Goal: Task Accomplishment & Management: Use online tool/utility

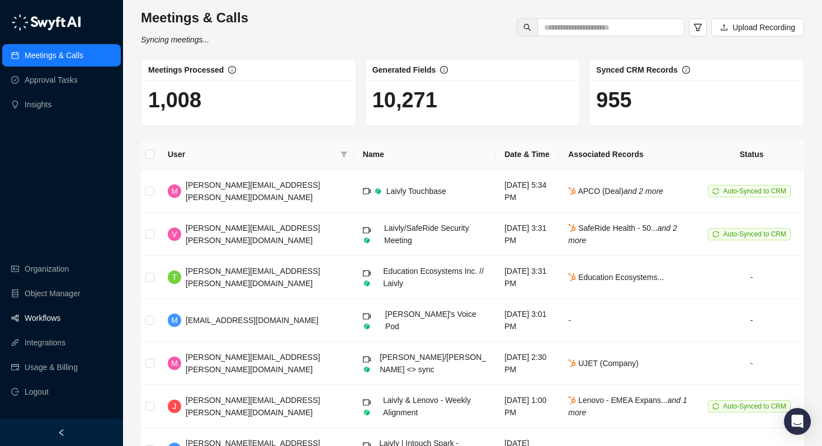
click at [42, 319] on link "Workflows" at bounding box center [43, 318] width 36 height 22
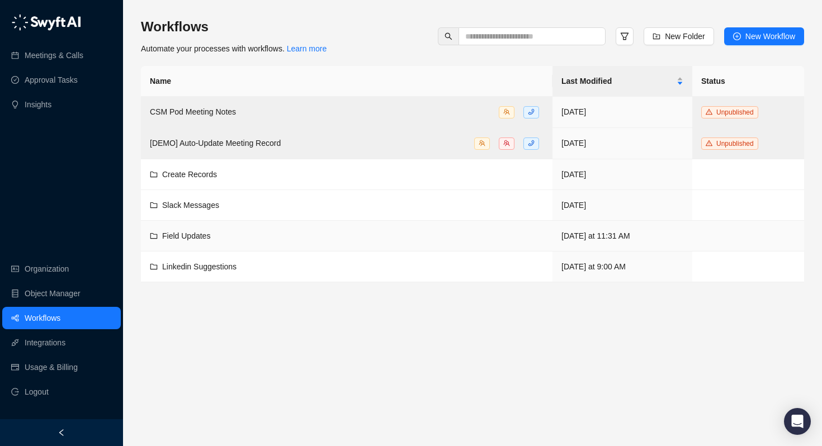
click at [183, 240] on div "Field Updates" at bounding box center [186, 236] width 48 height 12
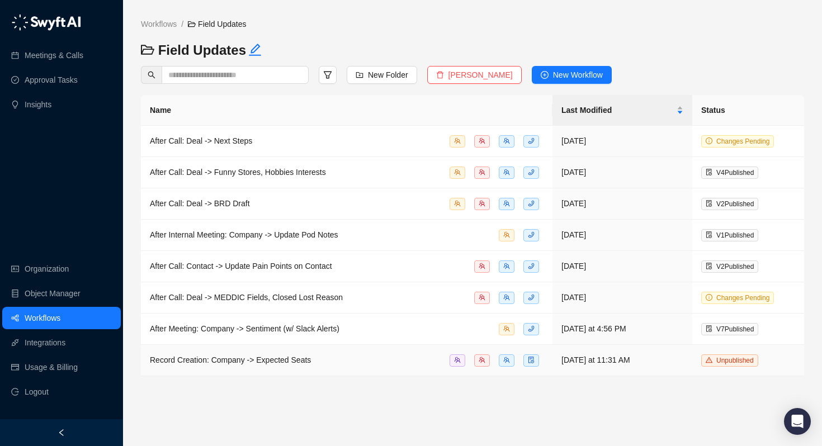
click at [197, 357] on span "Record Creation: Company -> Expected Seats" at bounding box center [230, 360] width 161 height 9
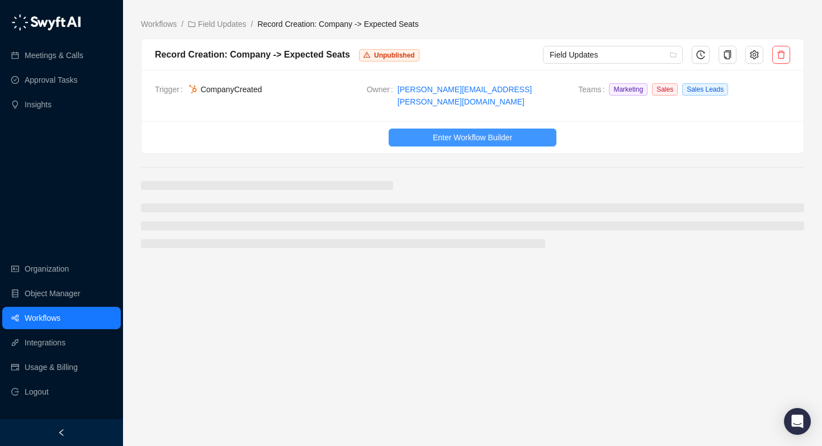
click at [451, 131] on span "Enter Workflow Builder" at bounding box center [472, 137] width 79 height 12
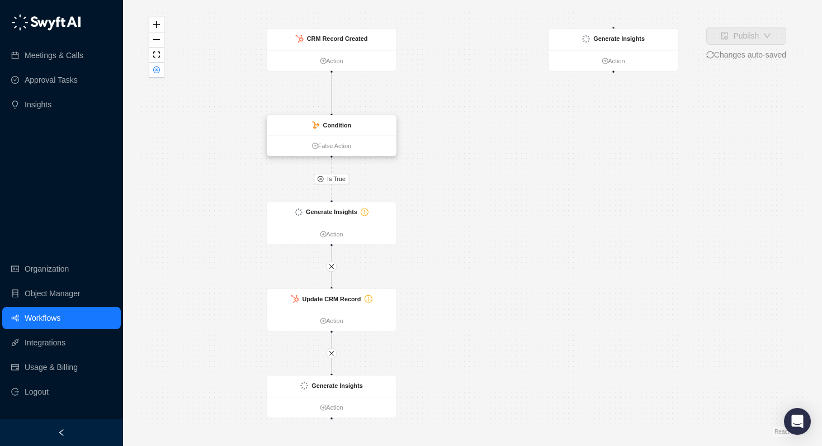
click at [337, 130] on div "Condition" at bounding box center [337, 126] width 29 height 10
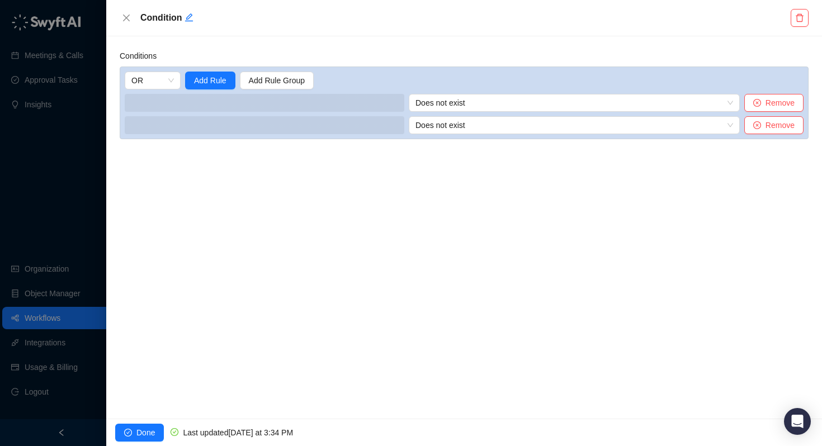
click at [310, 95] on span at bounding box center [265, 103] width 280 height 18
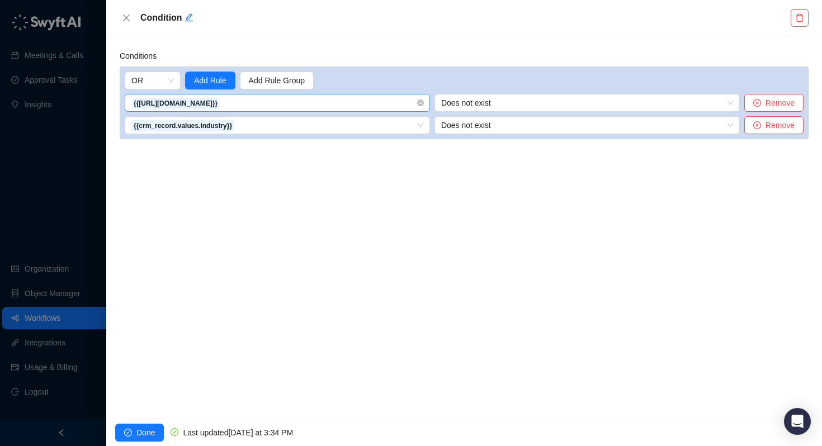
click at [310, 103] on span "{{[URL][DOMAIN_NAME]}}" at bounding box center [277, 102] width 292 height 17
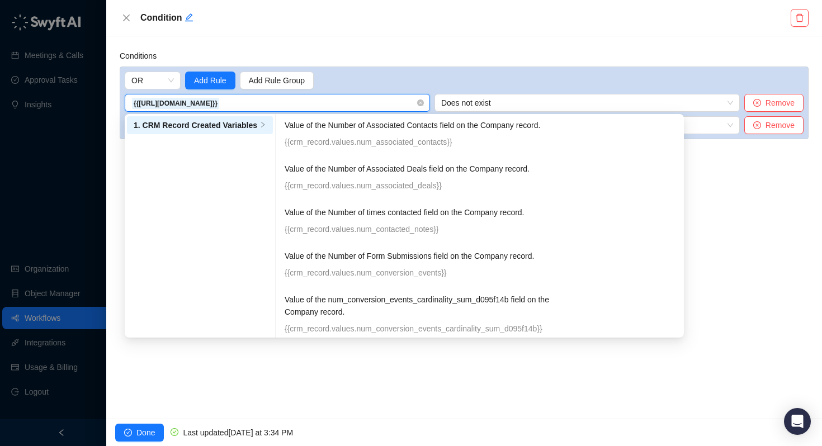
click at [310, 103] on span "{{[URL][DOMAIN_NAME]}}" at bounding box center [277, 102] width 292 height 17
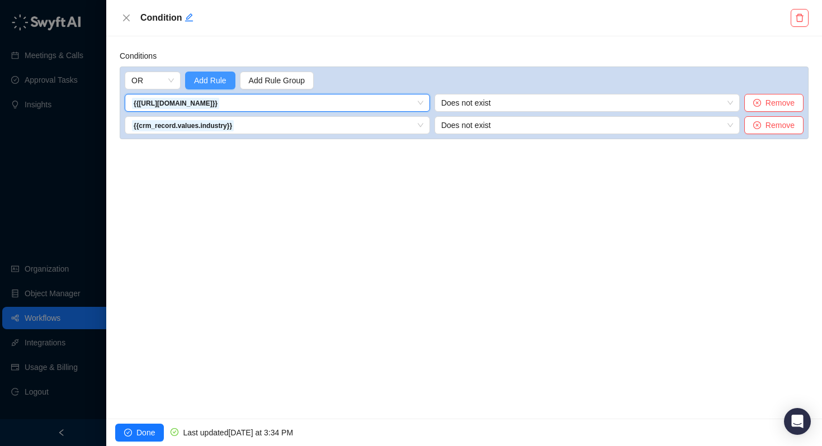
click at [210, 74] on span "Add Rule" at bounding box center [210, 80] width 32 height 12
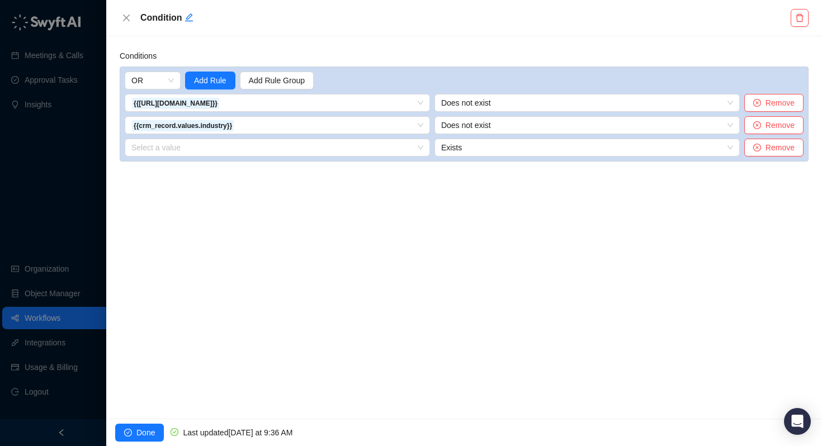
click at [193, 157] on div "OR Add Rule Add Rule Group {{[URL][DOMAIN_NAME]}} 1. CRM Record Created Variabl…" at bounding box center [464, 114] width 689 height 95
click at [193, 151] on input "search" at bounding box center [273, 147] width 285 height 17
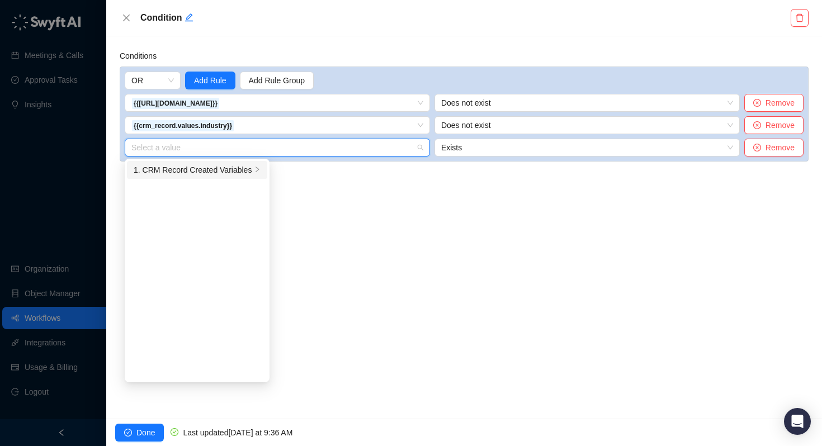
click at [195, 171] on div "1. CRM Record Created Variables" at bounding box center [193, 170] width 118 height 12
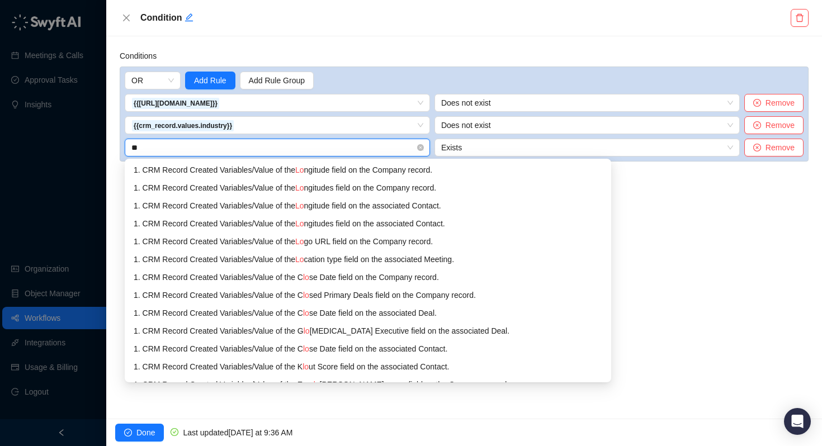
type input "*"
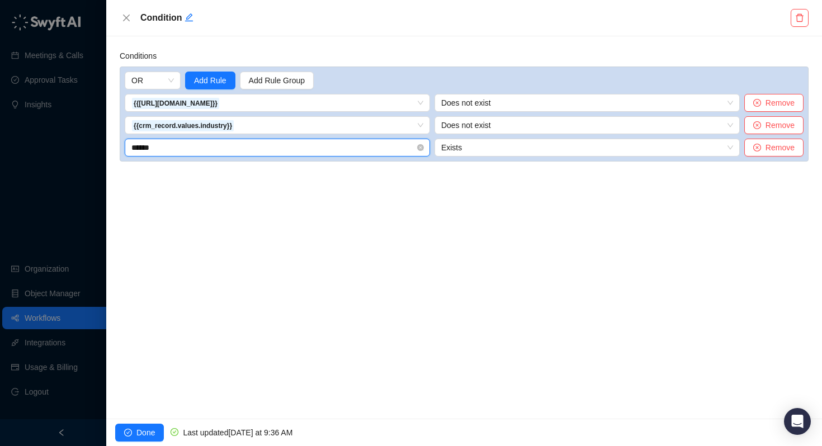
type input "*******"
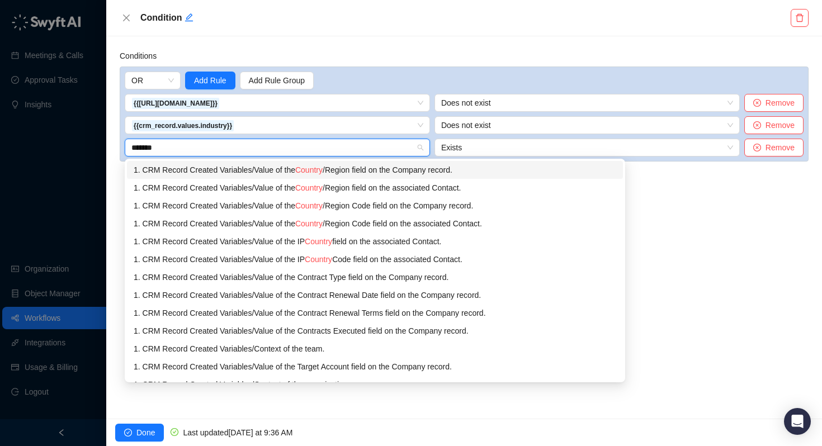
click at [286, 168] on div "1. CRM Record Created Variables / Value of the Country /Region field on the Com…" at bounding box center [375, 170] width 482 height 12
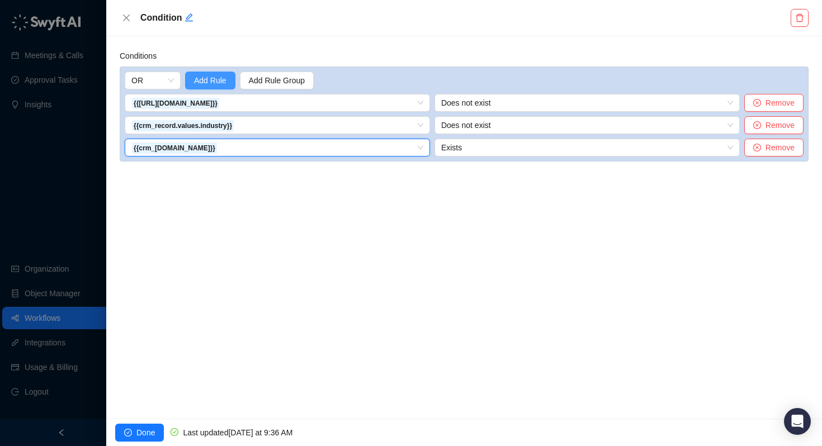
click at [212, 83] on span "Add Rule" at bounding box center [210, 80] width 32 height 12
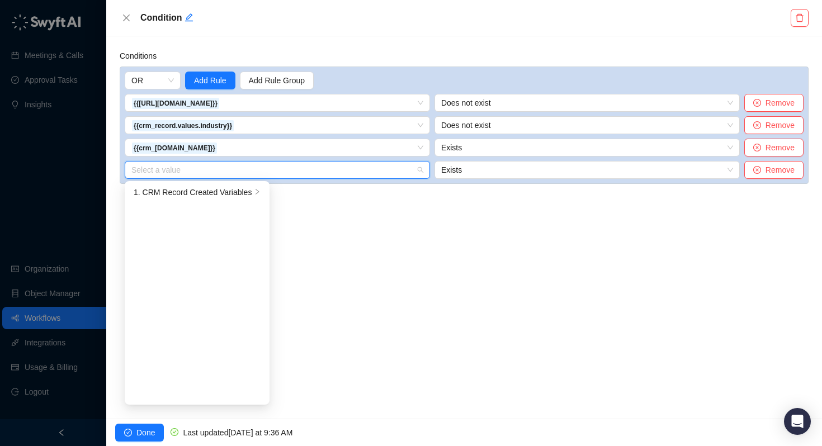
click at [197, 171] on input "search" at bounding box center [273, 170] width 285 height 17
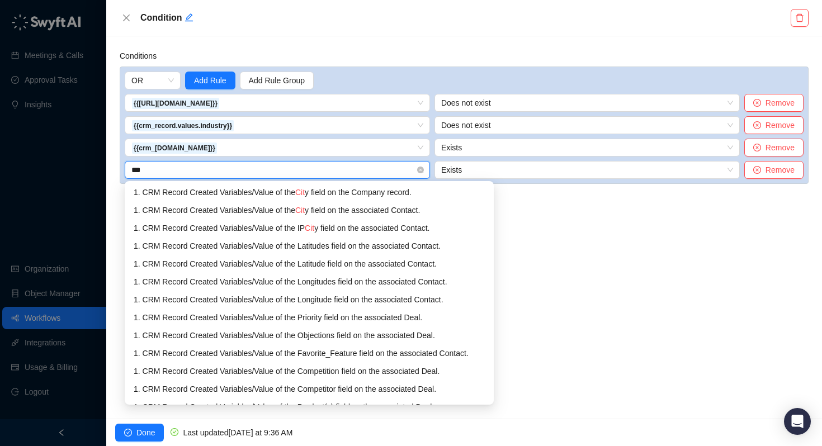
type input "****"
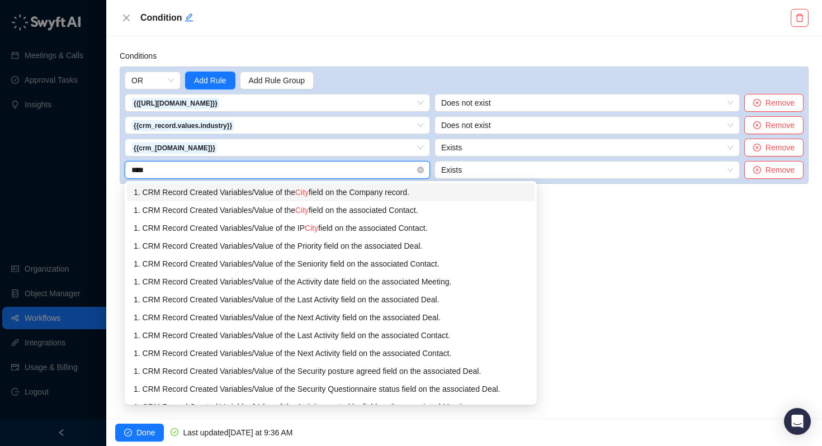
click at [270, 192] on div "1. CRM Record Created Variables / Value of the City field on the Company record." at bounding box center [331, 192] width 394 height 12
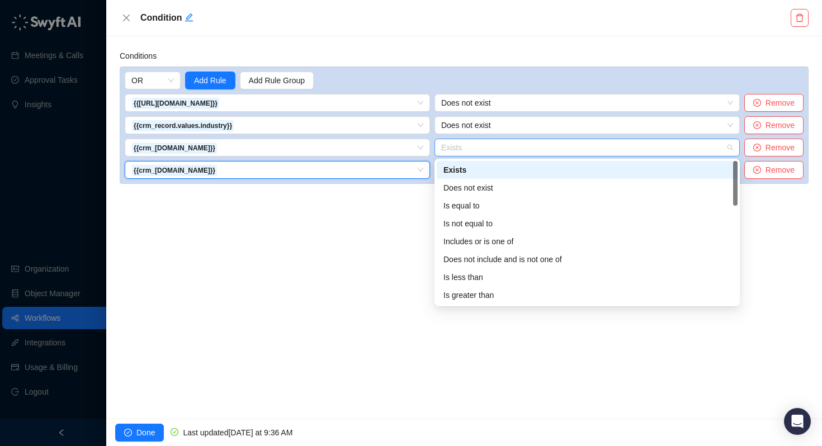
click at [461, 148] on span "Exists" at bounding box center [587, 147] width 292 height 17
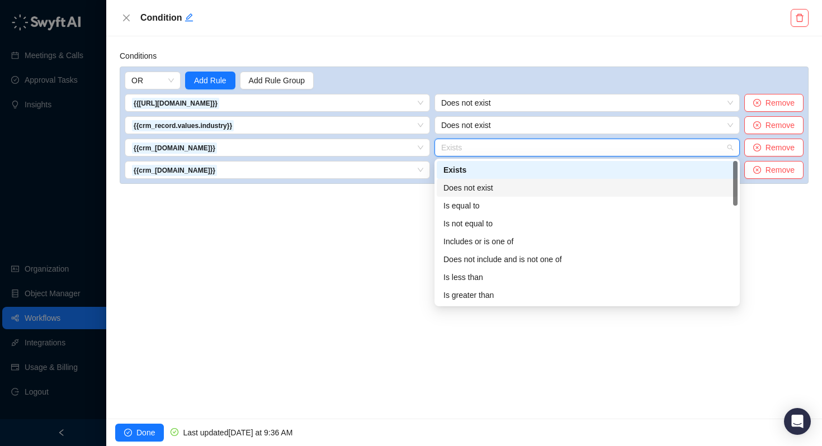
click at [466, 190] on div "Does not exist" at bounding box center [586, 188] width 287 height 12
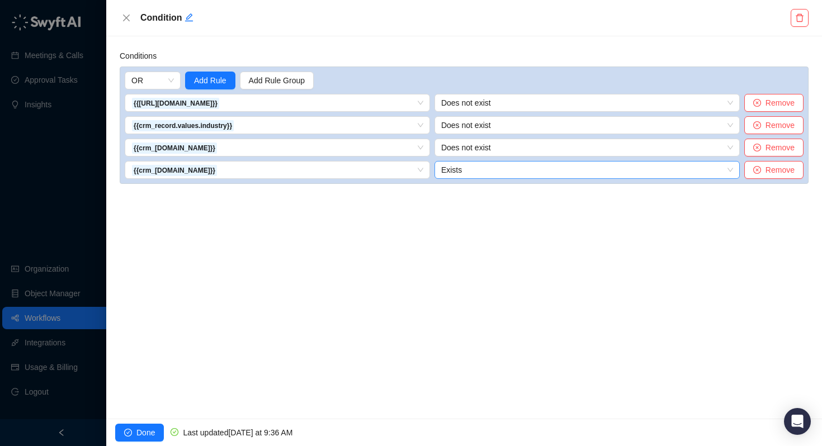
click at [463, 170] on span "Exists" at bounding box center [587, 170] width 292 height 17
click at [467, 173] on span "Exists" at bounding box center [587, 170] width 292 height 17
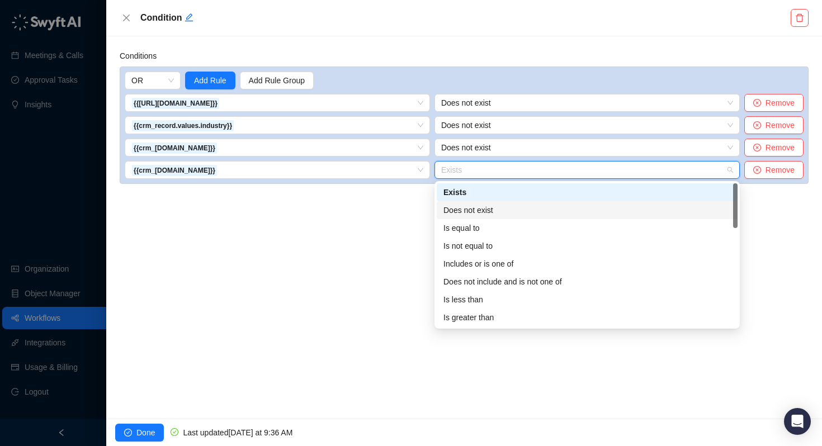
click at [468, 210] on div "Does not exist" at bounding box center [586, 210] width 287 height 12
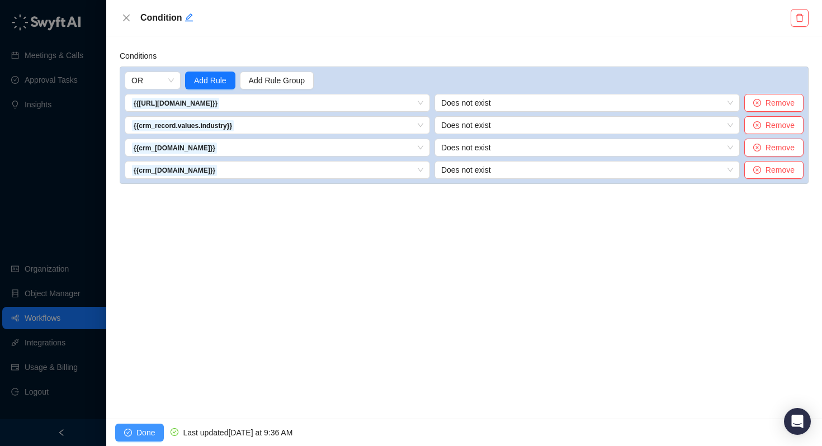
click at [140, 433] on span "Done" at bounding box center [145, 433] width 18 height 12
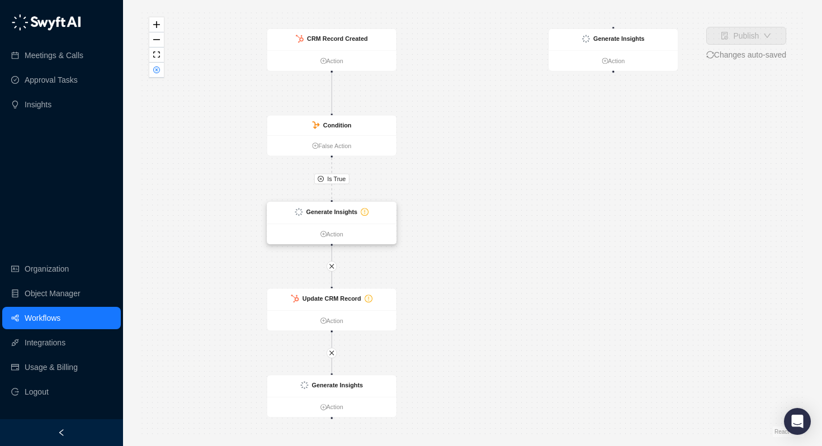
click at [324, 215] on strong "Generate Insights" at bounding box center [331, 212] width 51 height 7
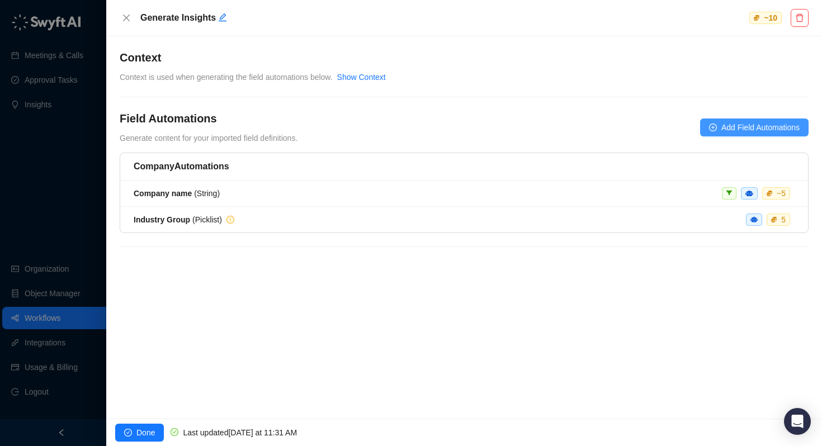
click at [758, 126] on span "Add Field Automations" at bounding box center [760, 127] width 78 height 12
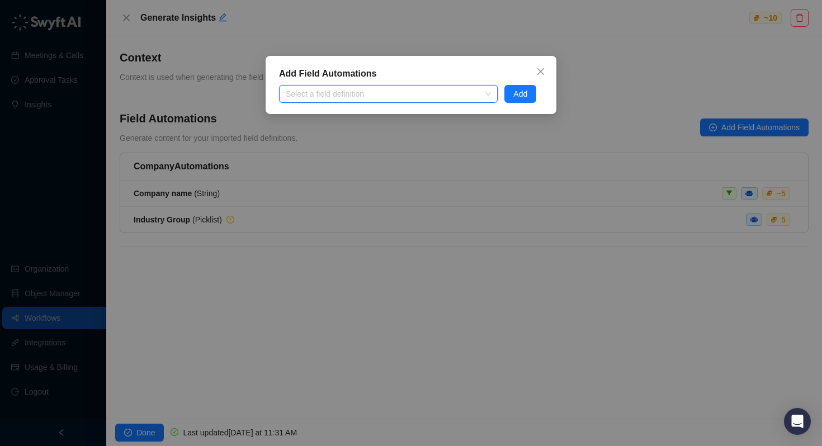
click at [351, 96] on div at bounding box center [382, 94] width 202 height 8
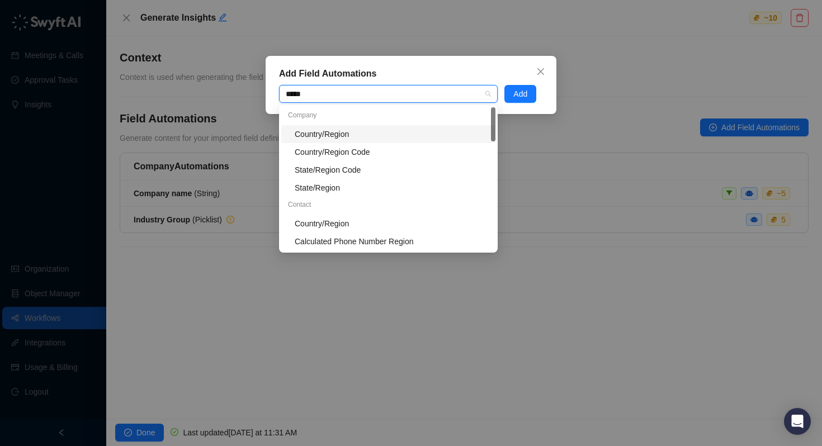
type input "******"
click at [356, 138] on div "Country/Region" at bounding box center [392, 134] width 194 height 12
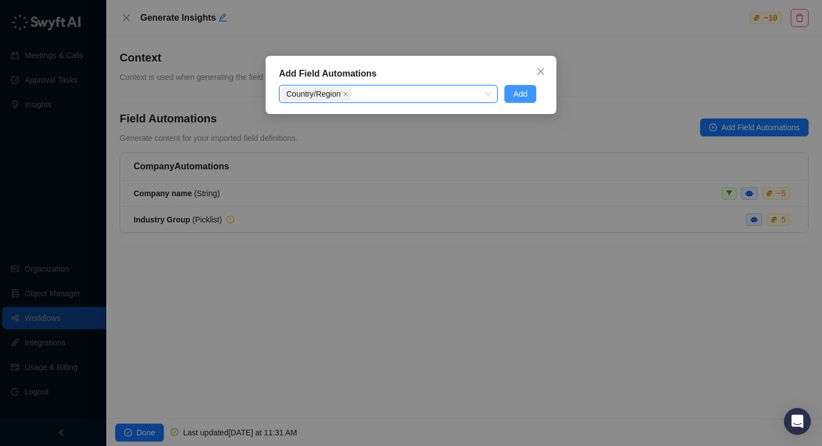
click at [518, 92] on span "Add" at bounding box center [520, 94] width 14 height 12
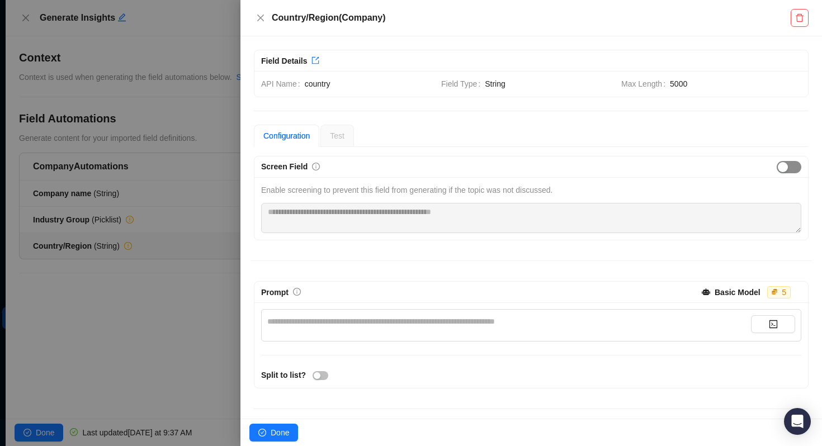
click at [790, 162] on span "button" at bounding box center [788, 167] width 25 height 12
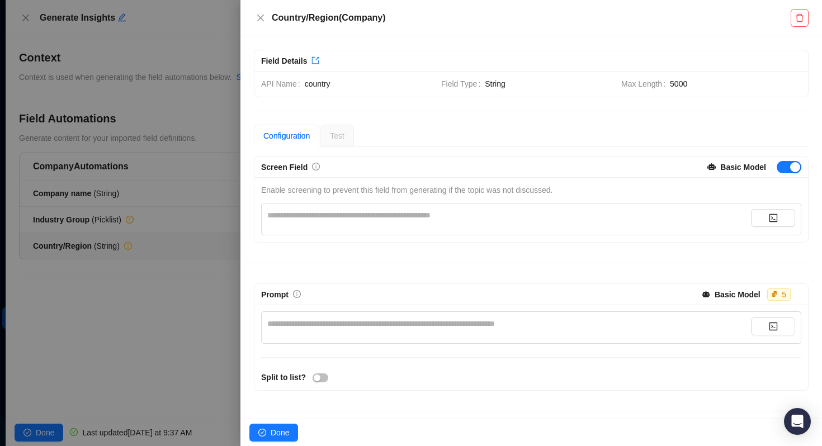
click at [511, 219] on div "**********" at bounding box center [509, 215] width 484 height 12
click at [782, 216] on button "button" at bounding box center [773, 218] width 44 height 18
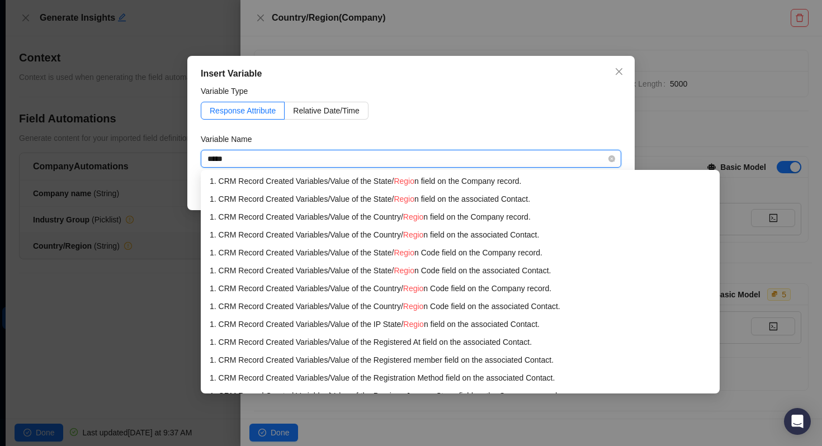
type input "******"
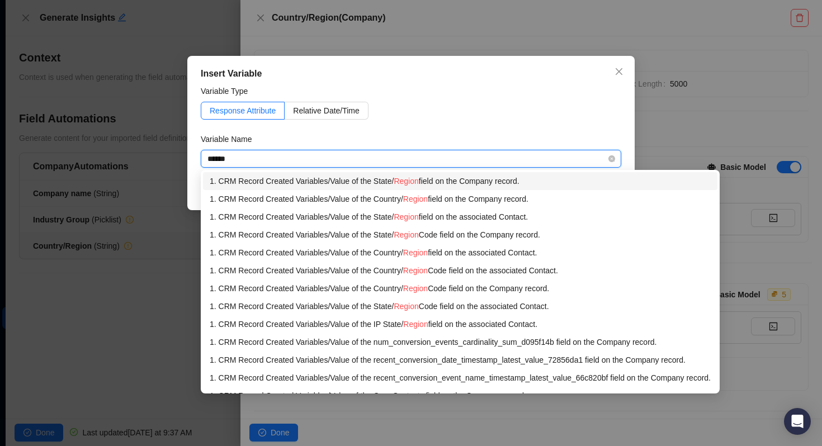
click at [486, 181] on div "1. CRM Record Created Variables / Value of the State/ Region field on the Compa…" at bounding box center [460, 181] width 501 height 12
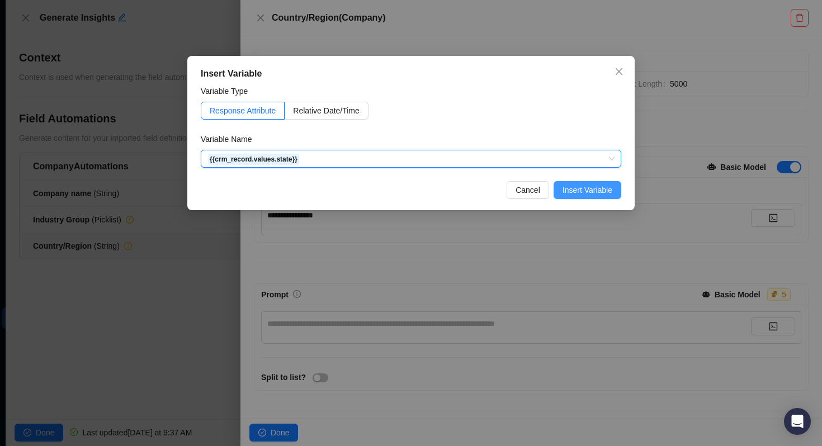
click at [603, 188] on span "Insert Variable" at bounding box center [587, 190] width 50 height 12
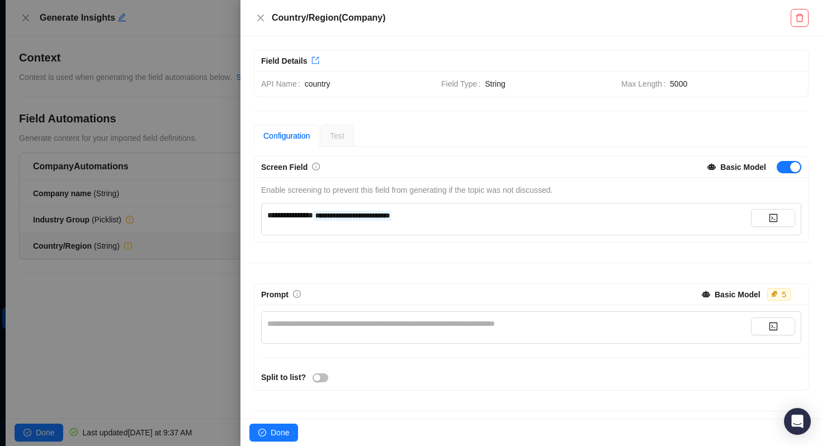
click at [462, 211] on div "**********" at bounding box center [509, 215] width 484 height 12
click at [395, 328] on div "**********" at bounding box center [509, 324] width 484 height 12
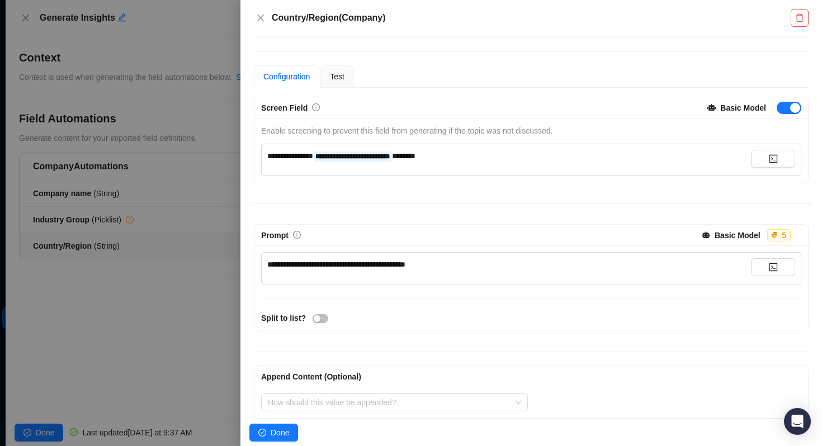
scroll to position [73, 0]
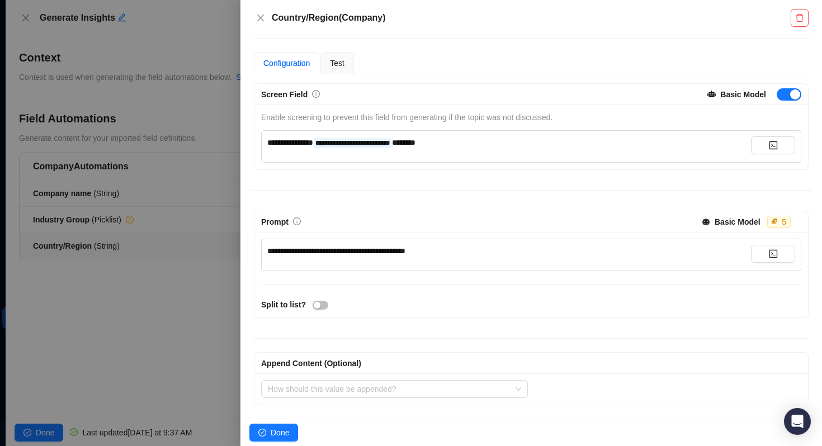
click at [288, 250] on span "**********" at bounding box center [336, 251] width 138 height 8
click at [801, 22] on icon "delete" at bounding box center [800, 18] width 8 height 8
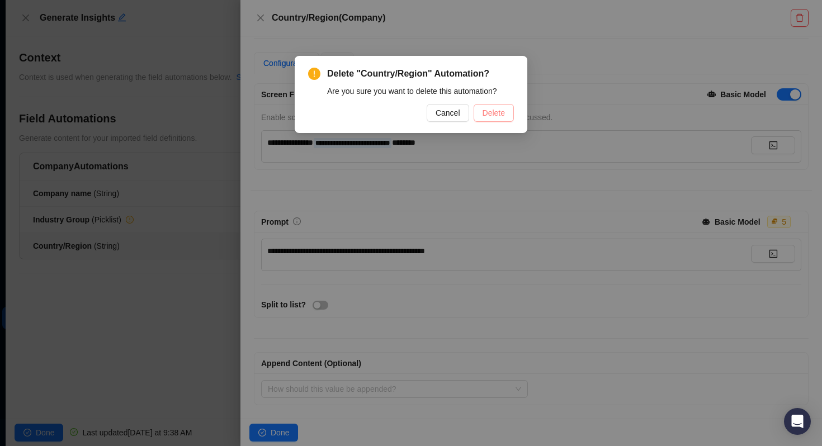
click at [491, 114] on span "Delete" at bounding box center [493, 113] width 22 height 12
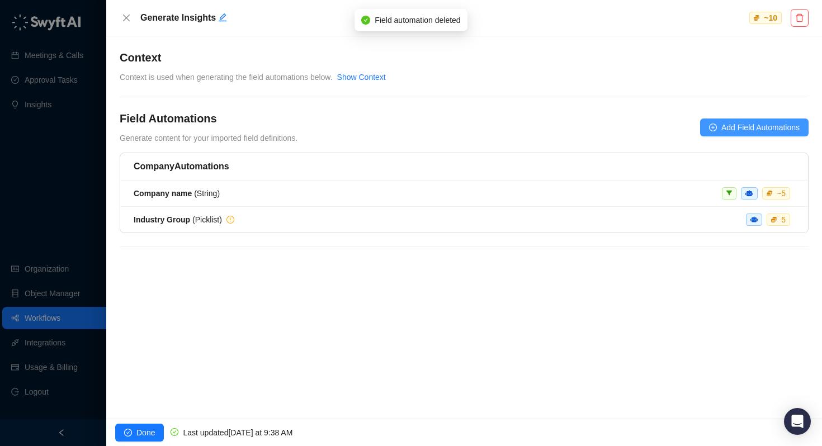
click at [730, 126] on span "Add Field Automations" at bounding box center [760, 127] width 78 height 12
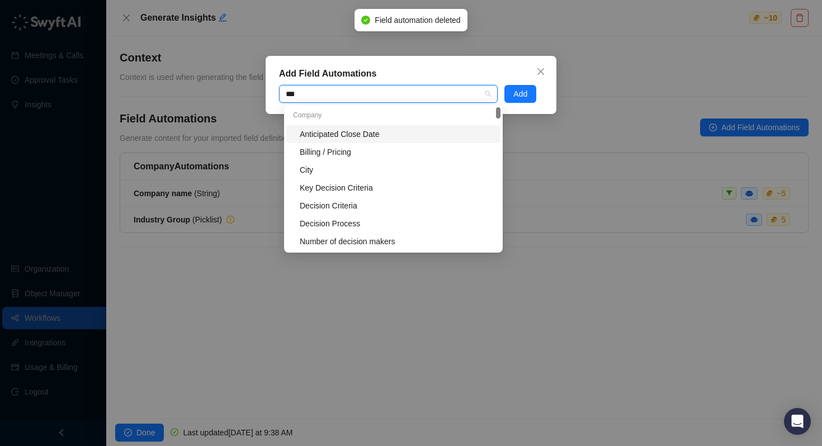
type input "****"
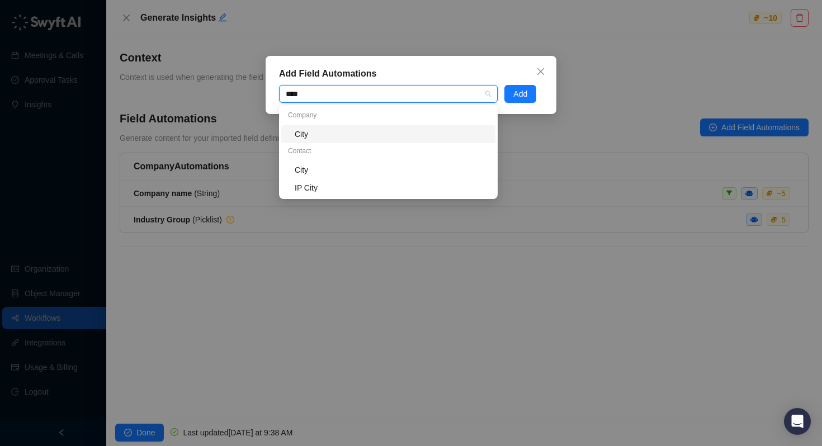
click at [328, 113] on div "Company" at bounding box center [388, 116] width 214 height 18
click at [313, 134] on div "City" at bounding box center [392, 134] width 194 height 12
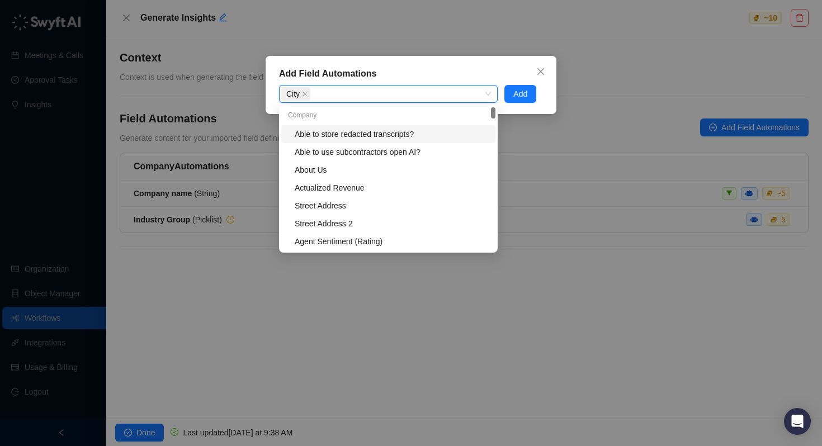
click at [345, 97] on div "City" at bounding box center [382, 94] width 202 height 16
type input "******"
click at [340, 131] on div "Country/Region" at bounding box center [392, 134] width 194 height 12
click at [527, 97] on span "Add" at bounding box center [520, 94] width 14 height 12
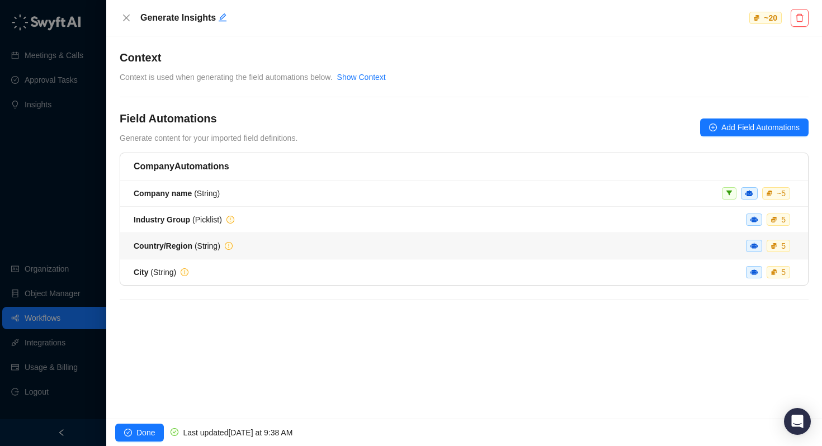
click at [203, 247] on span "Country/Region ( String )" at bounding box center [177, 246] width 87 height 9
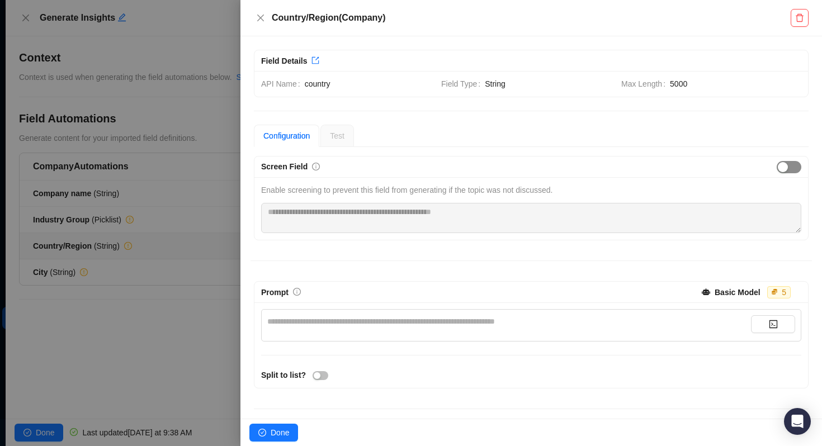
click at [784, 164] on div "button" at bounding box center [783, 167] width 10 height 10
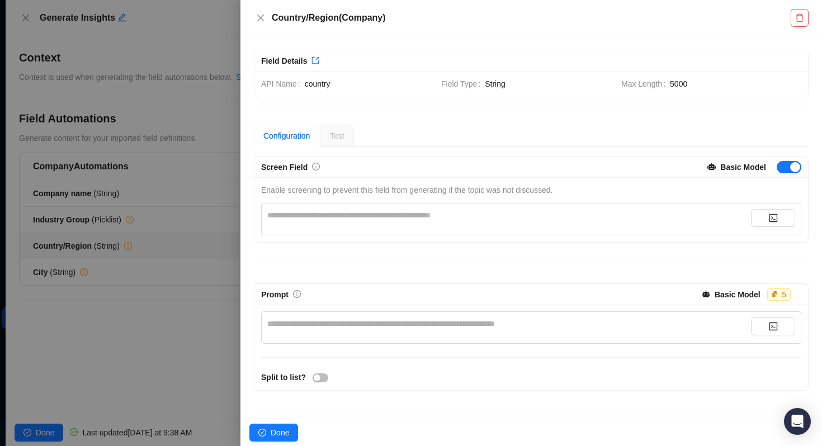
click at [485, 216] on div "**********" at bounding box center [509, 215] width 484 height 12
click at [794, 24] on button "button" at bounding box center [799, 18] width 18 height 18
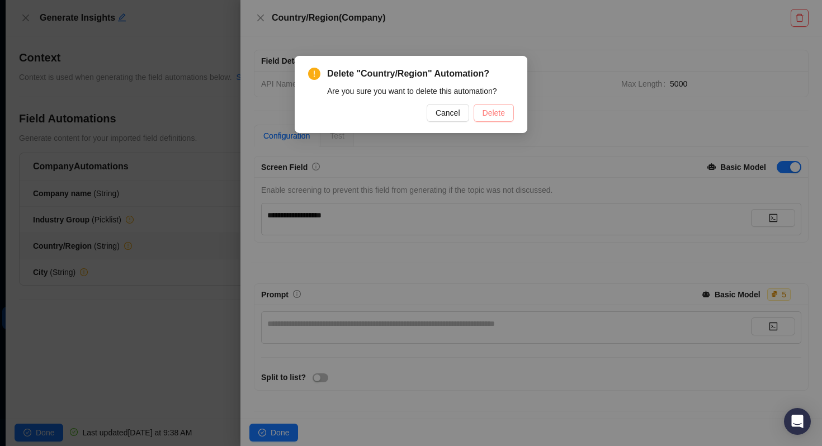
click at [492, 120] on button "Delete" at bounding box center [494, 113] width 40 height 18
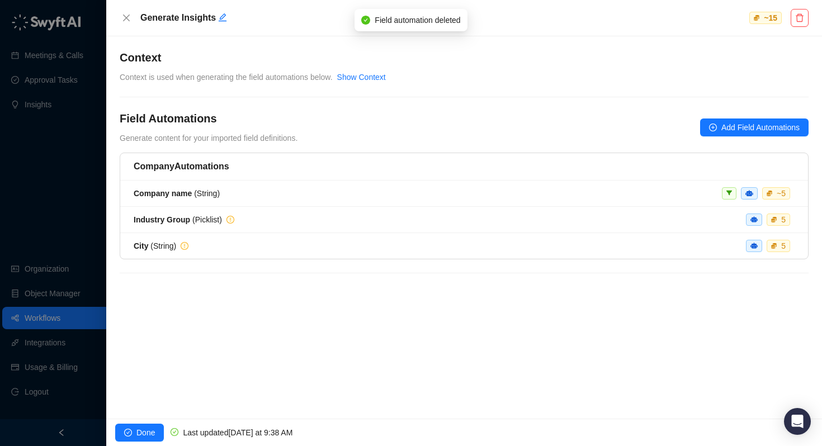
click at [198, 250] on div "City ( String ) 5" at bounding box center [464, 246] width 661 height 12
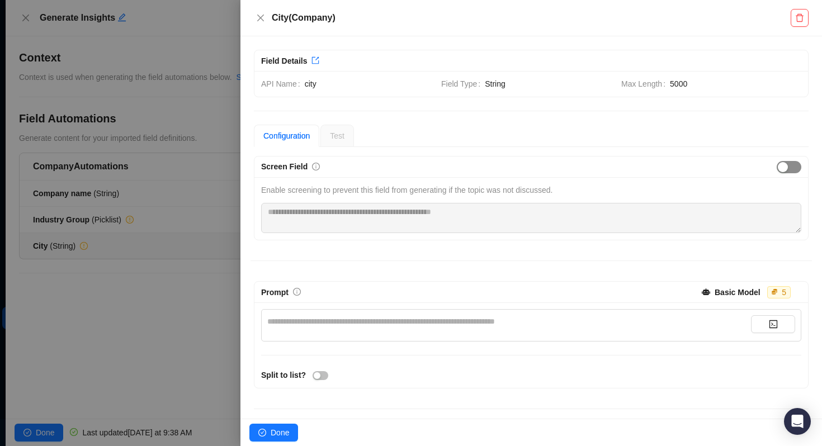
click at [793, 169] on span "button" at bounding box center [788, 167] width 25 height 12
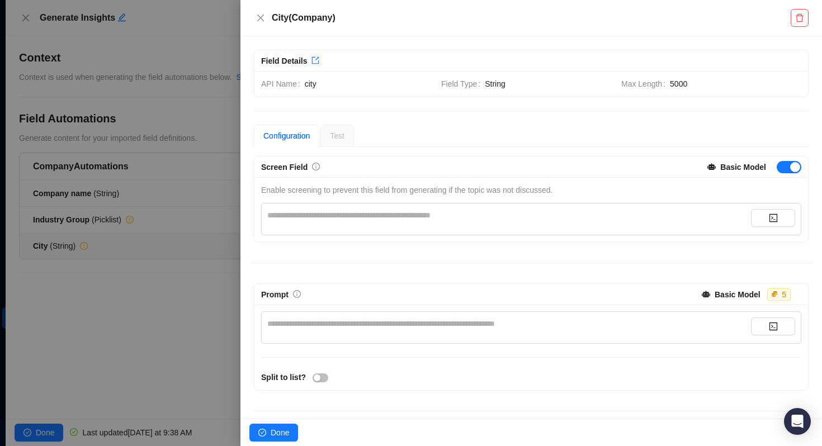
click at [448, 214] on div "**********" at bounding box center [509, 215] width 484 height 12
click at [302, 215] on span "**********" at bounding box center [294, 215] width 54 height 8
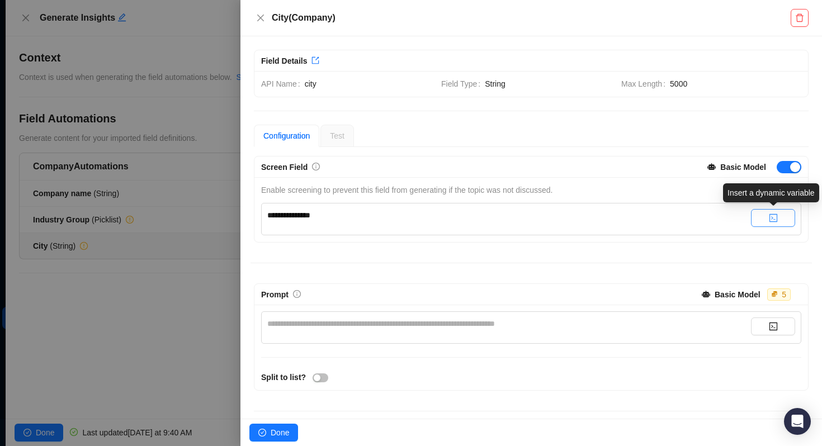
click at [766, 215] on button "button" at bounding box center [773, 218] width 44 height 18
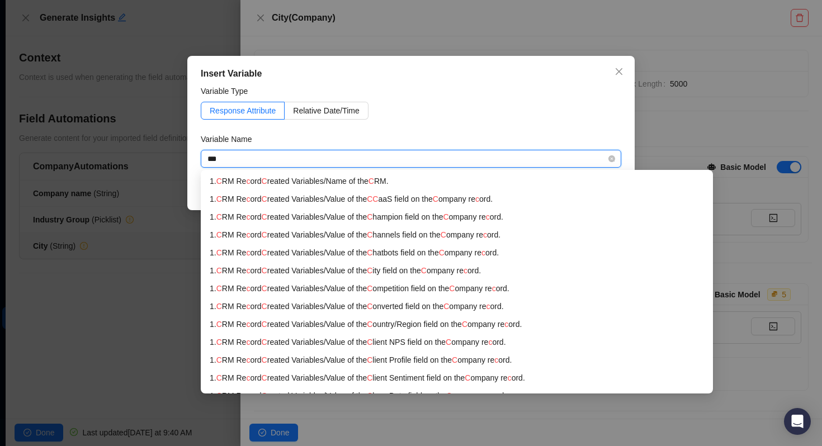
type input "****"
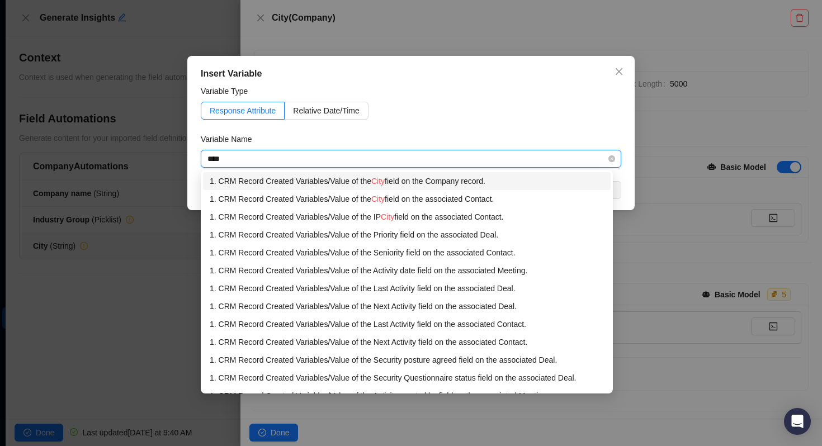
click at [442, 177] on div "1. CRM Record Created Variables / Value of the City field on the Company record." at bounding box center [407, 181] width 394 height 12
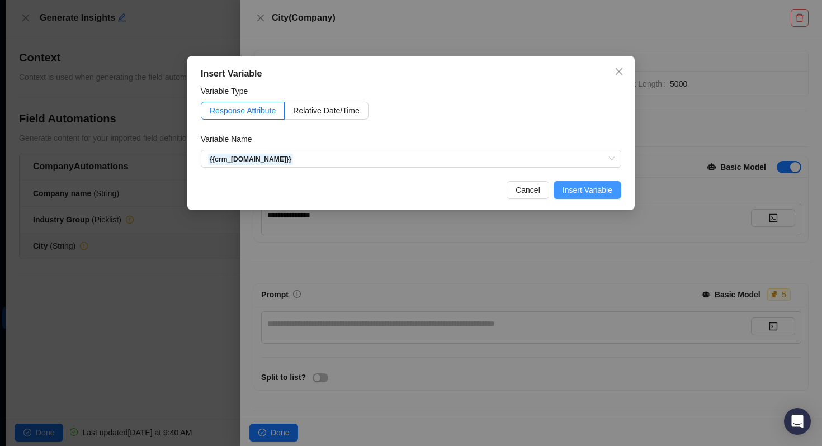
click at [602, 186] on span "Insert Variable" at bounding box center [587, 190] width 50 height 12
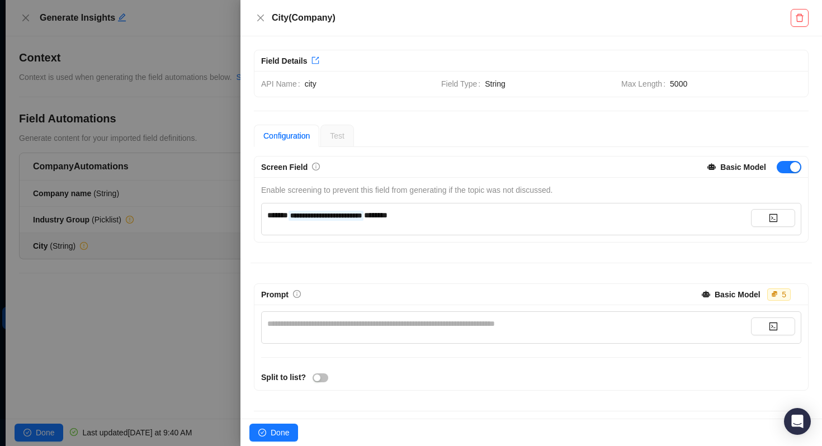
click at [431, 216] on div "**********" at bounding box center [509, 215] width 484 height 12
click at [364, 325] on div "**********" at bounding box center [509, 324] width 484 height 12
click at [406, 318] on div "**********" at bounding box center [509, 324] width 484 height 12
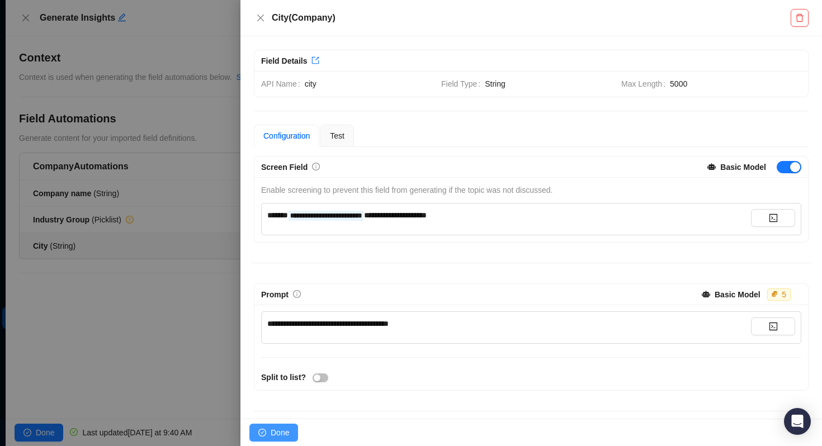
click at [285, 434] on span "Done" at bounding box center [280, 433] width 18 height 12
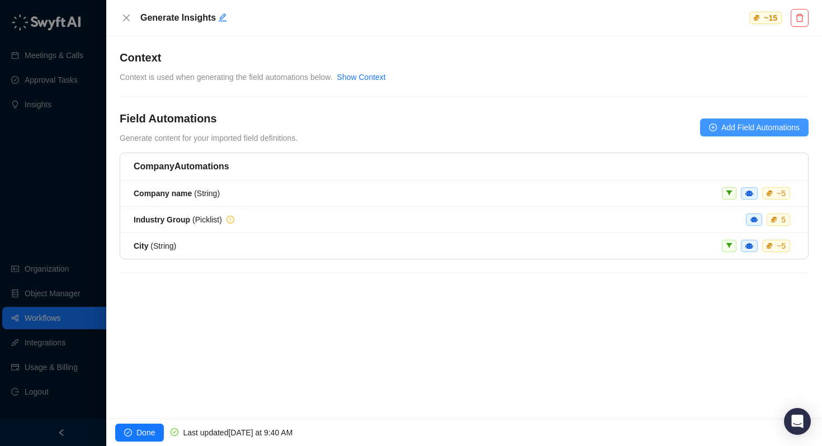
click at [758, 125] on span "Add Field Automations" at bounding box center [760, 127] width 78 height 12
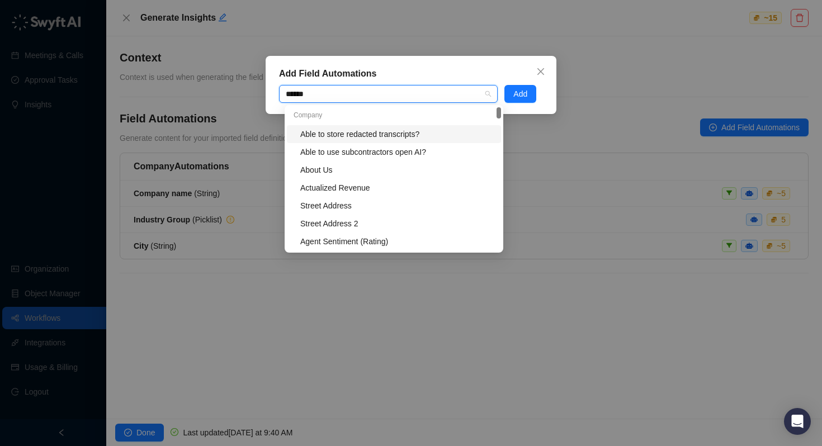
type input "*******"
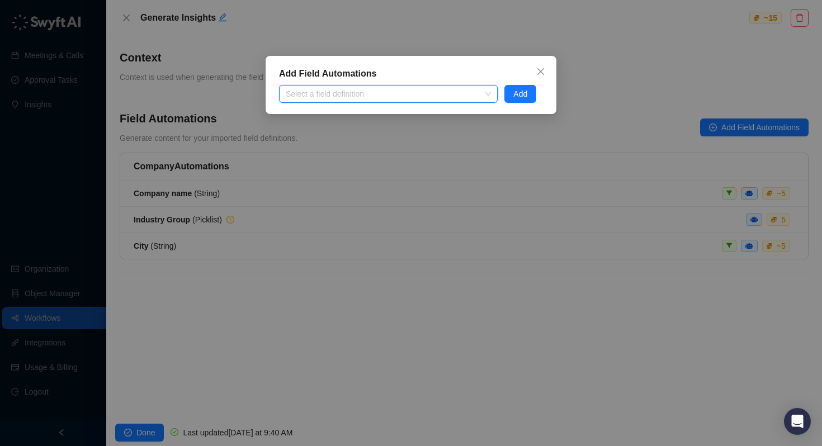
click at [338, 91] on div at bounding box center [382, 94] width 202 height 8
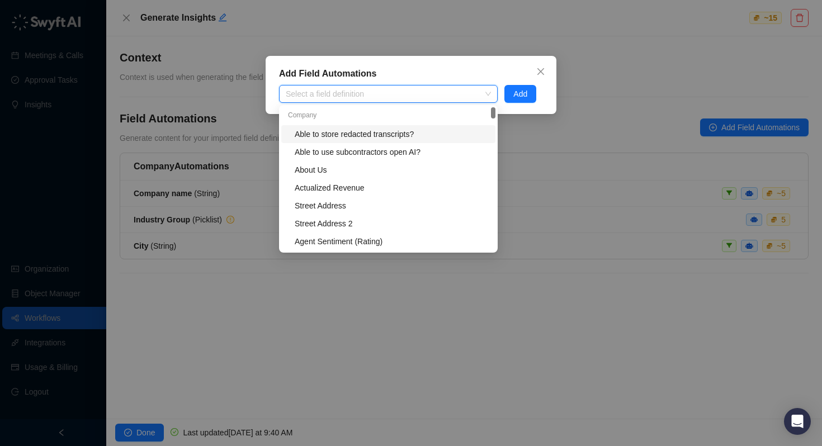
click at [338, 91] on div at bounding box center [382, 94] width 202 height 8
type input "******"
click at [320, 134] on div "Country/Region" at bounding box center [392, 134] width 194 height 12
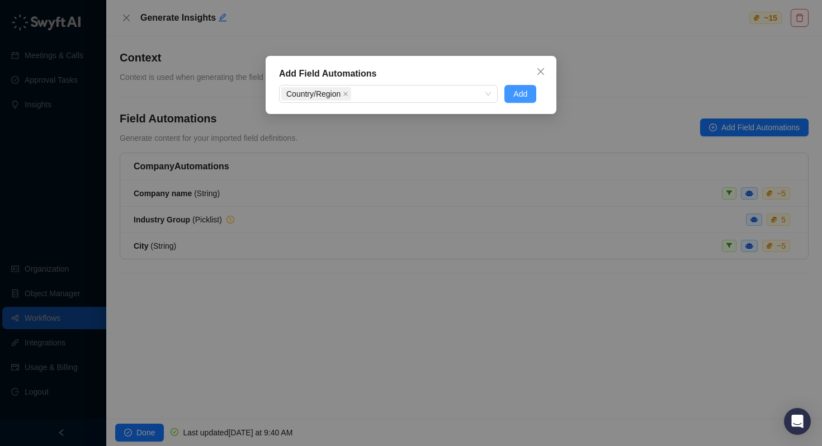
click at [527, 96] on span "Add" at bounding box center [520, 94] width 14 height 12
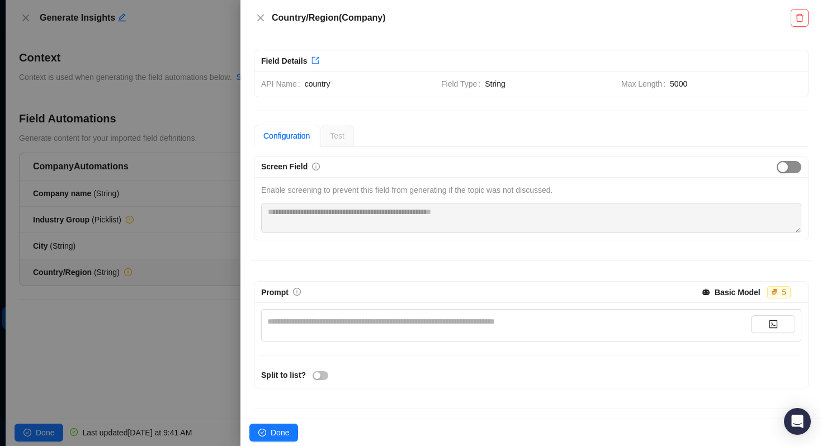
click at [783, 166] on div "button" at bounding box center [783, 167] width 10 height 10
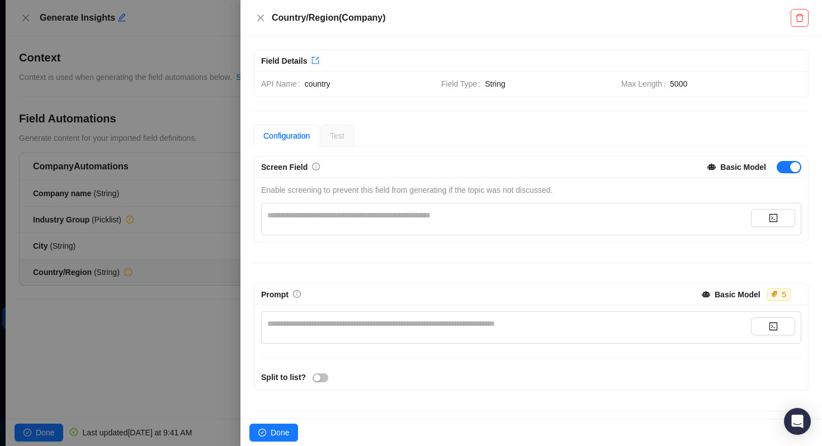
click at [476, 210] on div "**********" at bounding box center [509, 215] width 484 height 12
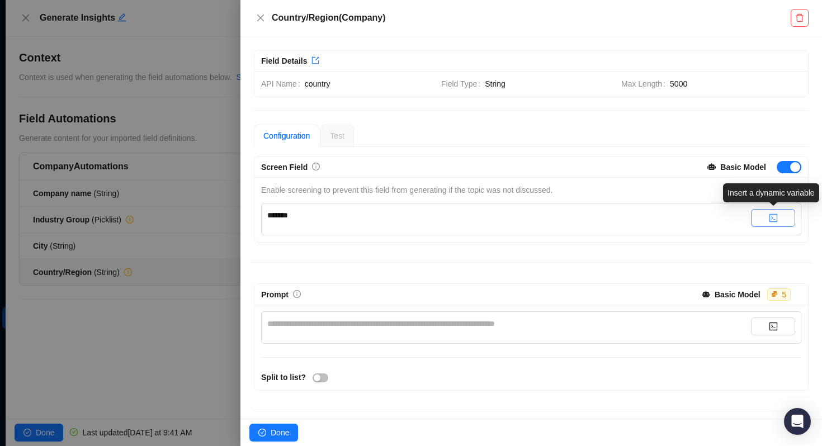
click at [786, 217] on button "button" at bounding box center [773, 218] width 44 height 18
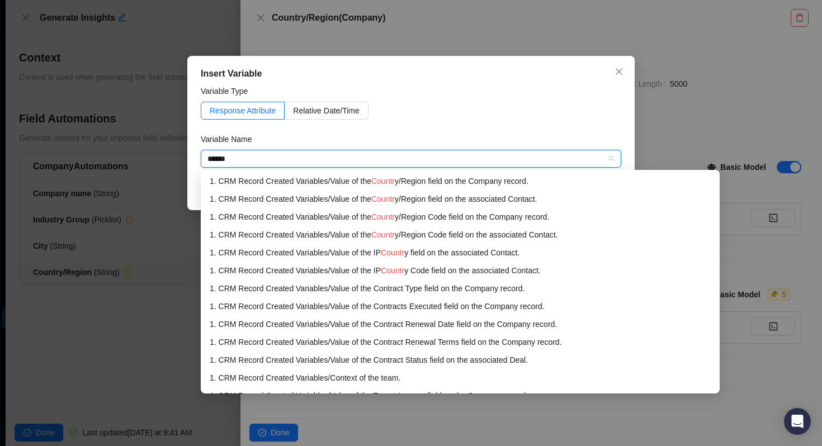
type input "*******"
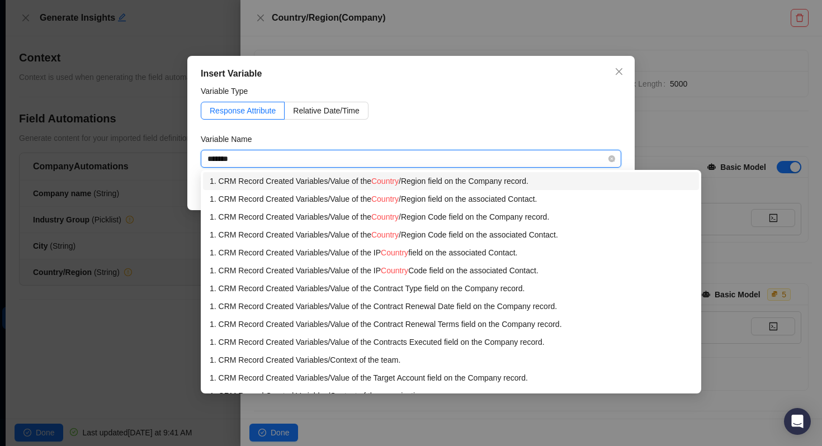
click at [504, 183] on div "1. CRM Record Created Variables / Value of the Country /Region field on the Com…" at bounding box center [451, 181] width 482 height 12
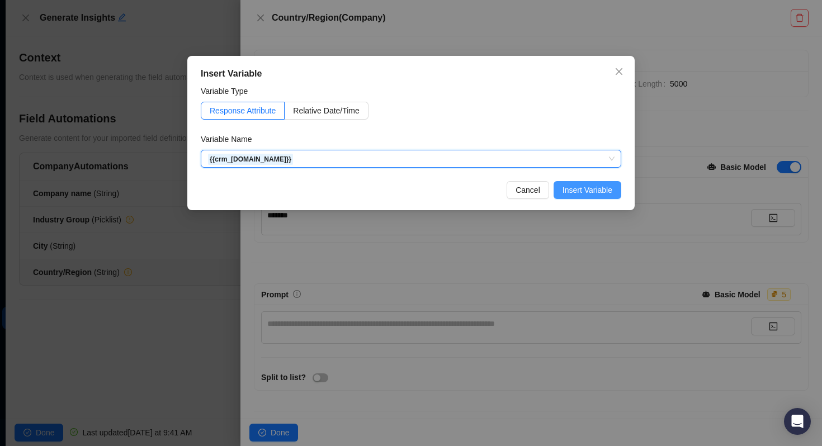
click at [609, 186] on span "Insert Variable" at bounding box center [587, 190] width 50 height 12
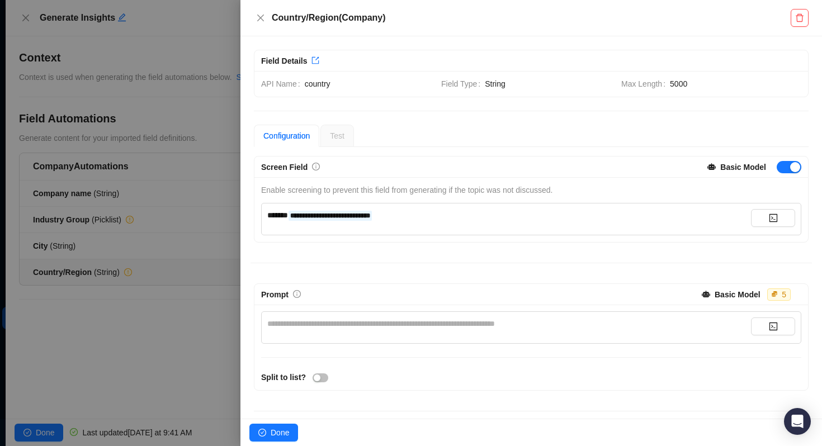
click at [441, 210] on div "**********" at bounding box center [509, 215] width 484 height 12
click at [355, 328] on div "**********" at bounding box center [509, 324] width 484 height 12
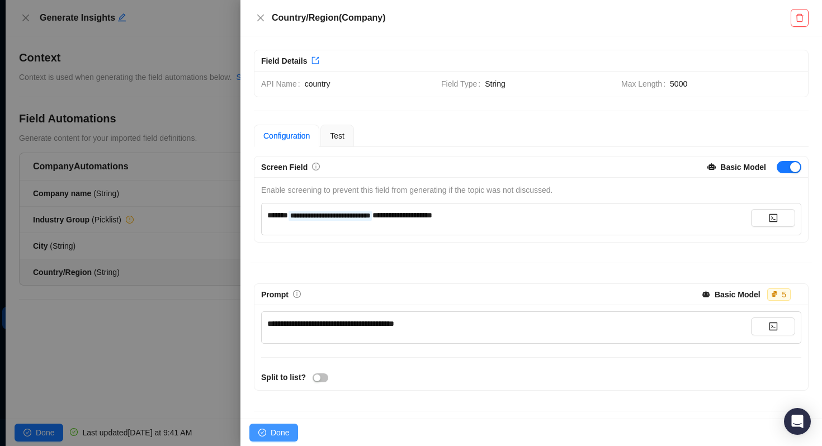
click at [274, 429] on span "Done" at bounding box center [280, 433] width 18 height 12
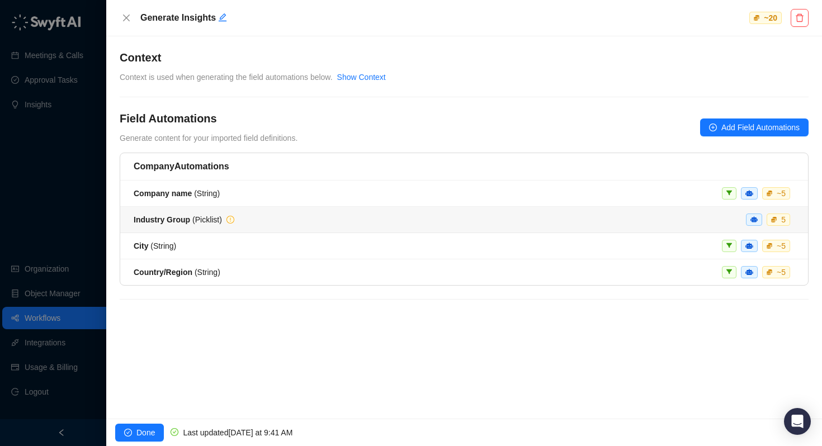
click at [203, 224] on div "Industry Group ( Picklist )" at bounding box center [178, 220] width 88 height 12
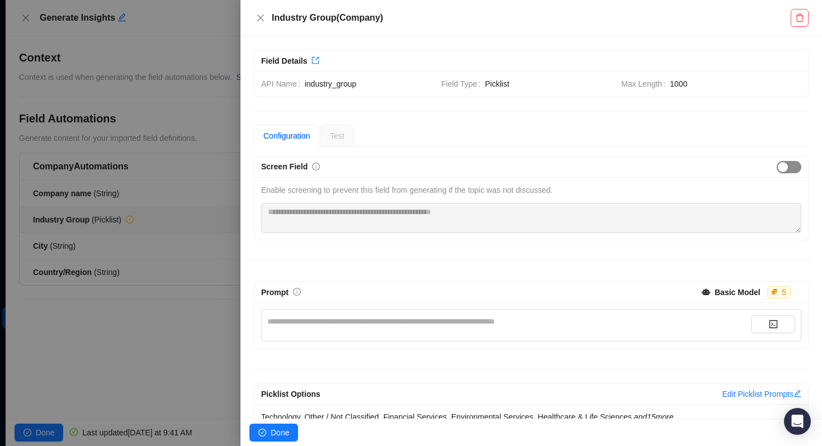
click at [791, 165] on span "button" at bounding box center [788, 167] width 25 height 12
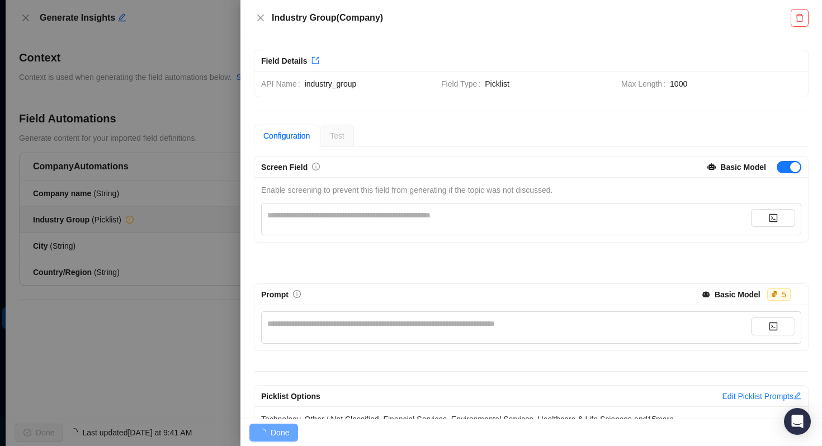
click at [465, 221] on div "**********" at bounding box center [509, 219] width 484 height 20
click at [464, 211] on div "**********" at bounding box center [509, 215] width 484 height 12
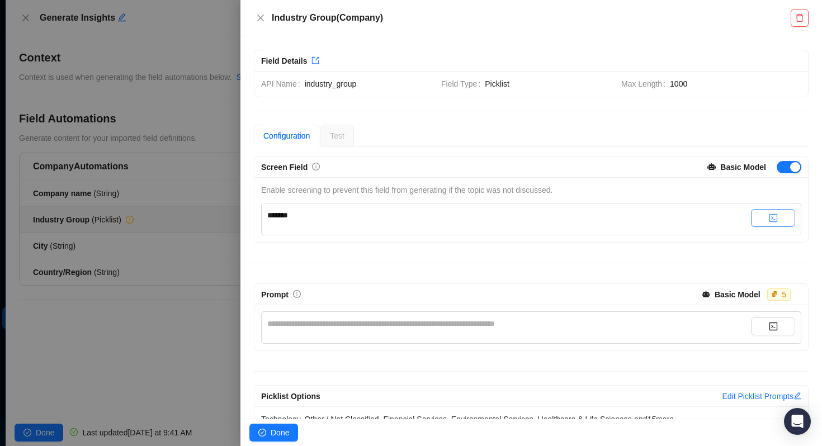
click at [767, 219] on button "button" at bounding box center [773, 218] width 44 height 18
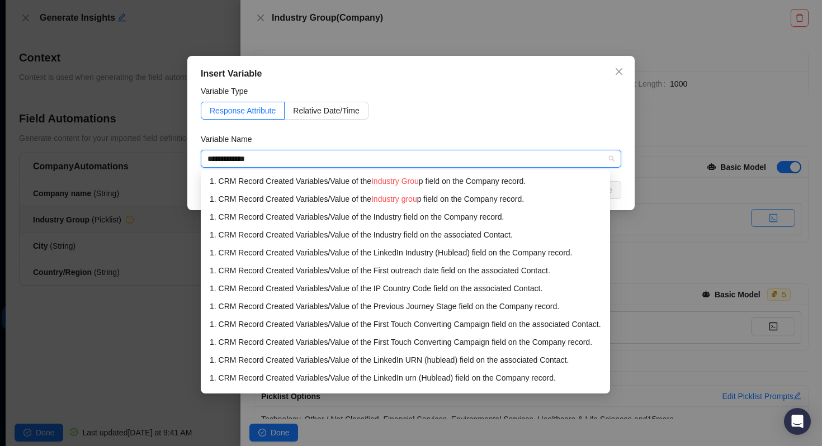
type input "**********"
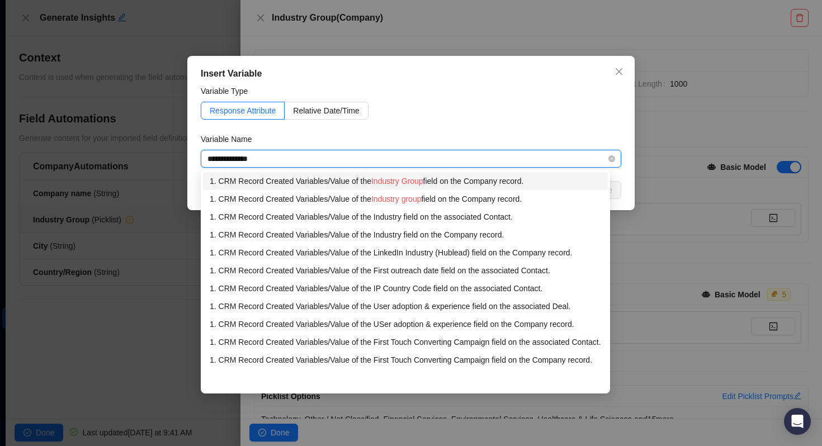
click at [446, 180] on div "1. CRM Record Created Variables / Value of the Industry Group field on the Comp…" at bounding box center [405, 181] width 391 height 12
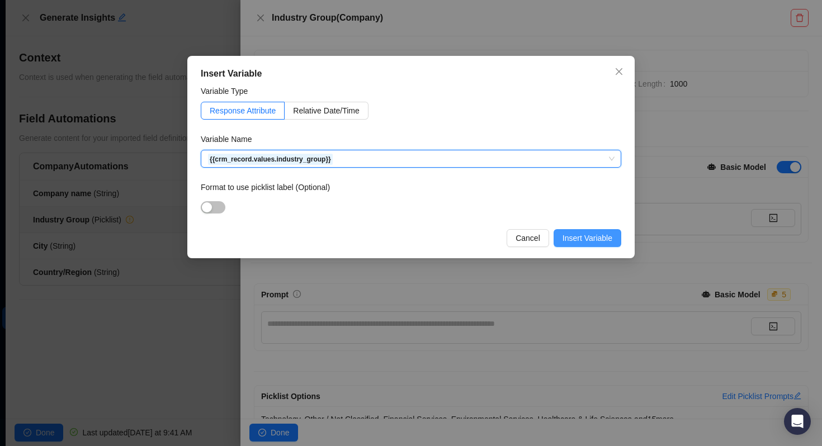
click at [586, 236] on span "Insert Variable" at bounding box center [587, 238] width 50 height 12
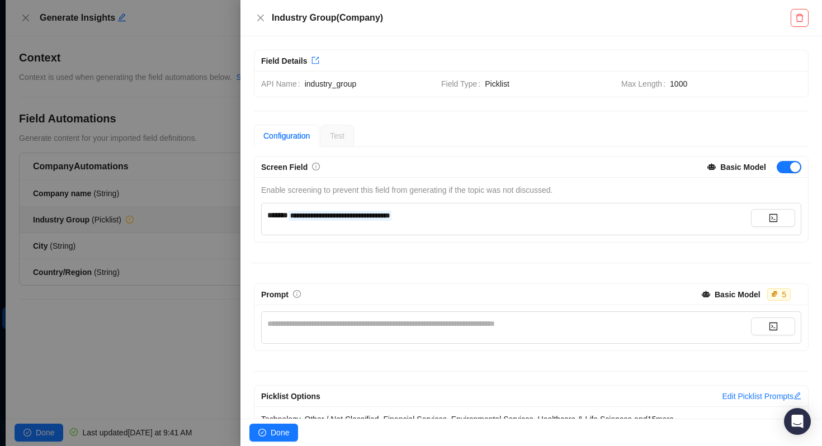
click at [484, 212] on div "**********" at bounding box center [509, 215] width 484 height 12
click at [435, 334] on div "**********" at bounding box center [509, 328] width 484 height 20
click at [435, 324] on div "**********" at bounding box center [509, 324] width 484 height 12
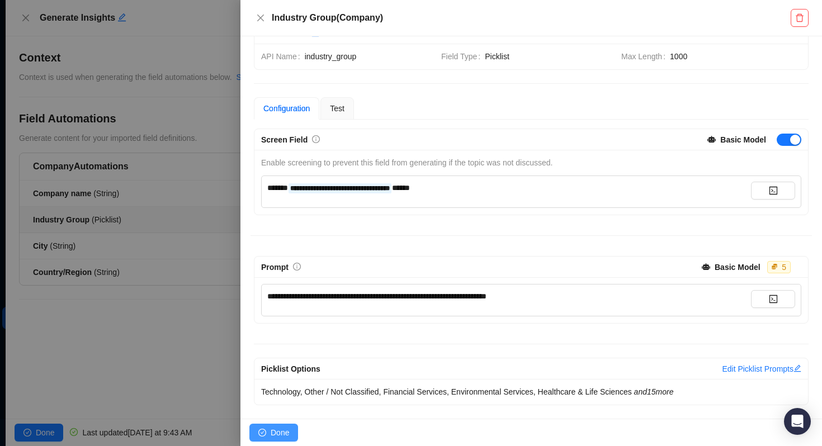
click at [269, 434] on button "Done" at bounding box center [273, 433] width 49 height 18
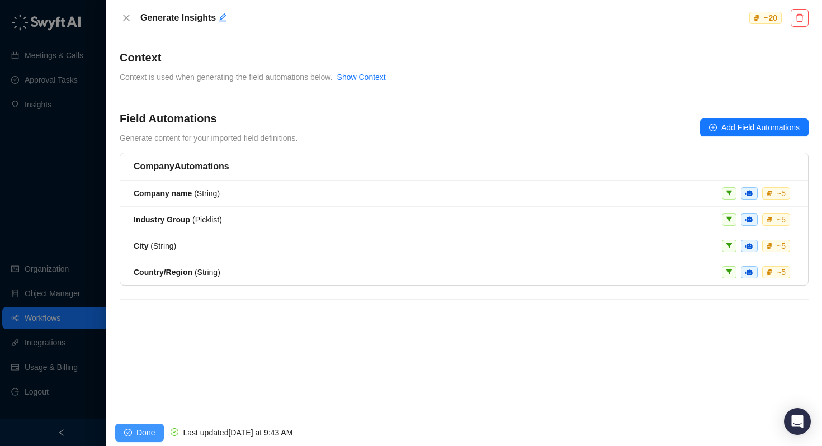
click at [134, 433] on button "Done" at bounding box center [139, 433] width 49 height 18
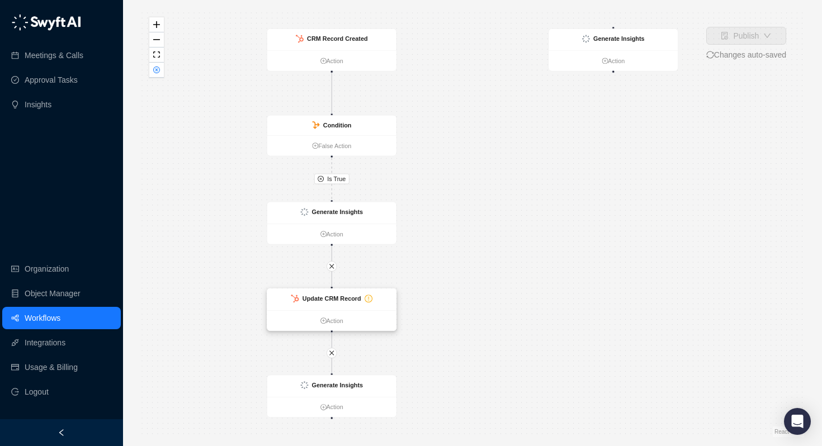
click at [320, 301] on div "Update CRM Record" at bounding box center [331, 299] width 59 height 10
click at [333, 297] on strong "Update CRM Record" at bounding box center [331, 298] width 59 height 7
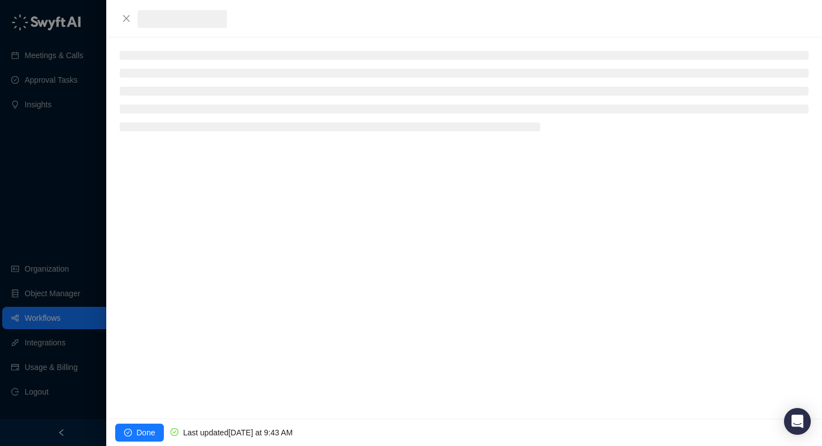
click at [333, 297] on div at bounding box center [411, 223] width 822 height 446
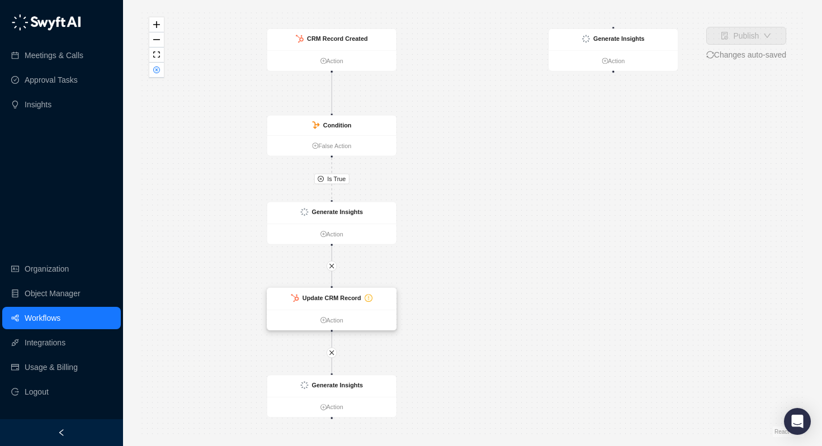
click at [333, 297] on strong "Update CRM Record" at bounding box center [331, 298] width 59 height 7
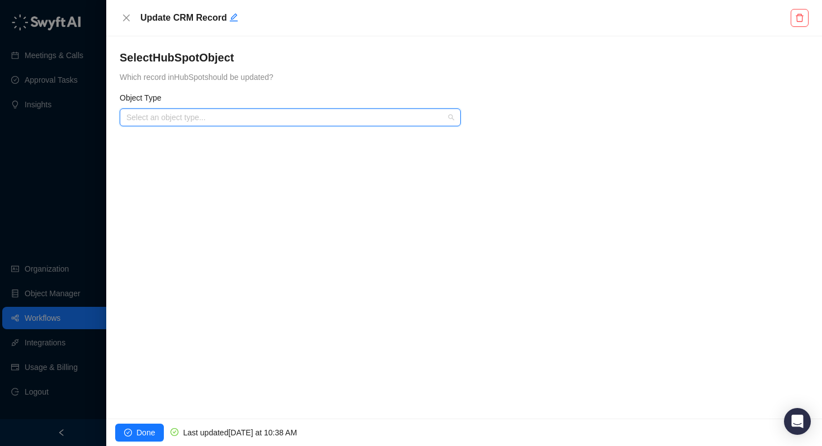
click at [307, 117] on input "search" at bounding box center [286, 117] width 321 height 17
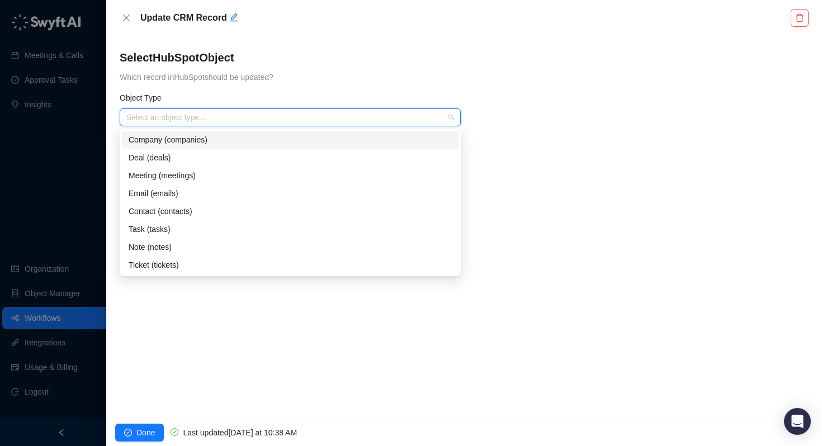
click at [269, 138] on div "Company (companies)" at bounding box center [290, 140] width 323 height 12
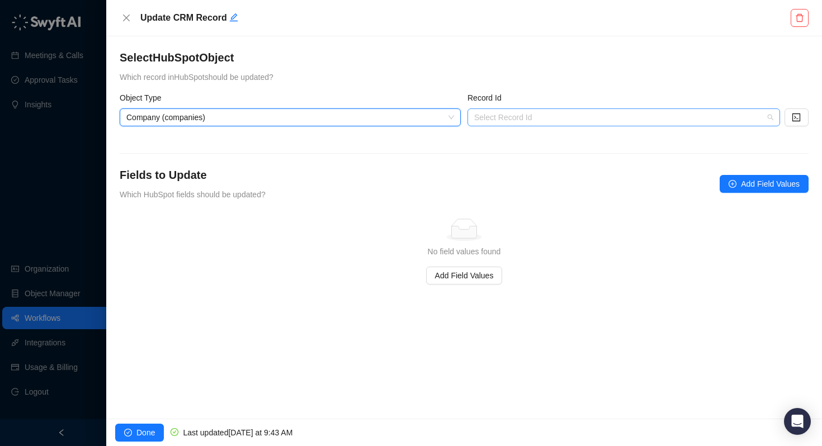
click at [560, 123] on input "search" at bounding box center [620, 117] width 292 height 17
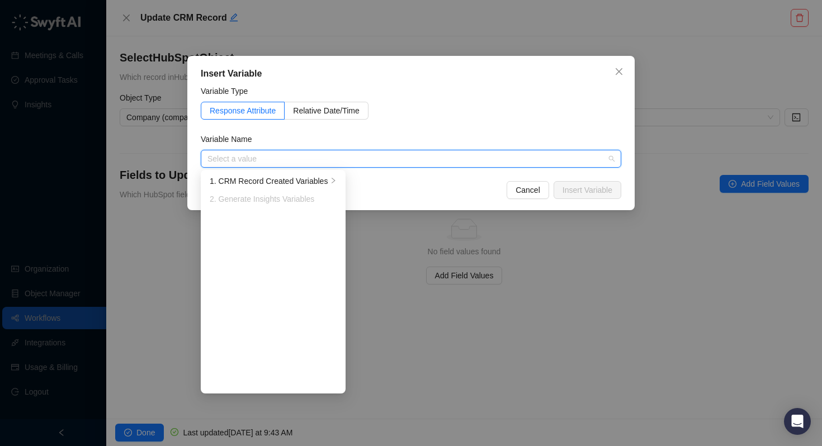
click at [267, 158] on input "search" at bounding box center [407, 158] width 400 height 17
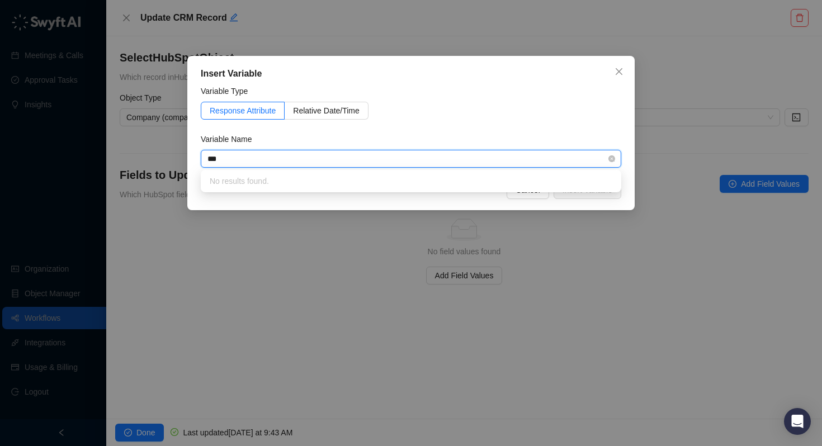
type input "**"
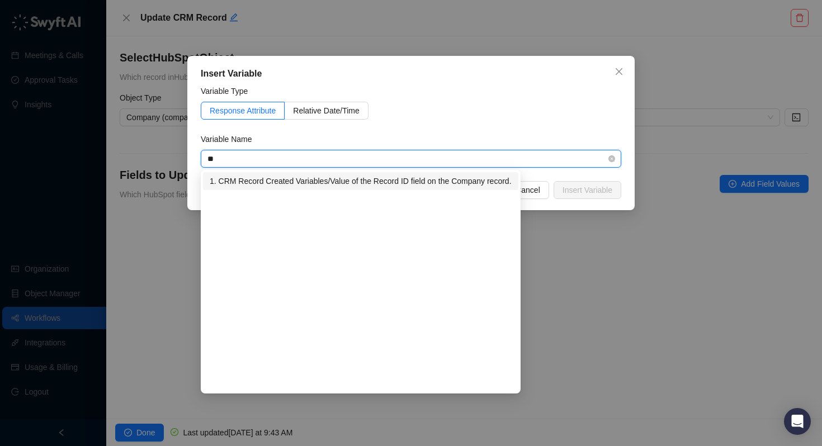
click at [280, 177] on div "1. CRM Record Created Variables / Value of the Record ID field on the Company r…" at bounding box center [361, 181] width 302 height 12
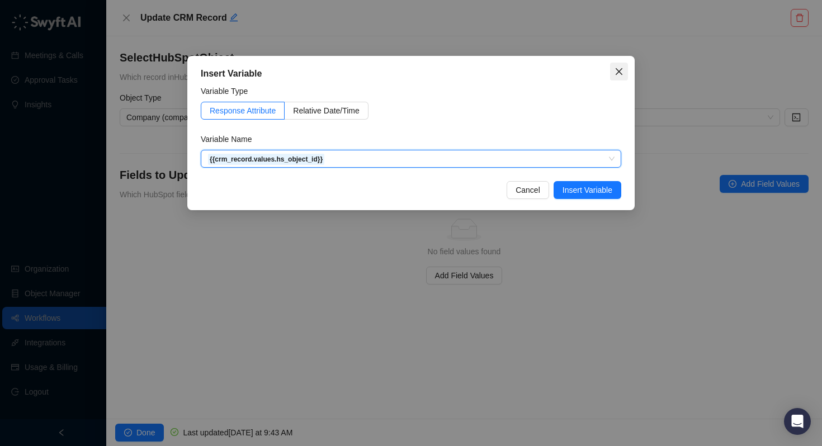
click at [619, 74] on icon "close" at bounding box center [618, 71] width 9 height 9
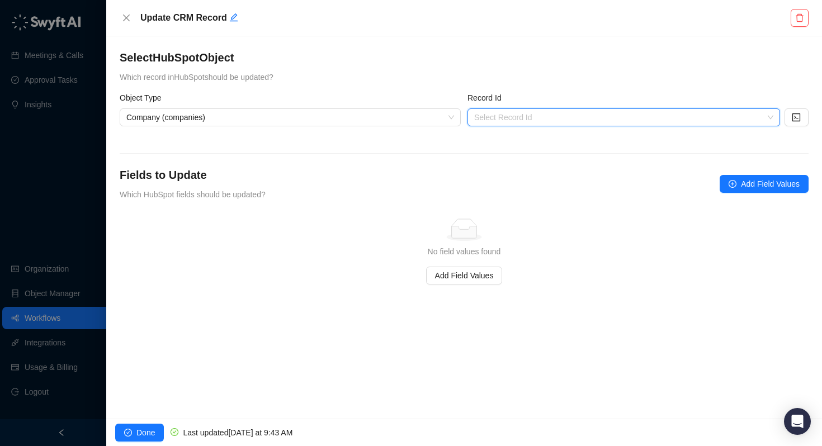
click at [542, 100] on div "Record Id" at bounding box center [637, 100] width 341 height 17
click at [542, 115] on input "search" at bounding box center [620, 117] width 292 height 17
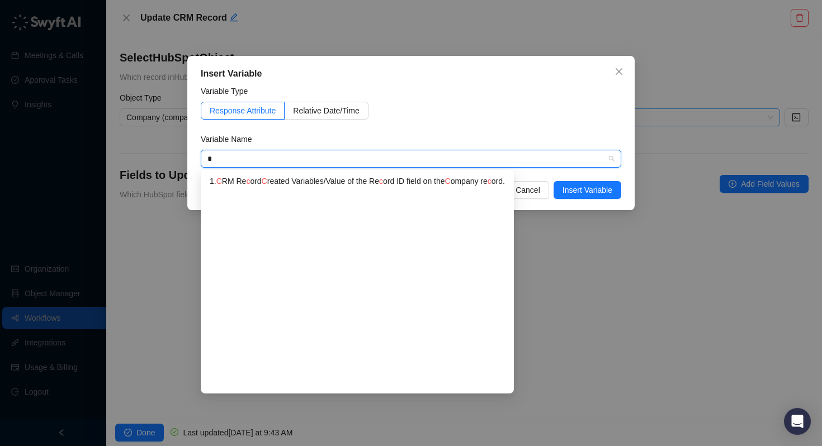
type input "**"
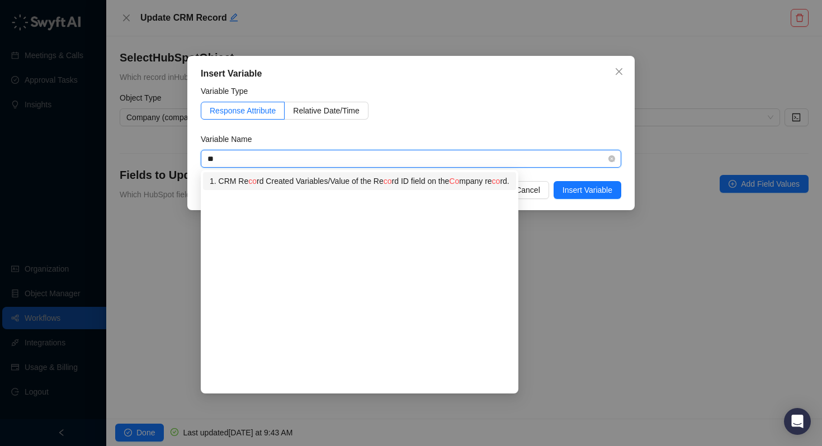
click at [433, 183] on div "1. CRM Re co rd Created Variables / Value of the Re co rd ID field on the Co mp…" at bounding box center [360, 181] width 300 height 12
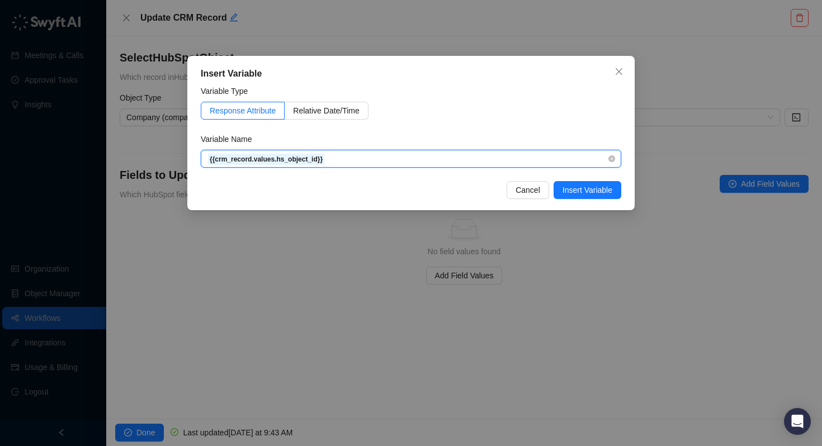
click at [412, 162] on span "{{crm_record.values.hs_object_id}}" at bounding box center [410, 158] width 407 height 17
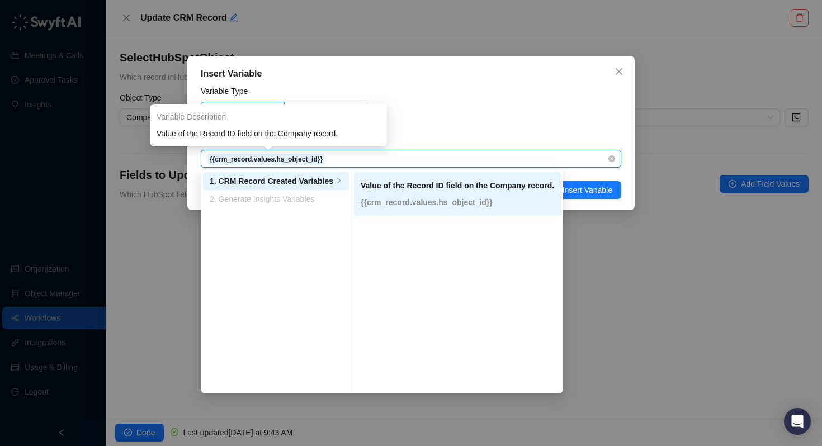
click at [354, 155] on span "{{crm_record.values.hs_object_id}}" at bounding box center [410, 158] width 407 height 17
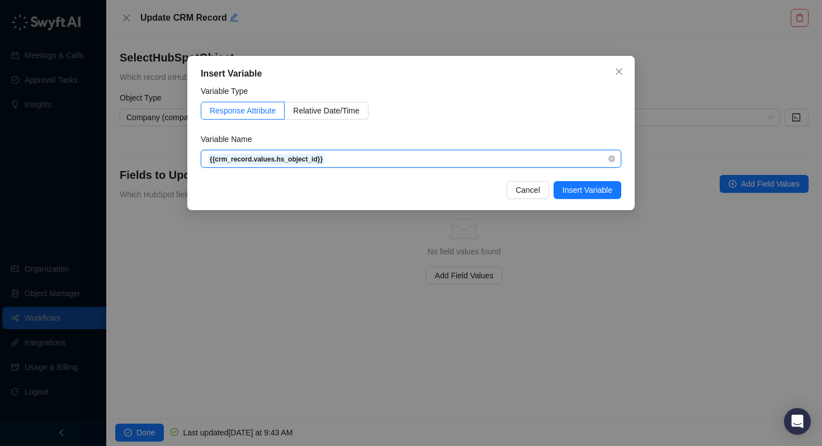
click at [354, 155] on span "{{crm_record.values.hs_object_id}}" at bounding box center [410, 158] width 407 height 17
click at [357, 153] on span "{{crm_record.values.hs_object_id}}" at bounding box center [410, 158] width 407 height 17
click at [574, 157] on input "search" at bounding box center [407, 158] width 400 height 17
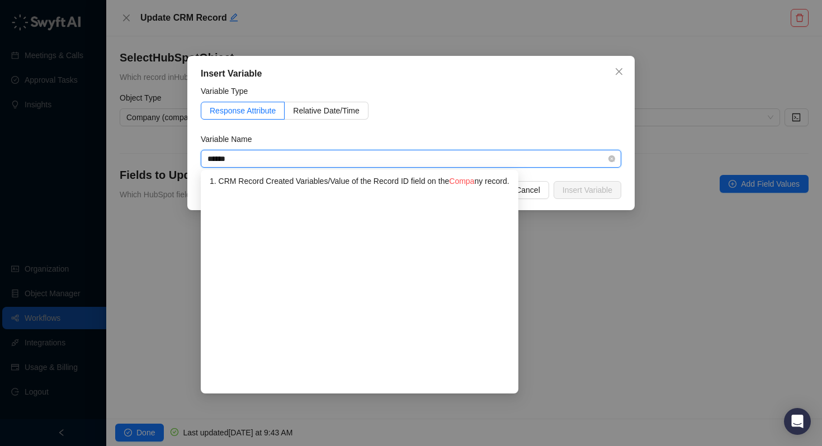
type input "*******"
click at [496, 179] on div "1. CRM Record Created Variables / Value of the Record ID field on the Company r…" at bounding box center [358, 181] width 297 height 12
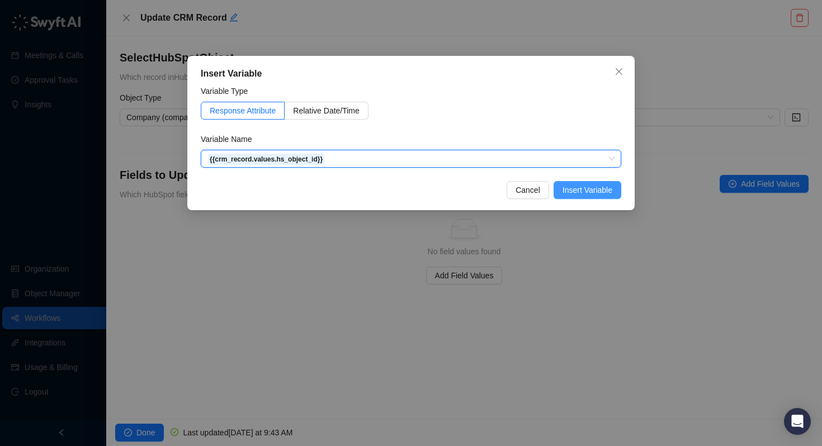
click at [591, 188] on span "Insert Variable" at bounding box center [587, 190] width 50 height 12
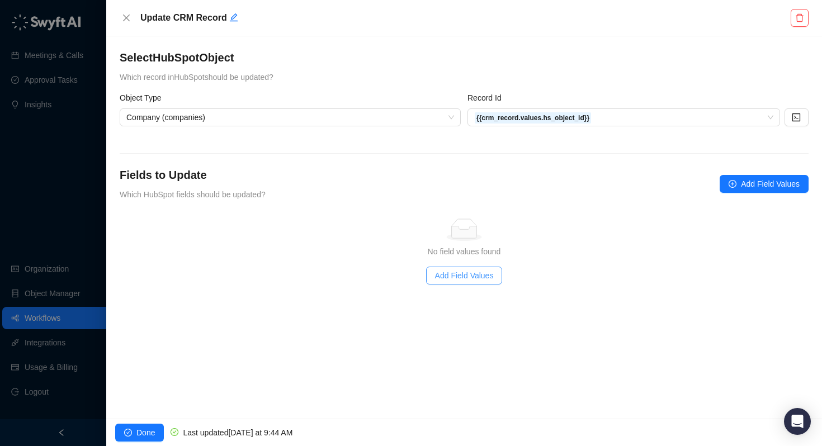
click at [480, 276] on span "Add Field Values" at bounding box center [464, 275] width 59 height 12
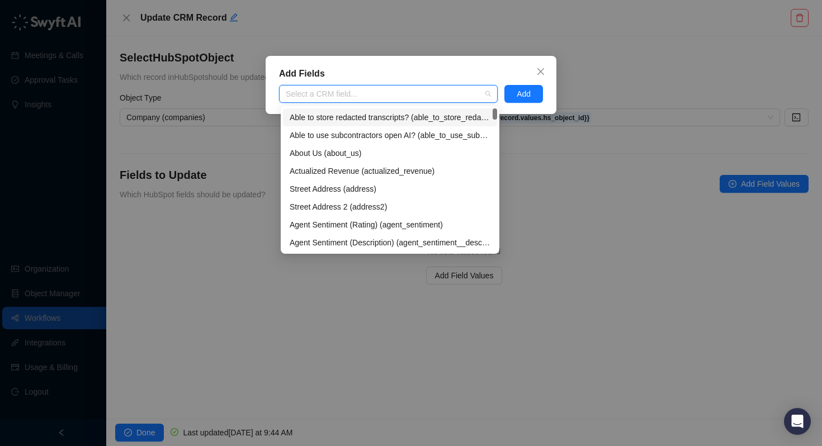
type input "*"
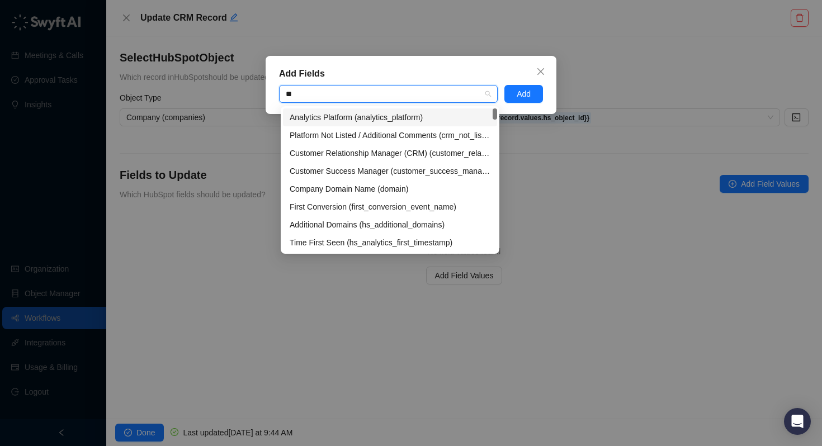
type input "*"
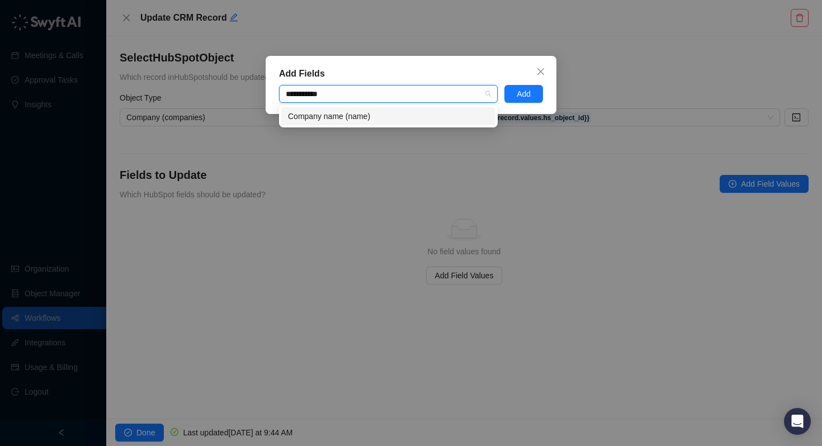
type input "**********"
click at [342, 115] on div "Company name (name)" at bounding box center [388, 116] width 201 height 12
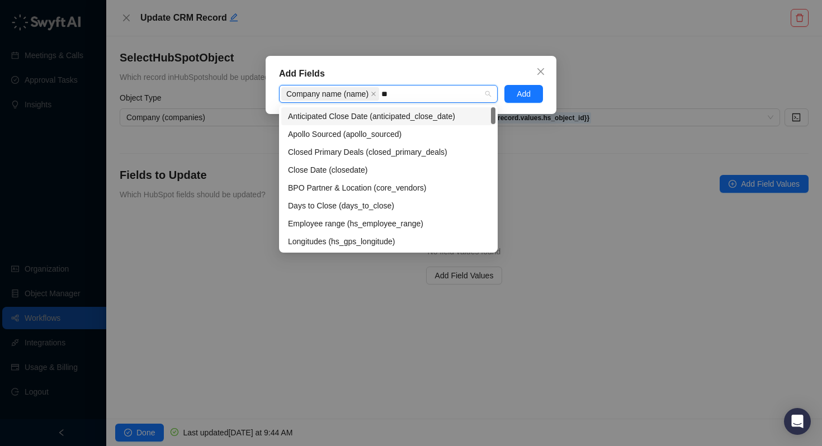
type input "*"
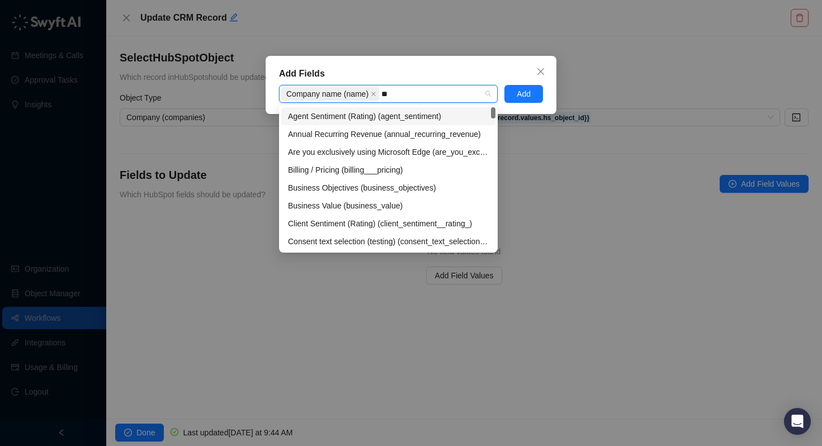
type input "***"
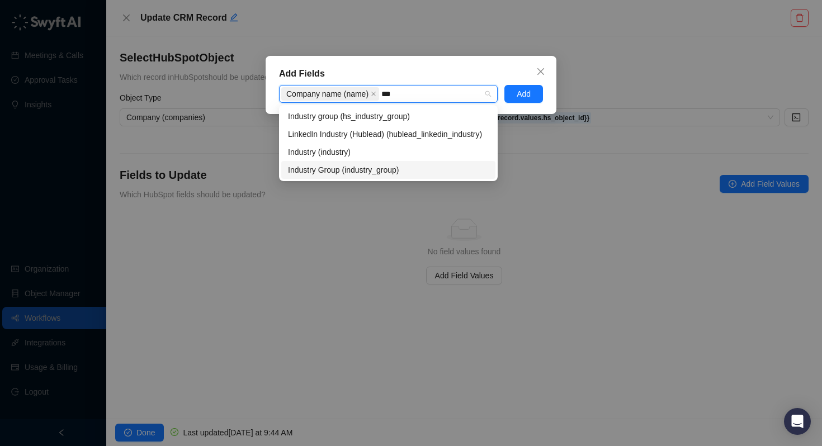
click at [372, 170] on div "Industry Group (industry_group)" at bounding box center [388, 170] width 201 height 12
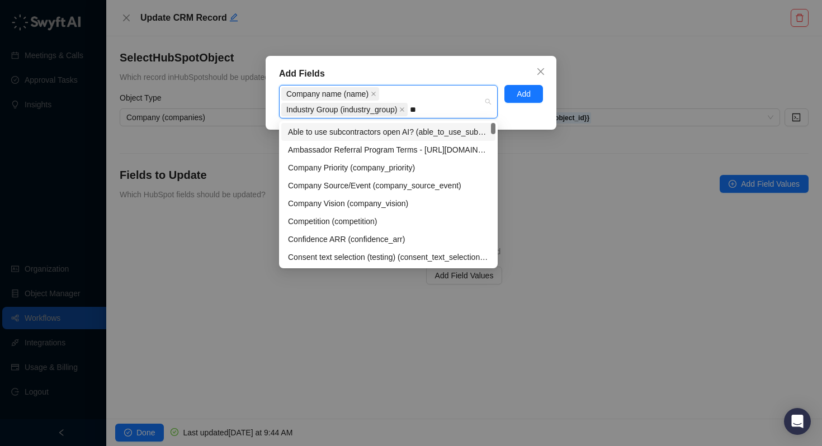
type input "*"
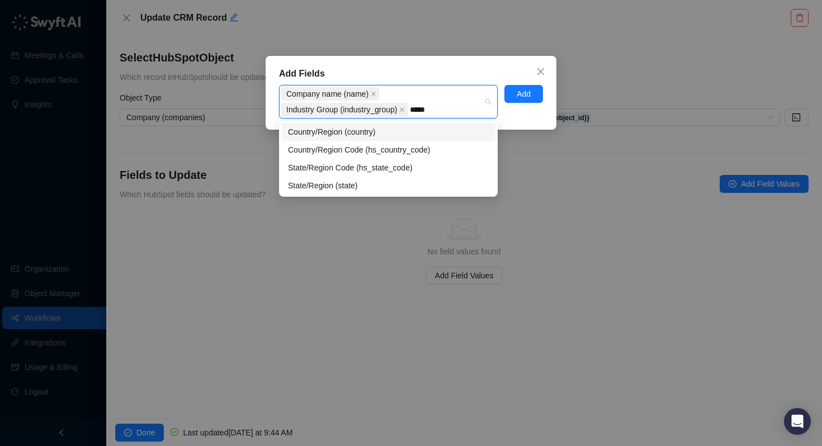
type input "******"
click at [338, 131] on div "Country/Region (country)" at bounding box center [388, 132] width 201 height 12
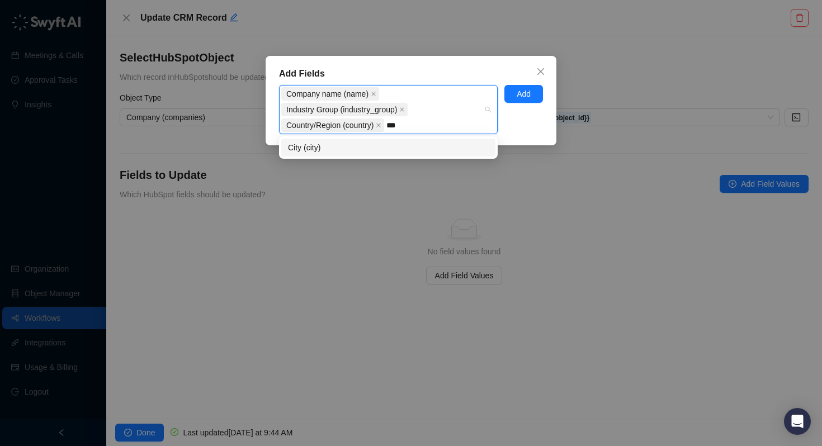
type input "****"
click at [321, 149] on div "City (city)" at bounding box center [388, 147] width 201 height 12
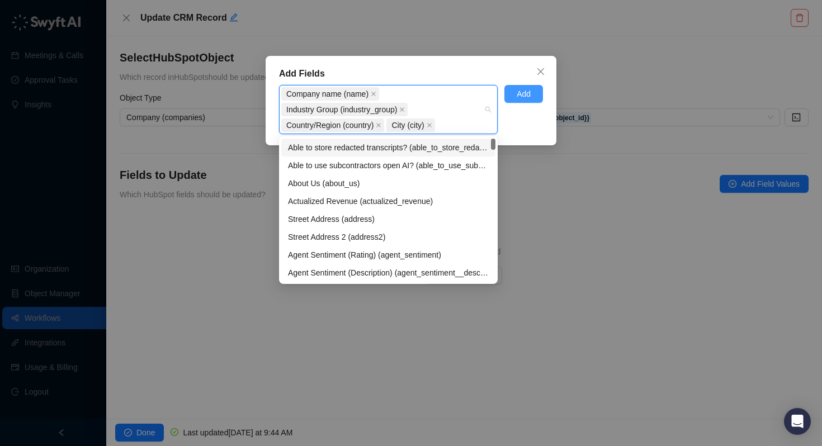
click at [529, 92] on span "Add" at bounding box center [524, 94] width 14 height 12
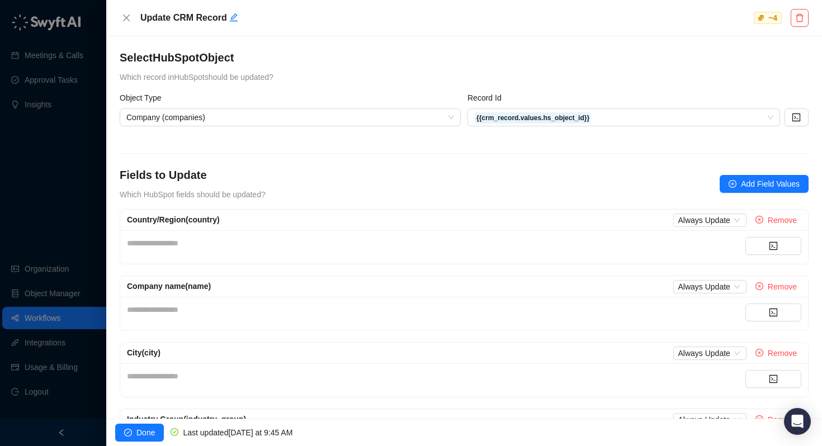
scroll to position [68, 0]
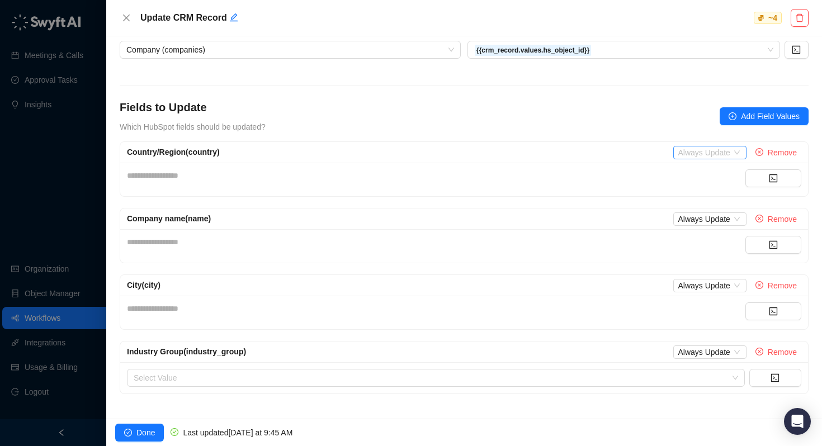
click at [700, 149] on span "Always Update" at bounding box center [710, 152] width 64 height 12
click at [699, 184] on div "Only Update if Empty" at bounding box center [718, 190] width 74 height 12
click at [697, 220] on span "Always Update" at bounding box center [710, 219] width 64 height 12
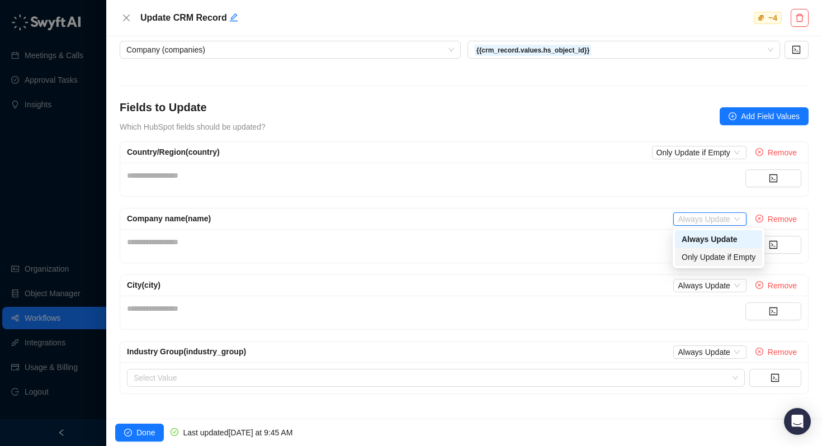
click at [699, 253] on div "Only Update if Empty" at bounding box center [718, 257] width 74 height 12
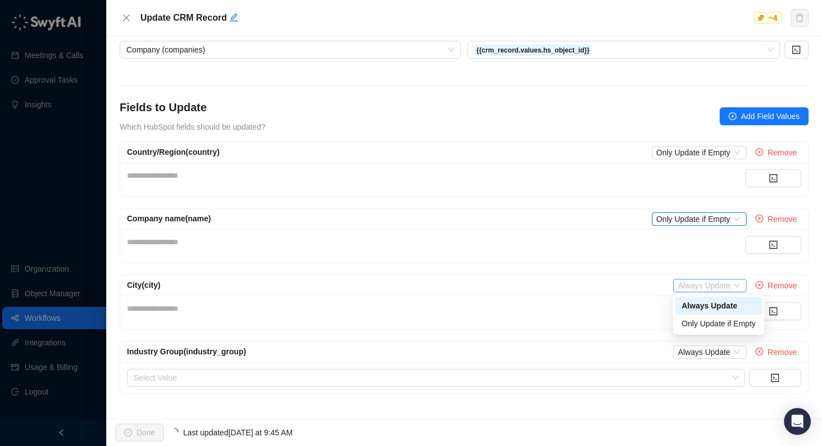
click at [698, 280] on span "Always Update" at bounding box center [710, 286] width 64 height 12
click at [701, 322] on div "Only Update if Empty" at bounding box center [718, 324] width 74 height 12
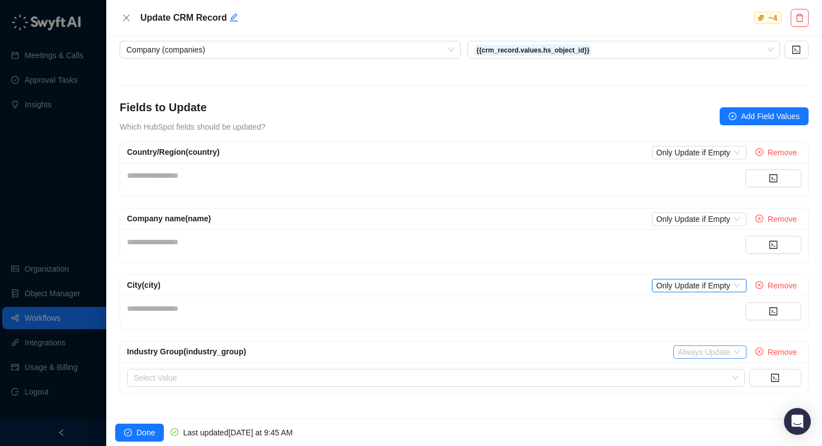
click at [706, 349] on span "Always Update" at bounding box center [710, 352] width 64 height 12
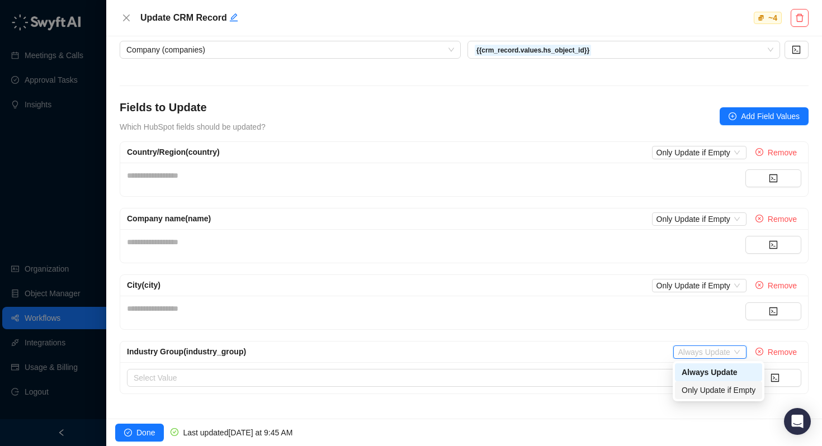
click at [700, 389] on div "Only Update if Empty" at bounding box center [718, 390] width 74 height 12
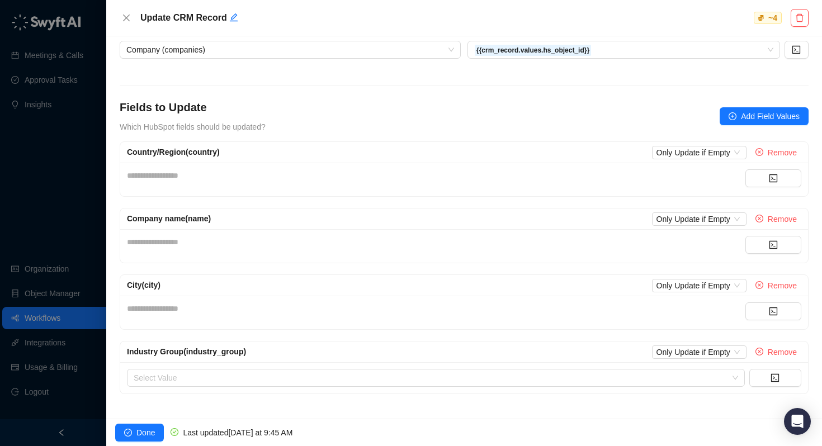
click at [441, 367] on div "Select Value" at bounding box center [464, 377] width 688 height 31
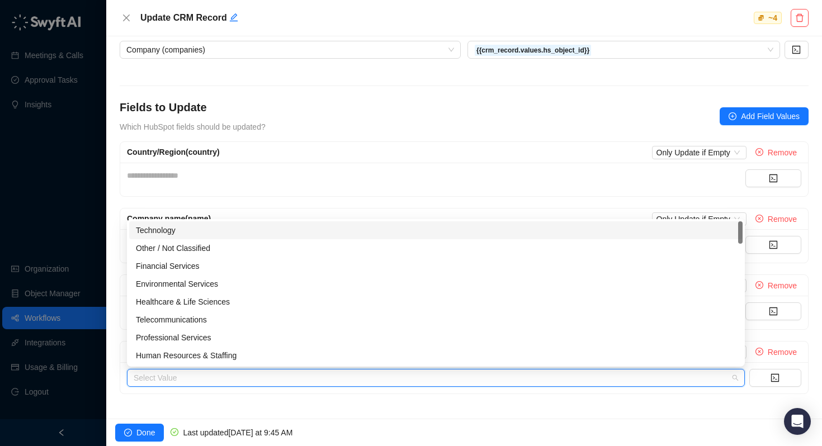
click at [429, 380] on input "search" at bounding box center [433, 378] width 598 height 17
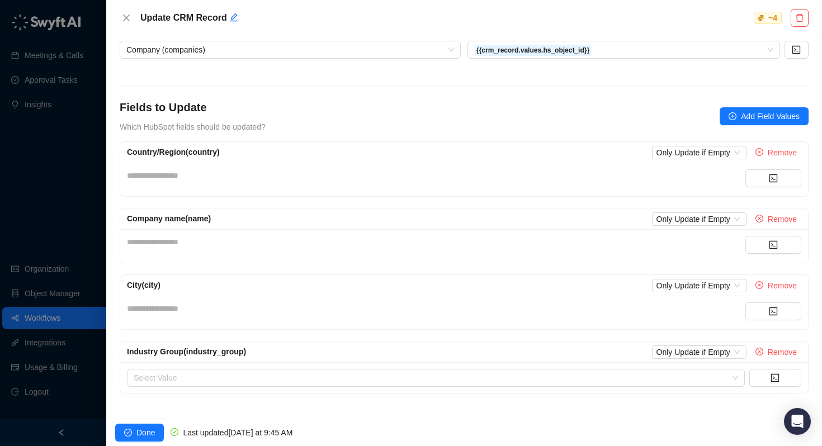
click at [435, 403] on div "**********" at bounding box center [464, 227] width 716 height 382
click at [778, 179] on button "button" at bounding box center [773, 178] width 56 height 18
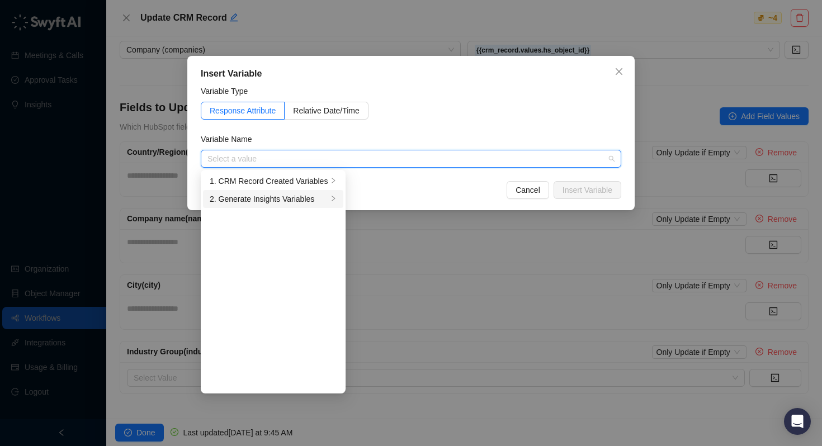
click at [276, 200] on div "2. Generate Insights Variables" at bounding box center [269, 199] width 118 height 12
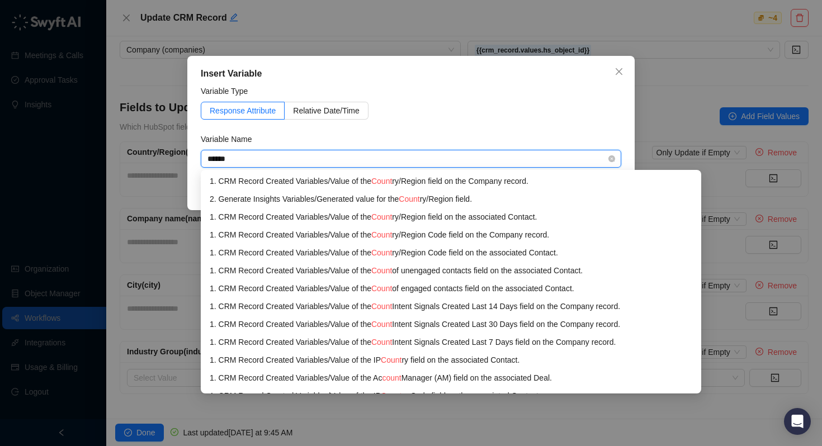
type input "*******"
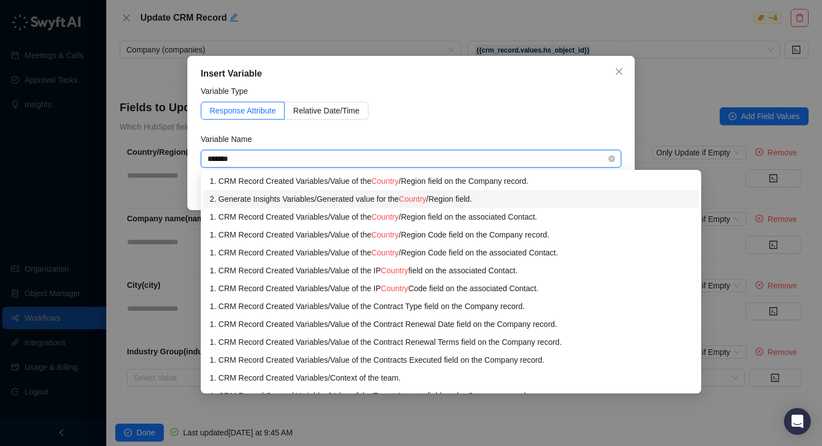
click at [364, 202] on div "2. Generate Insights Variables / Generated value for the Country /Region field." at bounding box center [451, 199] width 482 height 12
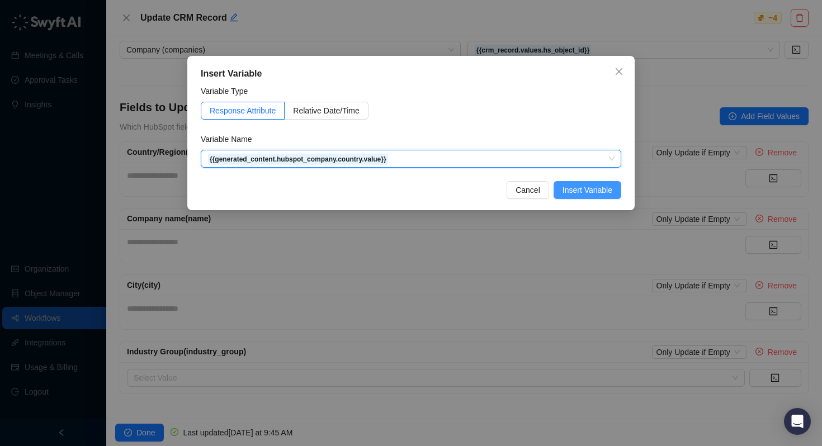
click at [588, 189] on span "Insert Variable" at bounding box center [587, 190] width 50 height 12
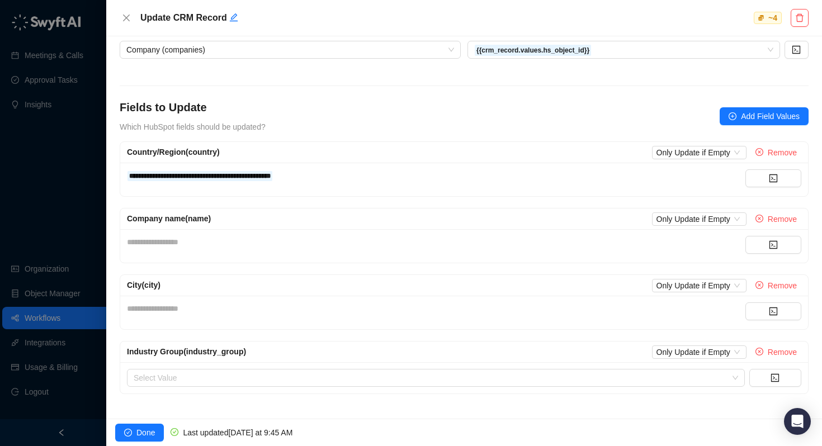
click at [271, 244] on div "**********" at bounding box center [436, 242] width 618 height 12
click at [784, 245] on button "button" at bounding box center [773, 245] width 56 height 18
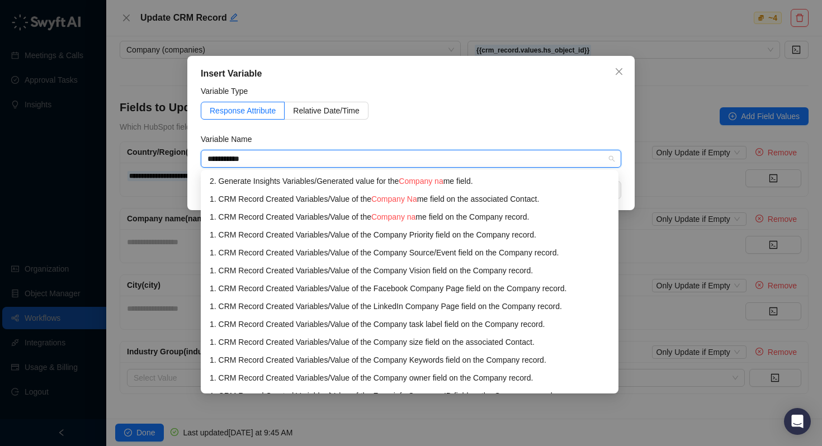
type input "**********"
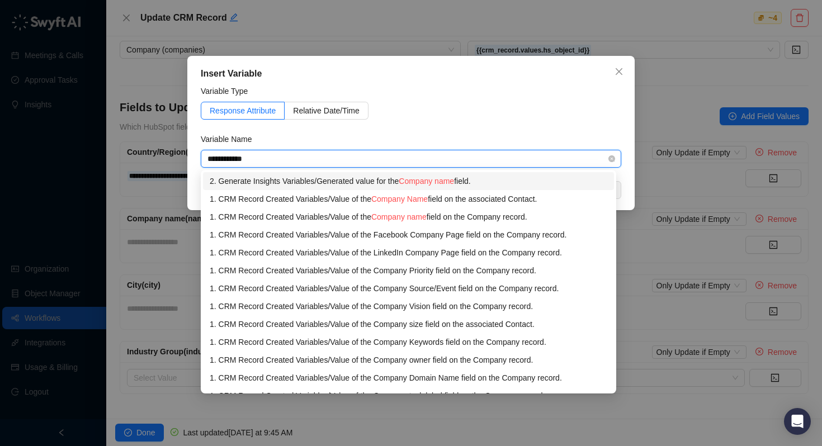
click at [296, 179] on div "2. Generate Insights Variables / Generated value for the Company name field." at bounding box center [408, 181] width 397 height 12
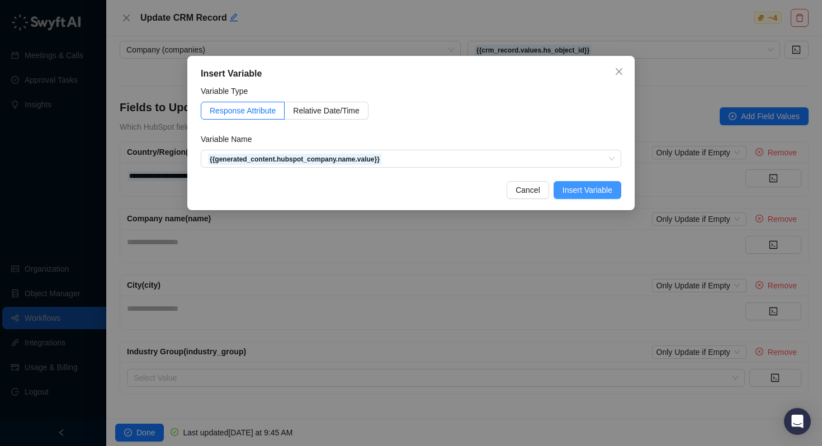
click at [568, 188] on span "Insert Variable" at bounding box center [587, 190] width 50 height 12
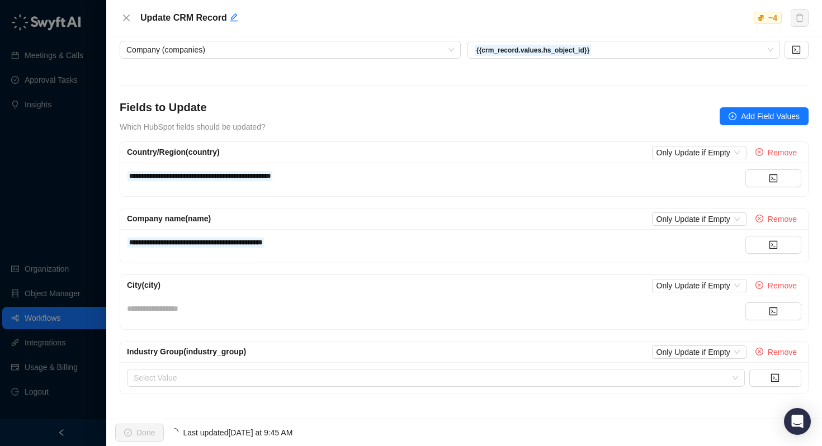
click at [235, 315] on div "**********" at bounding box center [436, 312] width 618 height 20
click at [234, 311] on div "**********" at bounding box center [436, 308] width 618 height 12
click at [768, 312] on button "button" at bounding box center [773, 311] width 56 height 18
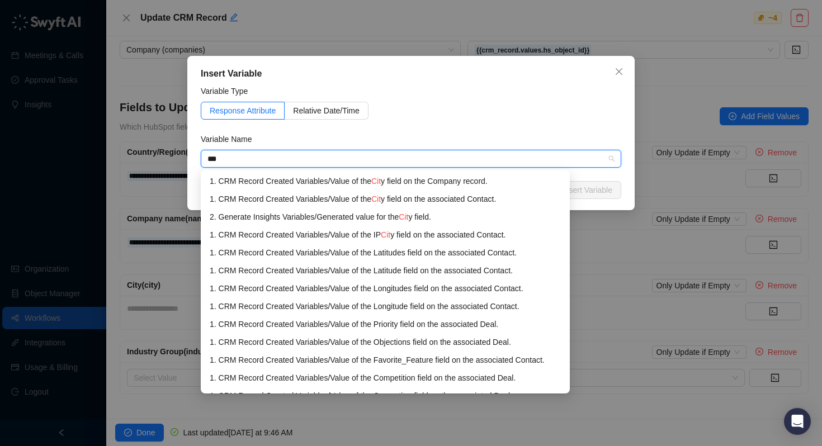
type input "****"
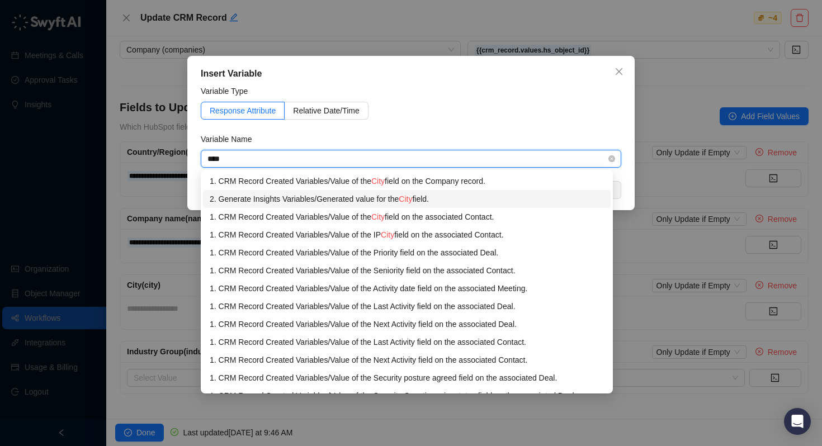
click at [321, 196] on div "2. Generate Insights Variables / Generated value for the City field." at bounding box center [407, 199] width 394 height 12
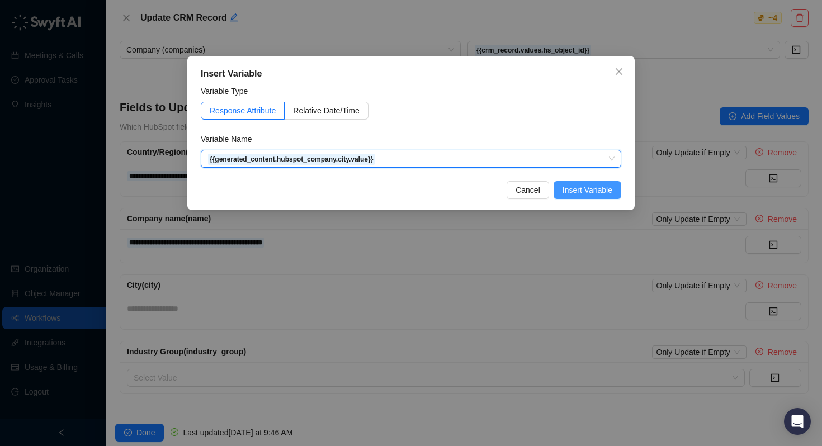
click at [581, 190] on span "Insert Variable" at bounding box center [587, 190] width 50 height 12
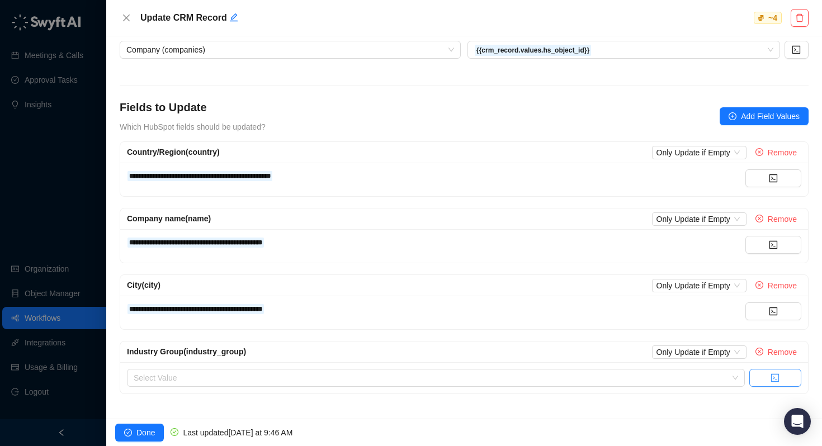
click at [780, 379] on button "button" at bounding box center [775, 378] width 52 height 18
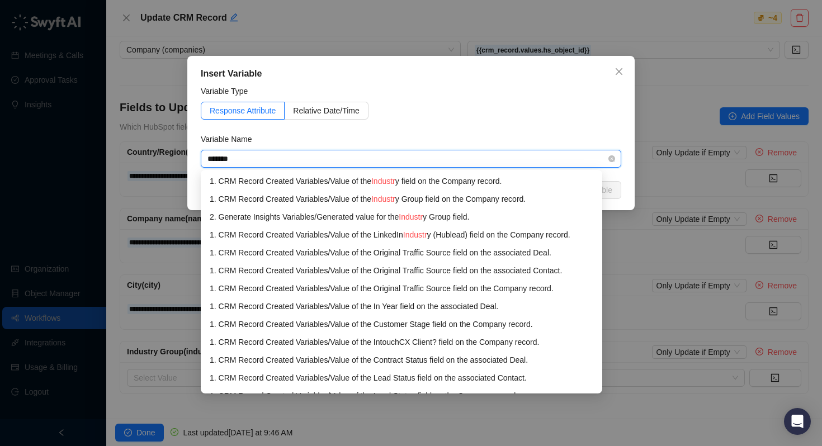
type input "********"
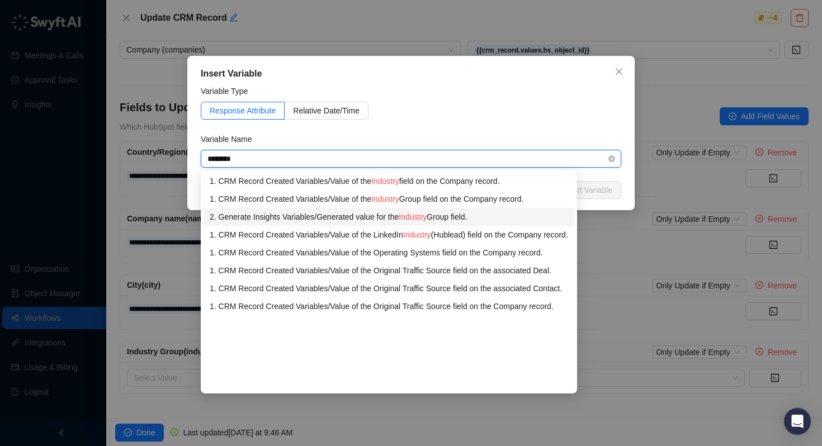
click at [305, 221] on div "2. Generate Insights Variables / Generated value for the Industry Group field." at bounding box center [389, 217] width 358 height 12
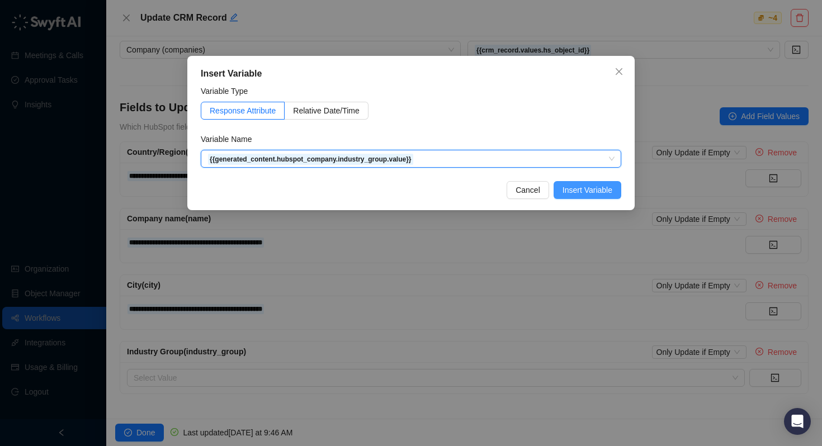
click at [600, 192] on span "Insert Variable" at bounding box center [587, 190] width 50 height 12
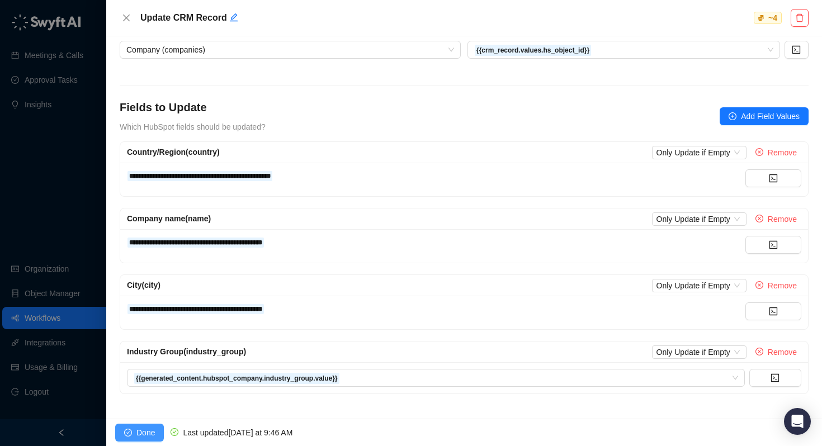
click at [138, 430] on span "Done" at bounding box center [145, 433] width 18 height 12
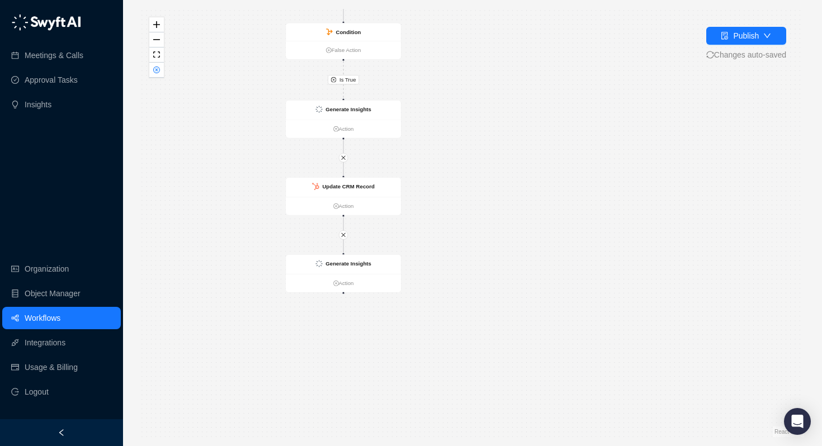
drag, startPoint x: 422, startPoint y: 271, endPoint x: 426, endPoint y: 162, distance: 109.6
click at [426, 161] on div "Is True CRM Record Created Action Condition False Action Generate Insights Acti…" at bounding box center [472, 223] width 663 height 428
click at [339, 263] on strong "Generate Insights" at bounding box center [348, 260] width 46 height 6
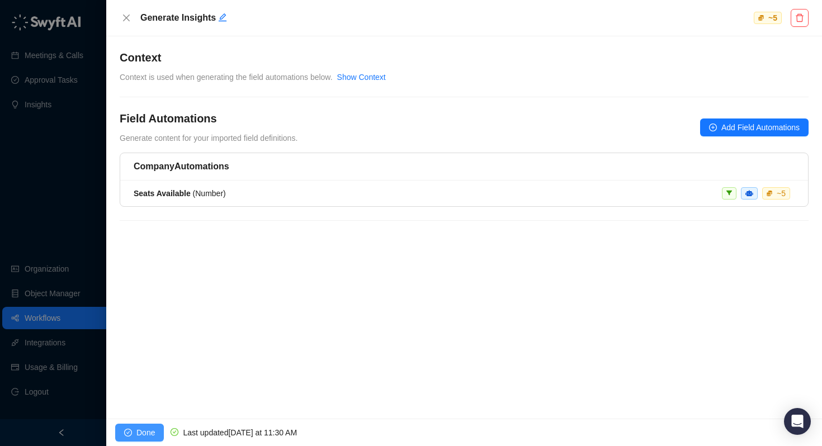
click at [139, 429] on span "Done" at bounding box center [145, 433] width 18 height 12
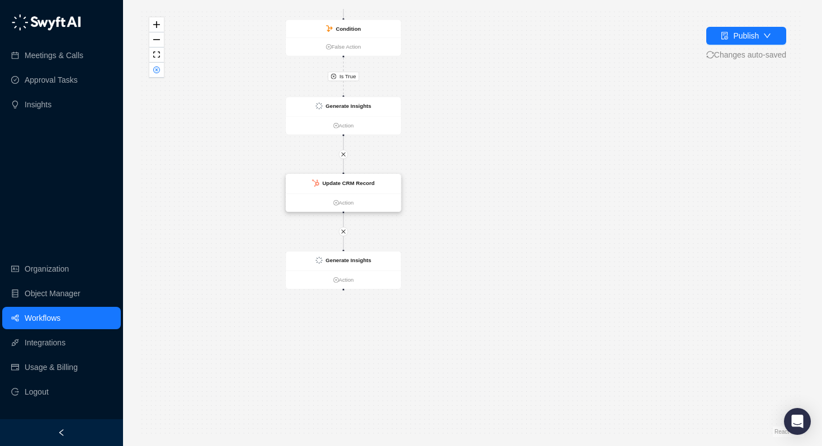
click at [345, 208] on ul "Action" at bounding box center [343, 202] width 115 height 18
click at [340, 201] on link "Action" at bounding box center [343, 202] width 115 height 8
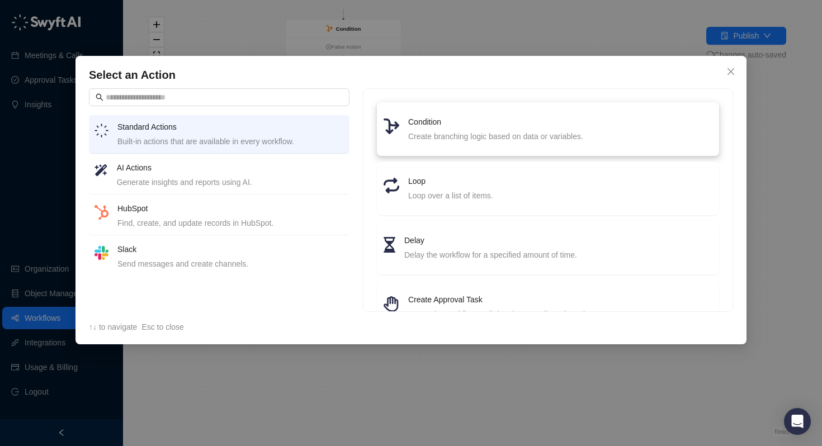
click at [411, 132] on div "Create branching logic based on data or variables." at bounding box center [560, 136] width 304 height 12
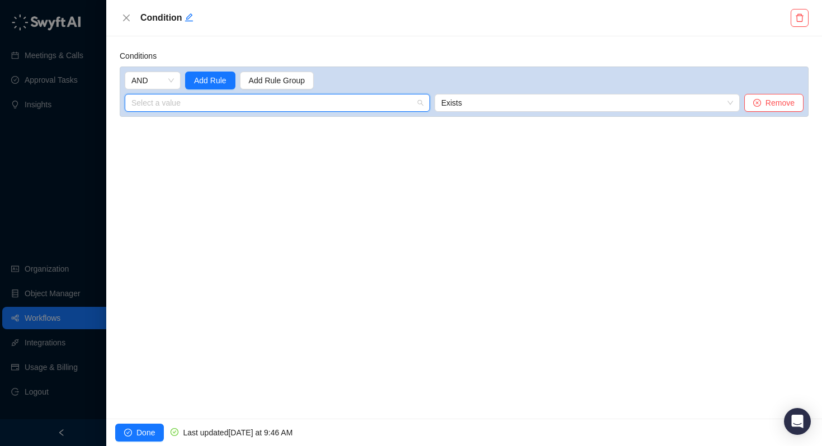
click at [195, 104] on input "search" at bounding box center [273, 102] width 285 height 17
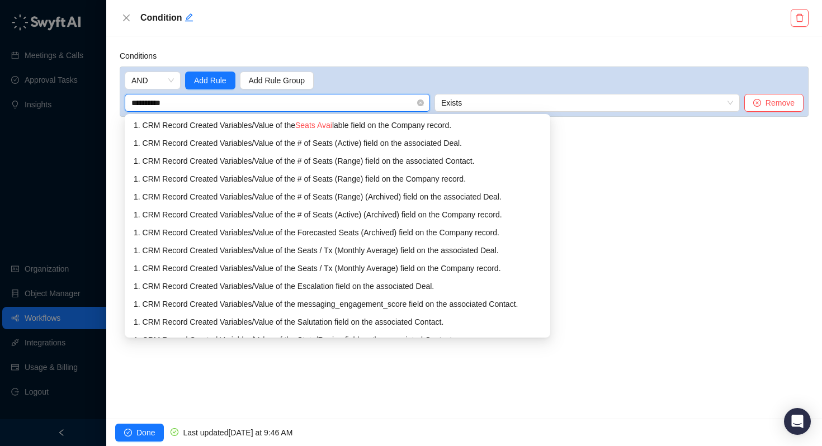
type input "**********"
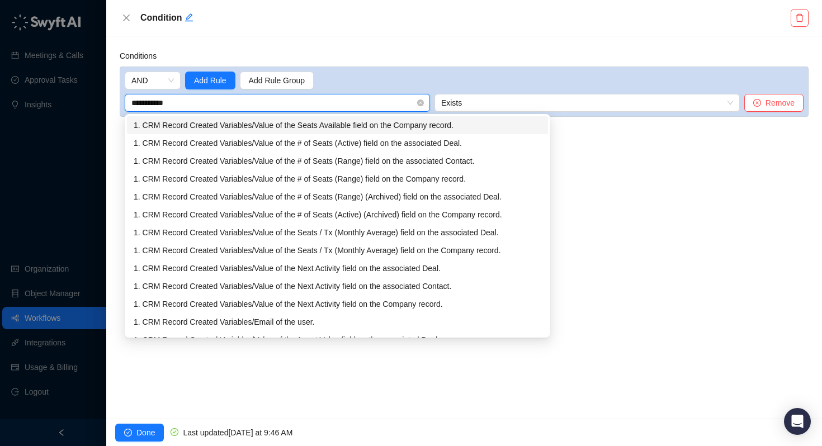
click at [236, 125] on div "1. CRM Record Created Variables / Value of the Seats Available field on the Com…" at bounding box center [338, 125] width 408 height 12
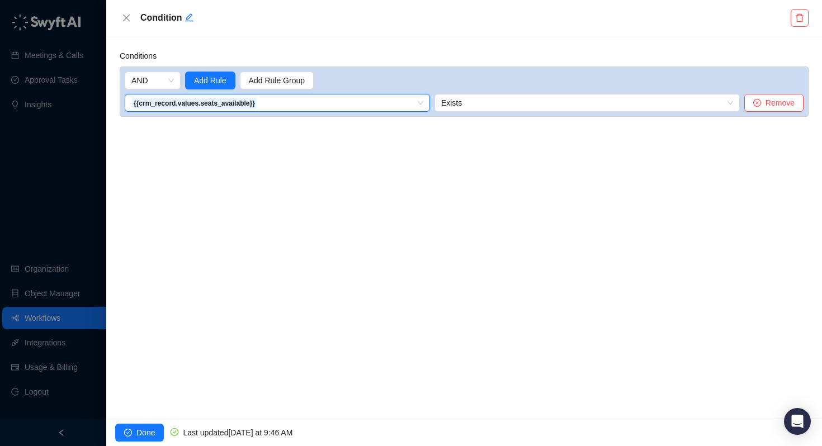
click at [494, 103] on span "Exists" at bounding box center [587, 102] width 292 height 17
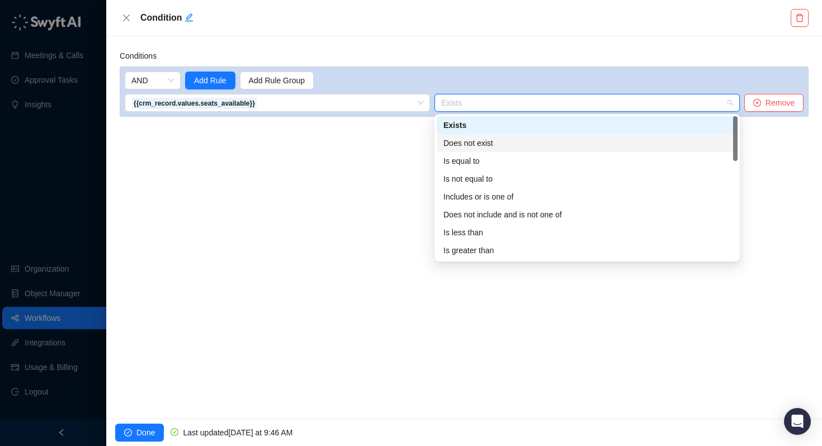
click at [485, 149] on div "Does not exist" at bounding box center [586, 143] width 287 height 12
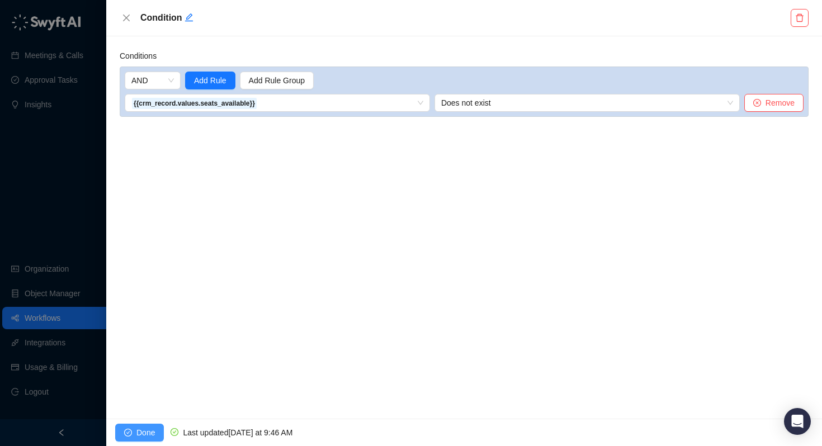
click at [134, 432] on button "Done" at bounding box center [139, 433] width 49 height 18
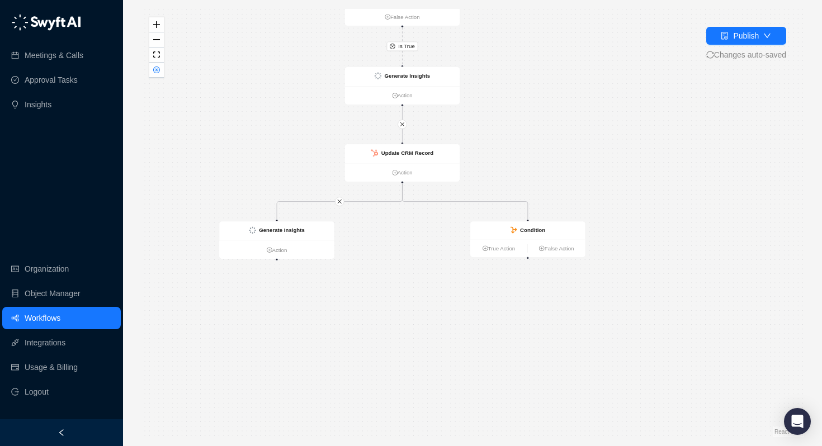
drag, startPoint x: 560, startPoint y: 312, endPoint x: 564, endPoint y: 164, distance: 147.6
click at [564, 164] on div "Is True CRM Record Created Action Condition False Action Generate Insights Acti…" at bounding box center [472, 223] width 663 height 428
click at [340, 198] on icon "close" at bounding box center [340, 200] width 6 height 6
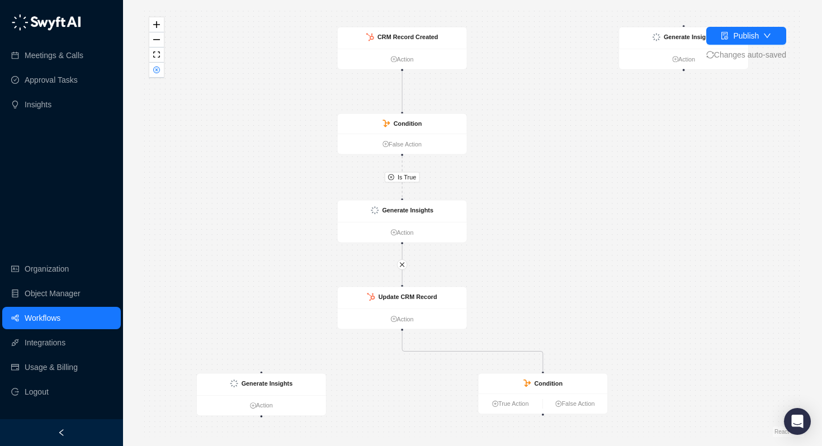
drag, startPoint x: 292, startPoint y: 330, endPoint x: 287, endPoint y: 206, distance: 124.2
click at [287, 206] on div "Is True CRM Record Created Action Condition False Action Generate Insights Acti…" at bounding box center [472, 223] width 663 height 428
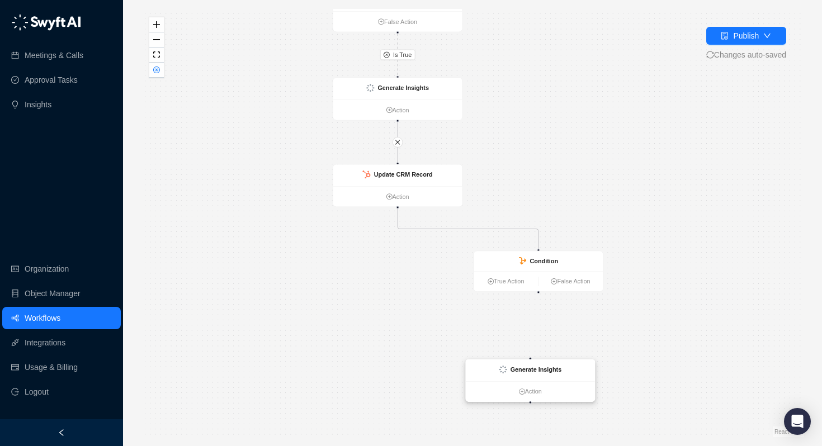
drag, startPoint x: 264, startPoint y: 262, endPoint x: 534, endPoint y: 364, distance: 288.7
click at [534, 366] on strong "Generate Insights" at bounding box center [535, 369] width 51 height 7
click at [500, 285] on link "True Action" at bounding box center [507, 290] width 64 height 10
click at [500, 282] on link "True Action" at bounding box center [507, 285] width 64 height 10
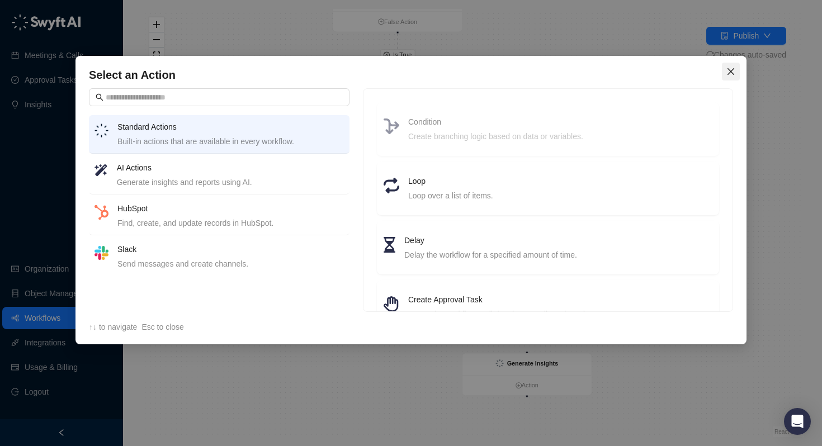
click at [731, 72] on icon "close" at bounding box center [730, 71] width 9 height 9
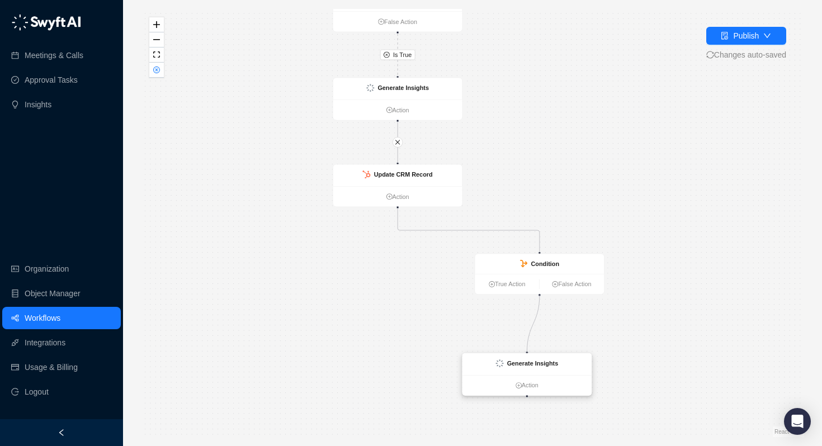
drag, startPoint x: 539, startPoint y: 295, endPoint x: 527, endPoint y: 353, distance: 58.9
click at [527, 236] on div "CRM Record Created Action Condition False Action Generate Insights Action Gener…" at bounding box center [449, 70] width 514 height 332
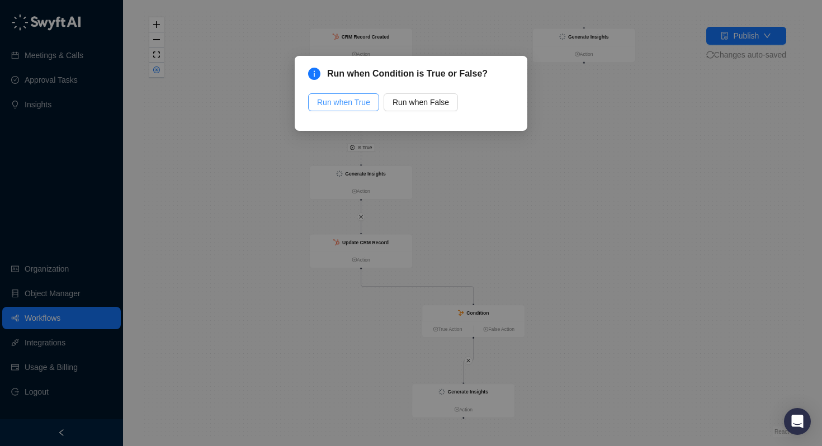
click at [346, 101] on span "Run when True" at bounding box center [343, 102] width 53 height 12
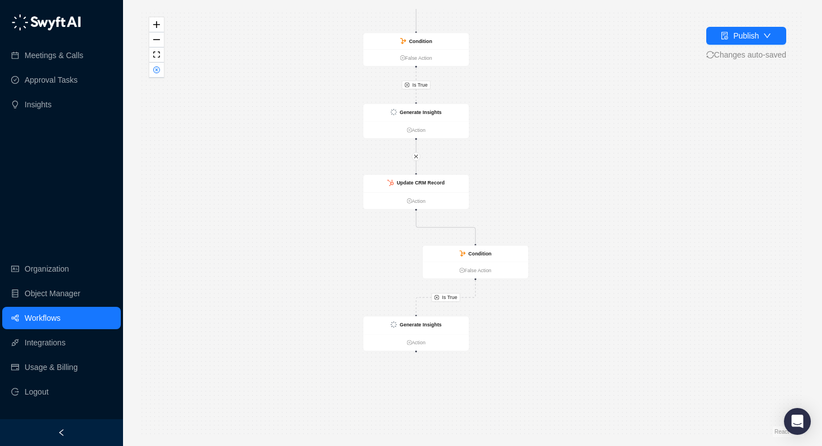
drag, startPoint x: 483, startPoint y: 264, endPoint x: 564, endPoint y: 157, distance: 133.7
click at [564, 157] on div "Is True Is True CRM Record Created Action Condition False Action Generate Insig…" at bounding box center [472, 223] width 663 height 428
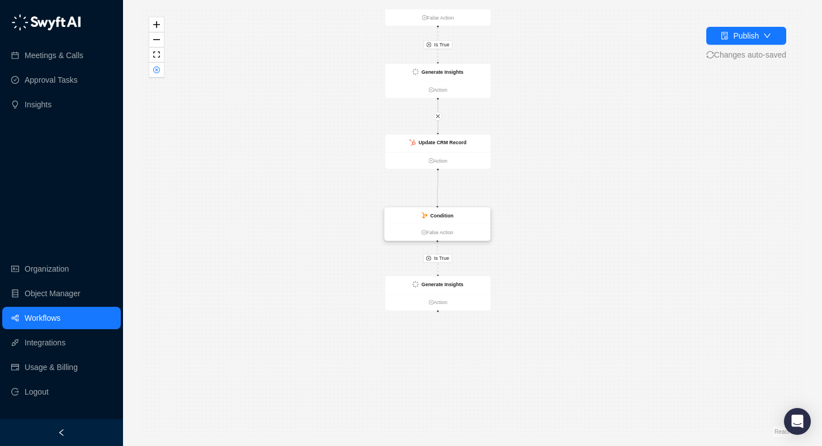
drag, startPoint x: 476, startPoint y: 214, endPoint x: 416, endPoint y: 216, distance: 59.9
click at [416, 216] on div "Condition" at bounding box center [438, 215] width 106 height 16
click at [424, 282] on strong "Generate Insights" at bounding box center [443, 285] width 42 height 6
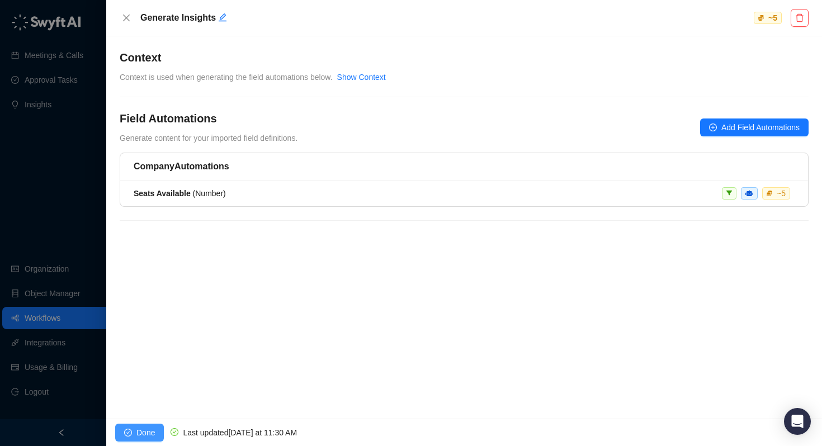
click at [140, 431] on span "Done" at bounding box center [145, 433] width 18 height 12
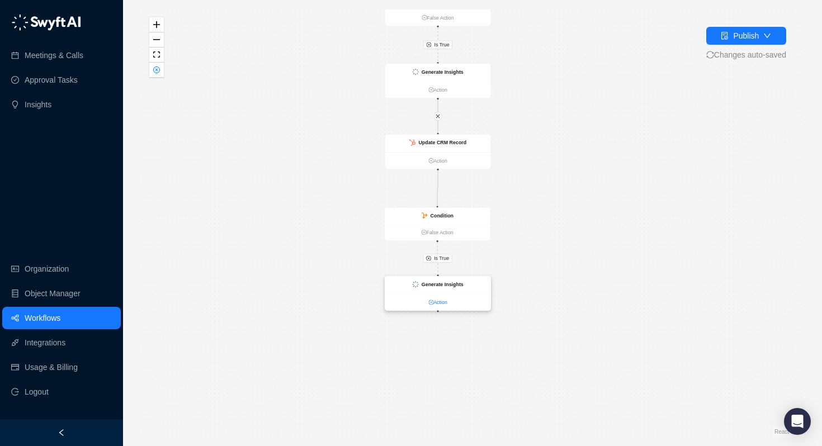
click at [435, 300] on link "Action" at bounding box center [438, 303] width 106 height 8
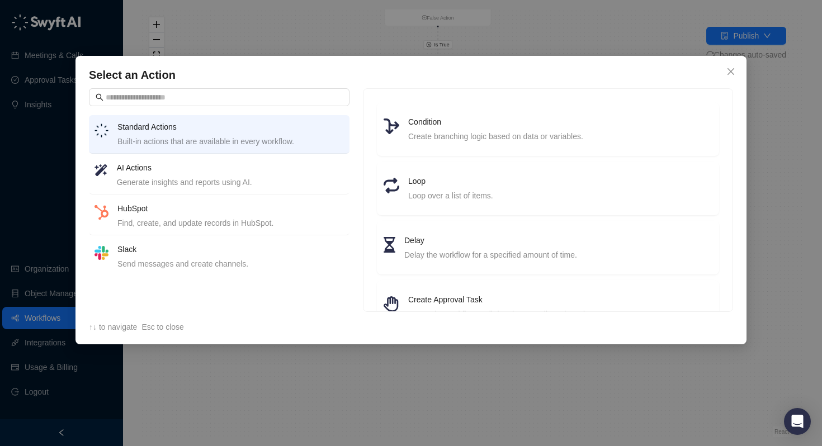
click at [263, 212] on h4 "HubSpot" at bounding box center [230, 208] width 226 height 12
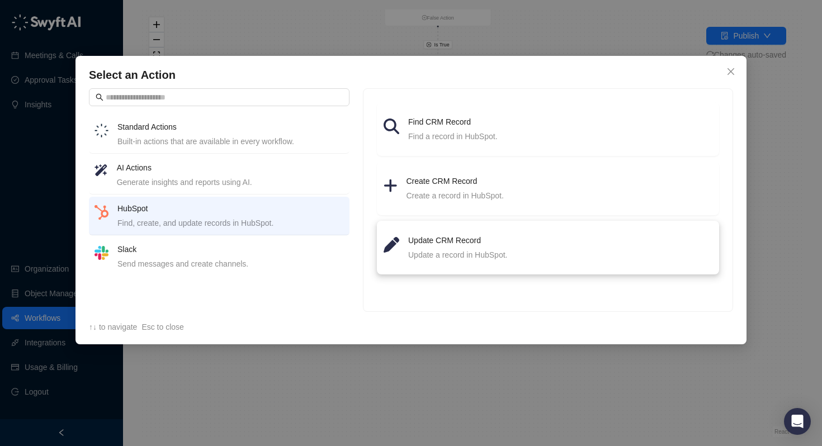
click at [450, 249] on div "Update a record in HubSpot." at bounding box center [560, 255] width 304 height 12
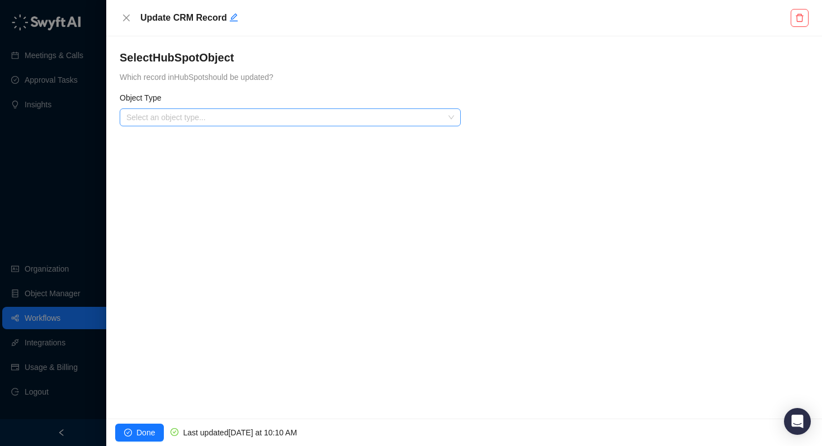
click at [227, 116] on input "search" at bounding box center [286, 117] width 321 height 17
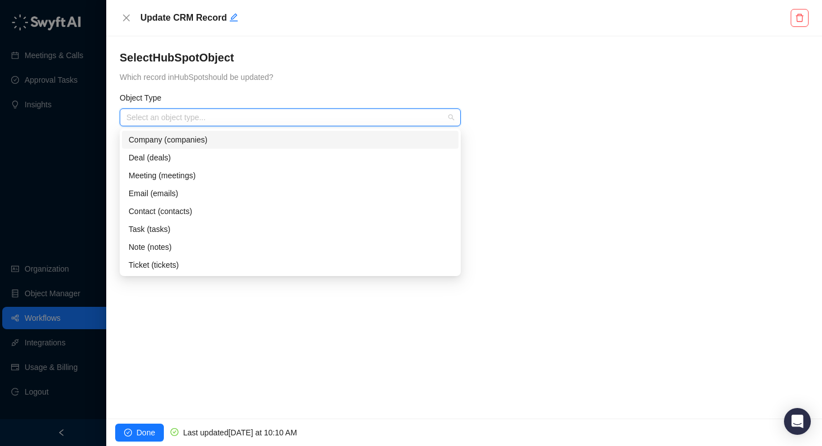
click at [221, 143] on div "Company (companies)" at bounding box center [290, 140] width 323 height 12
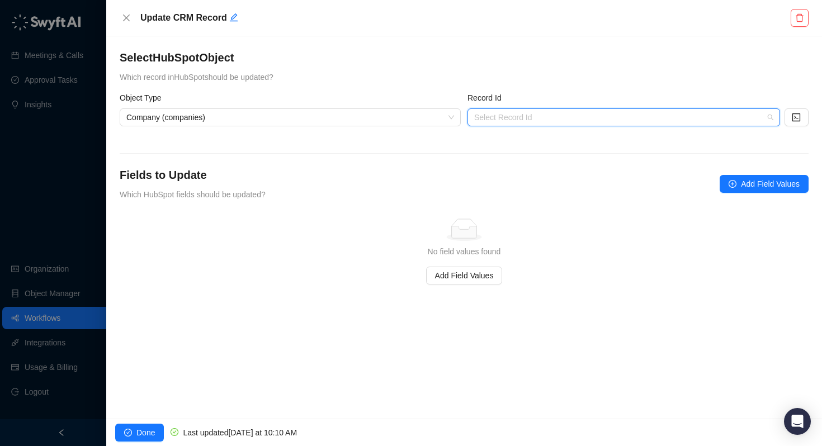
click at [523, 122] on input "search" at bounding box center [620, 117] width 292 height 17
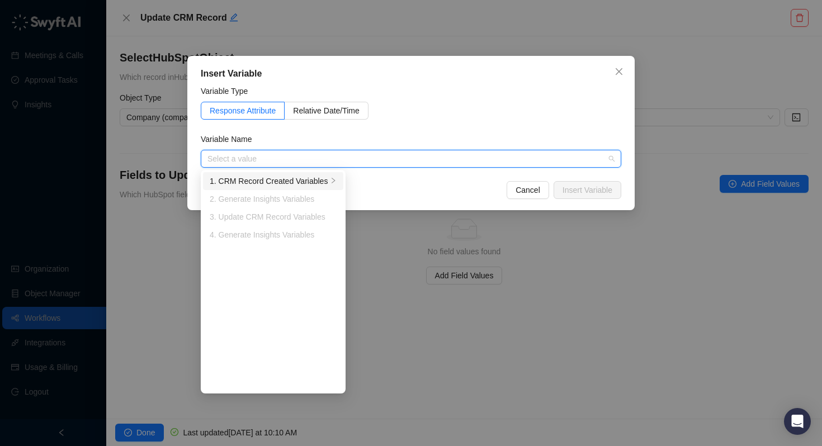
click at [319, 185] on div "1. CRM Record Created Variables" at bounding box center [269, 181] width 118 height 12
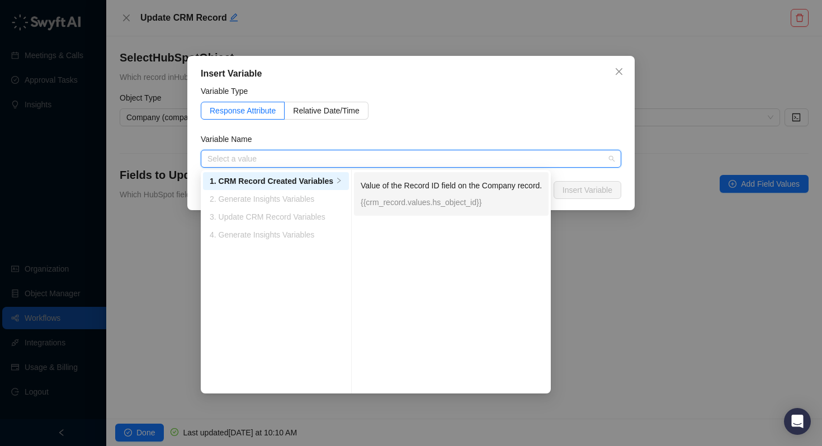
click at [396, 182] on p "Value of the Record ID field on the Company record." at bounding box center [451, 185] width 181 height 12
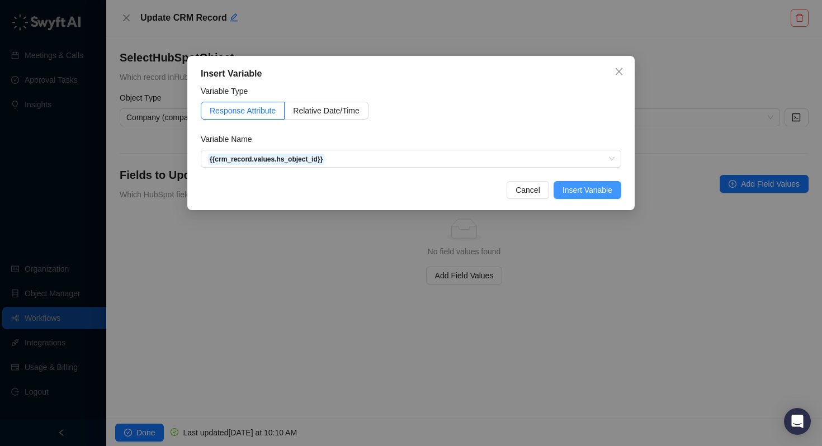
click at [579, 192] on span "Insert Variable" at bounding box center [587, 190] width 50 height 12
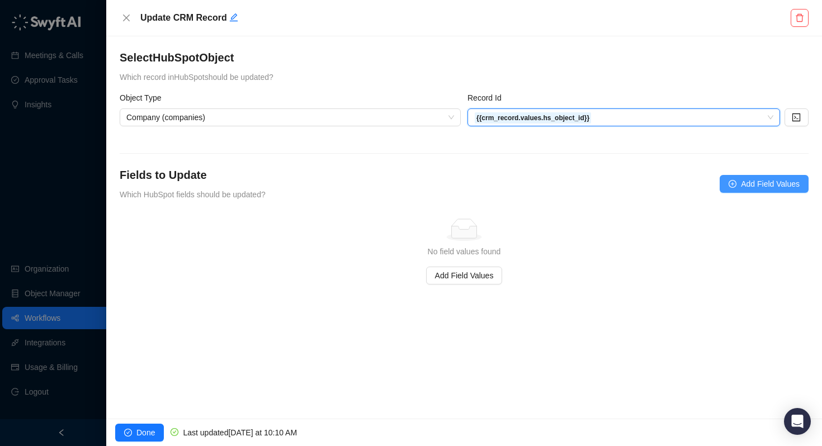
click at [755, 181] on span "Add Field Values" at bounding box center [770, 184] width 59 height 12
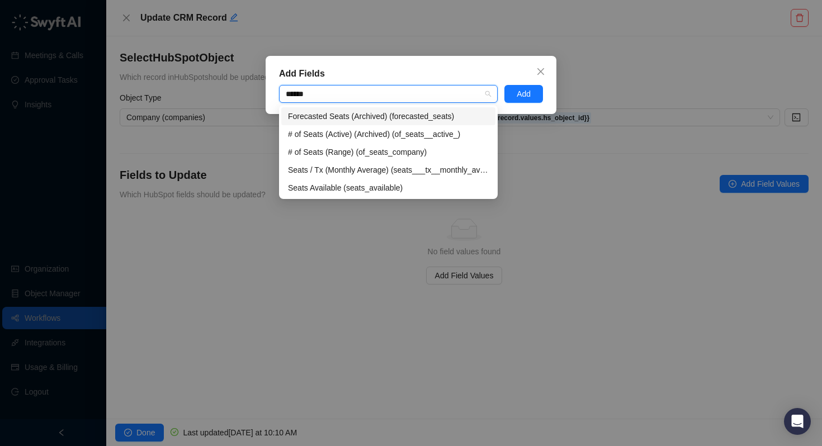
type input "*******"
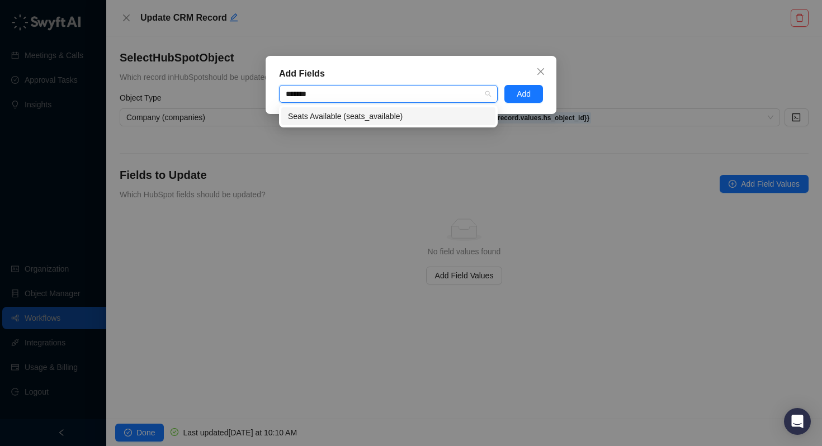
click at [343, 113] on div "Seats Available (seats_available)" at bounding box center [388, 116] width 201 height 12
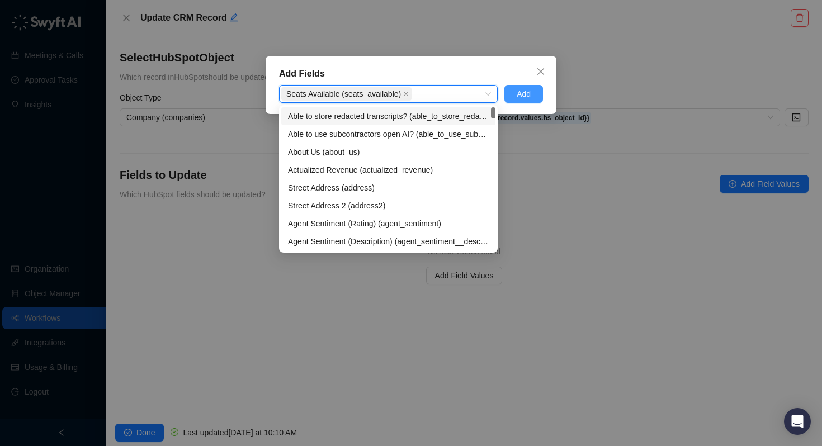
click at [527, 94] on span "Add" at bounding box center [524, 94] width 14 height 12
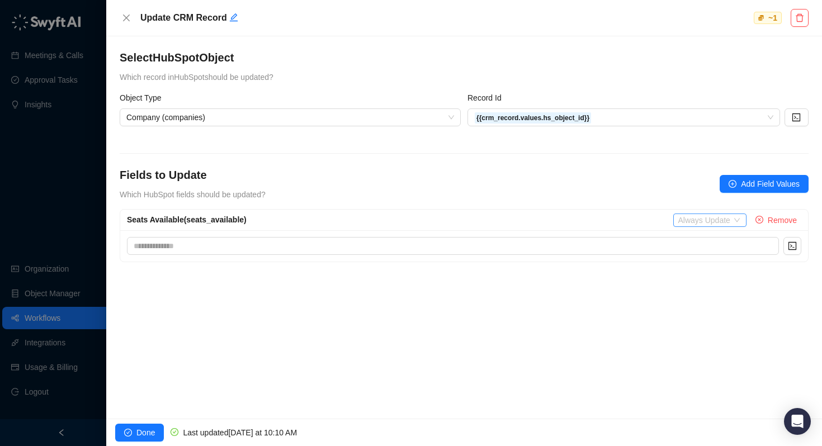
click at [709, 219] on span "Always Update" at bounding box center [710, 220] width 64 height 12
click at [698, 257] on div "Only Update if Empty" at bounding box center [718, 258] width 74 height 12
click at [793, 247] on icon "code" at bounding box center [792, 246] width 9 height 9
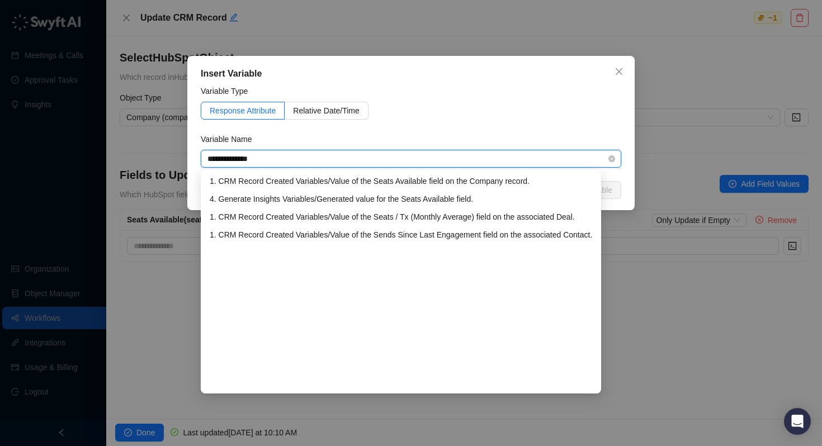
type input "**********"
click at [309, 200] on div "4. Generate Insights Variables / Generated value for the Seats Available field." at bounding box center [401, 199] width 382 height 12
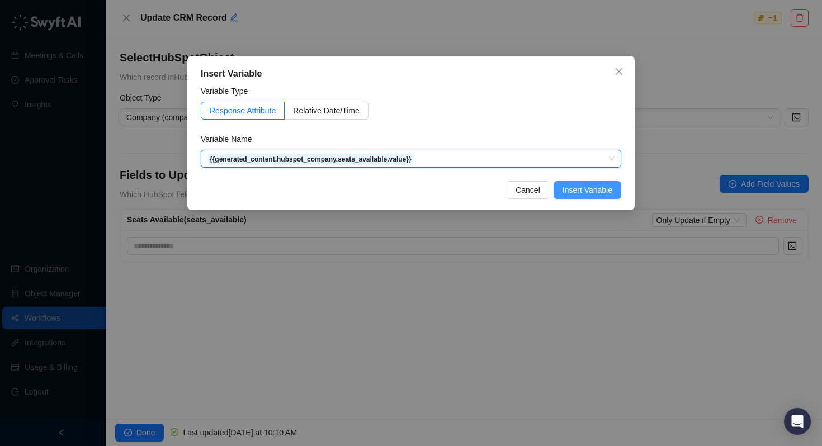
click at [601, 192] on span "Insert Variable" at bounding box center [587, 190] width 50 height 12
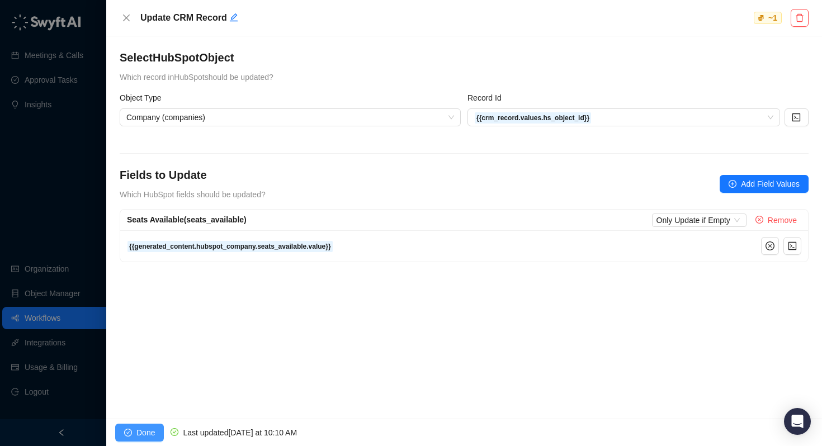
click at [132, 437] on button "Done" at bounding box center [139, 433] width 49 height 18
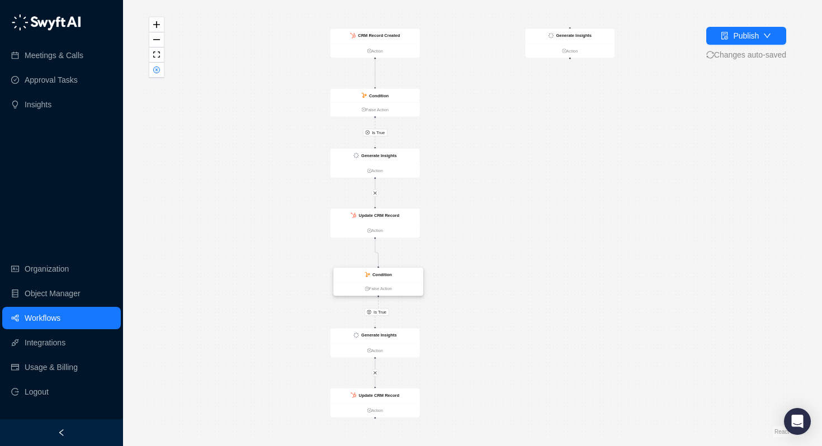
drag, startPoint x: 404, startPoint y: 277, endPoint x: 358, endPoint y: 277, distance: 46.4
click at [358, 277] on div "Condition" at bounding box center [378, 275] width 89 height 14
click at [576, 37] on strong "Generate Insights" at bounding box center [573, 36] width 35 height 5
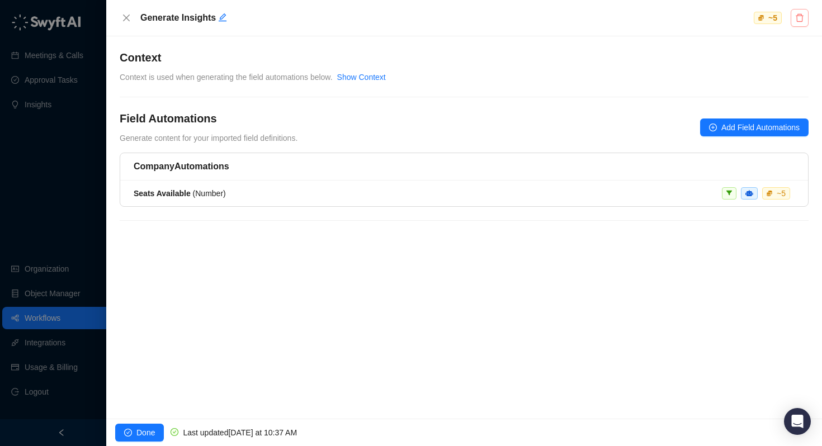
click at [800, 22] on button "button" at bounding box center [799, 18] width 18 height 18
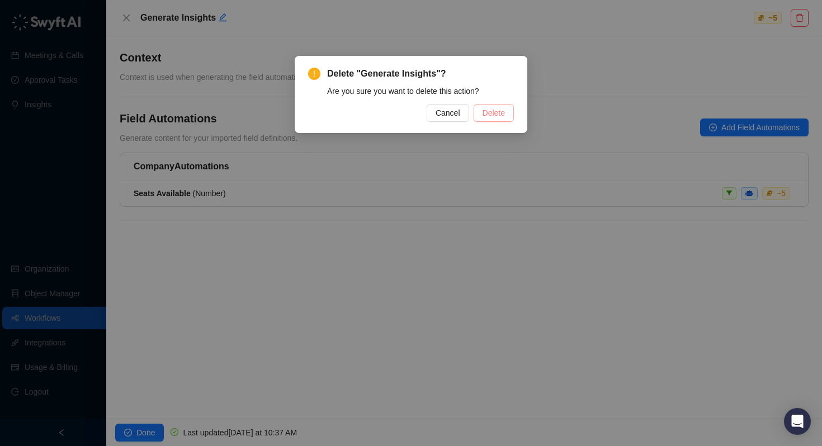
click at [494, 113] on span "Delete" at bounding box center [493, 113] width 22 height 12
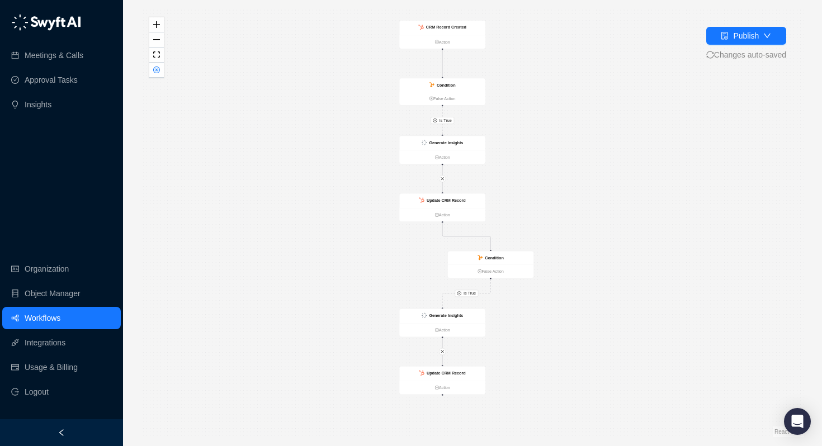
drag, startPoint x: 594, startPoint y: 256, endPoint x: 583, endPoint y: 239, distance: 19.9
click at [583, 239] on div "Is True Is True CRM Record Created Action Condition False Action Generate Insig…" at bounding box center [472, 223] width 663 height 428
click at [756, 40] on button "Publish" at bounding box center [746, 36] width 80 height 18
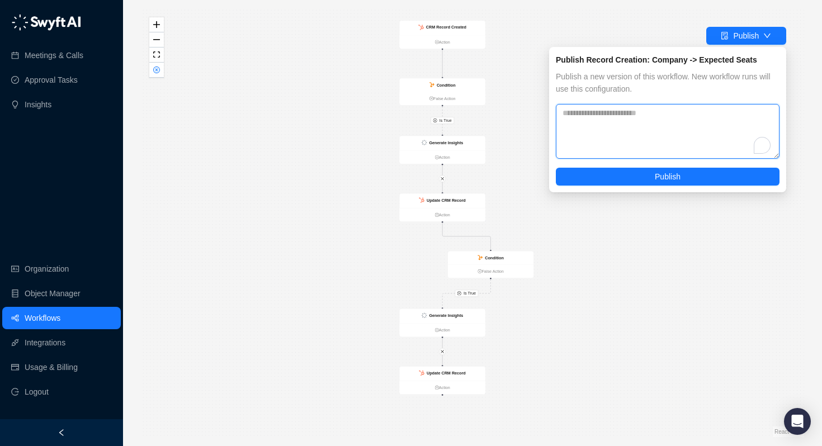
click at [648, 136] on textarea "To enrich screen reader interactions, please activate Accessibility in Grammarl…" at bounding box center [668, 131] width 224 height 55
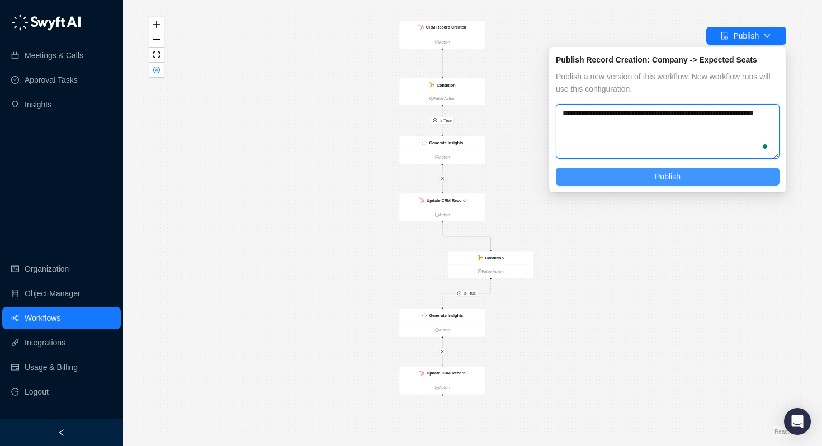
type textarea "**********"
click at [661, 179] on span "Publish" at bounding box center [668, 177] width 26 height 12
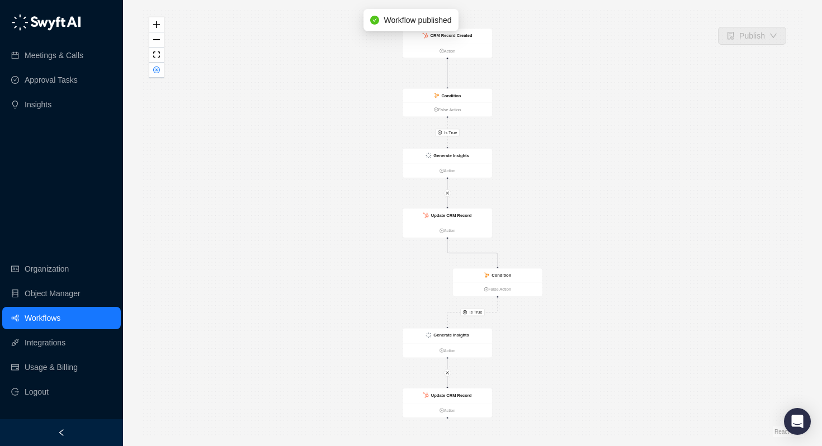
click at [49, 312] on link "Workflows" at bounding box center [43, 318] width 36 height 22
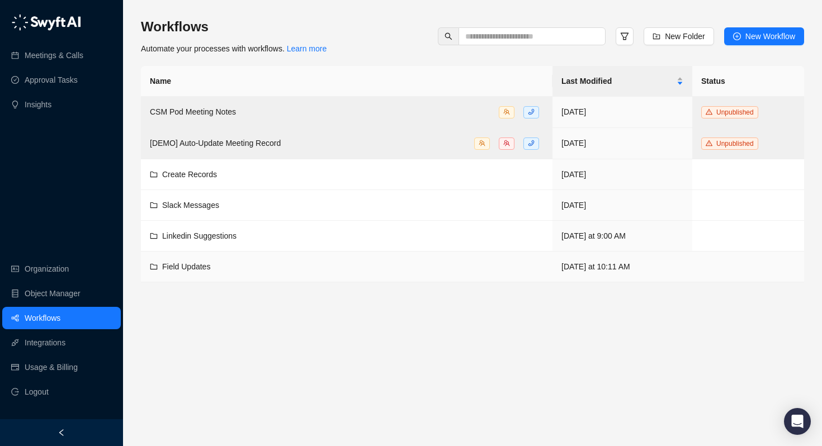
click at [176, 266] on span "Field Updates" at bounding box center [186, 266] width 48 height 9
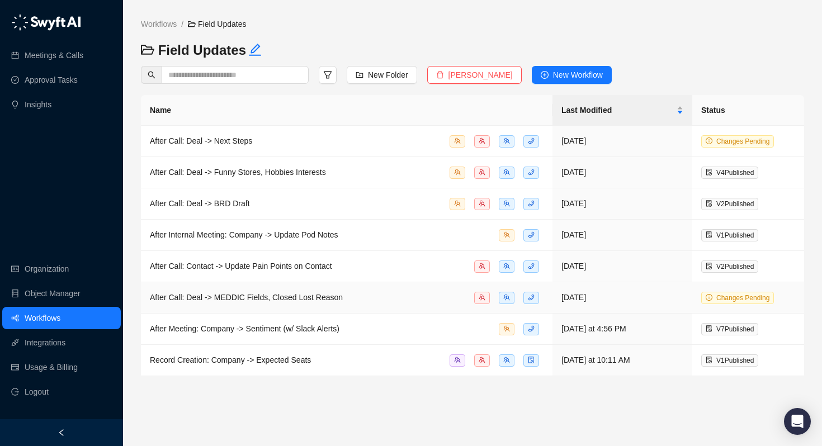
click at [222, 296] on span "After Call: Deal -> MEDDIC Fields, Closed Lost Reason" at bounding box center [246, 297] width 193 height 9
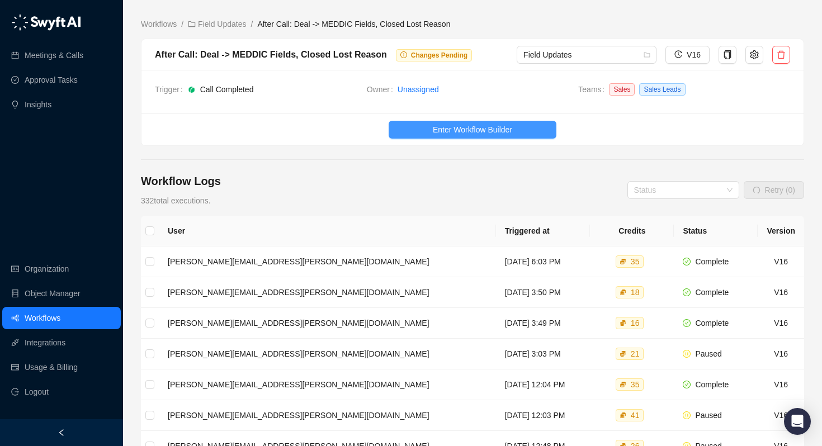
click at [490, 128] on span "Enter Workflow Builder" at bounding box center [472, 130] width 79 height 12
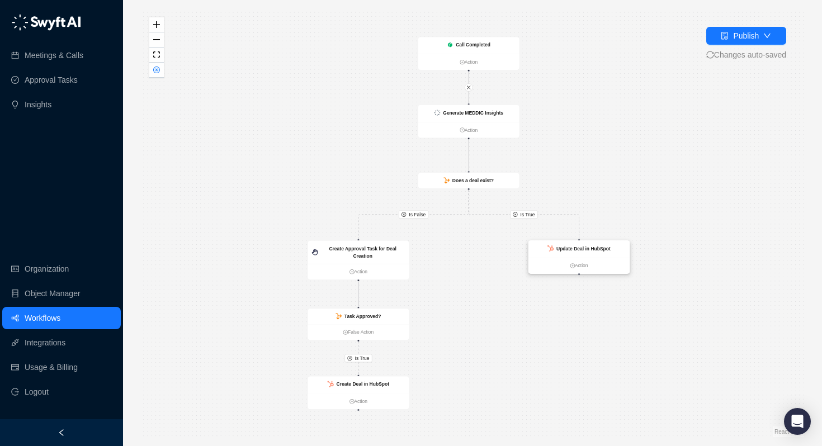
click at [589, 249] on strong "Update Deal in HubSpot" at bounding box center [583, 249] width 54 height 6
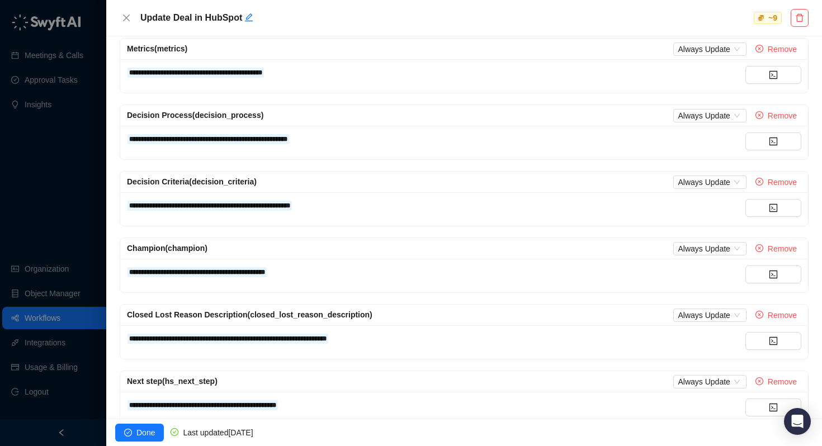
scroll to position [403, 0]
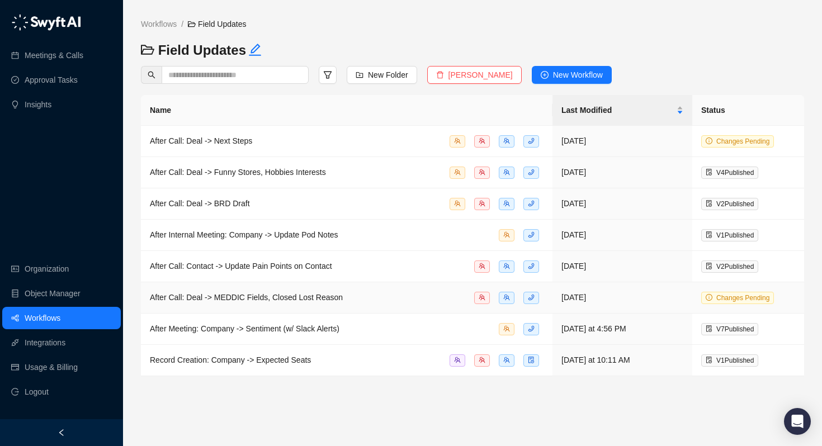
click at [249, 301] on div "After Call: Deal -> MEDDIC Fields, Closed Lost Reason" at bounding box center [246, 297] width 193 height 12
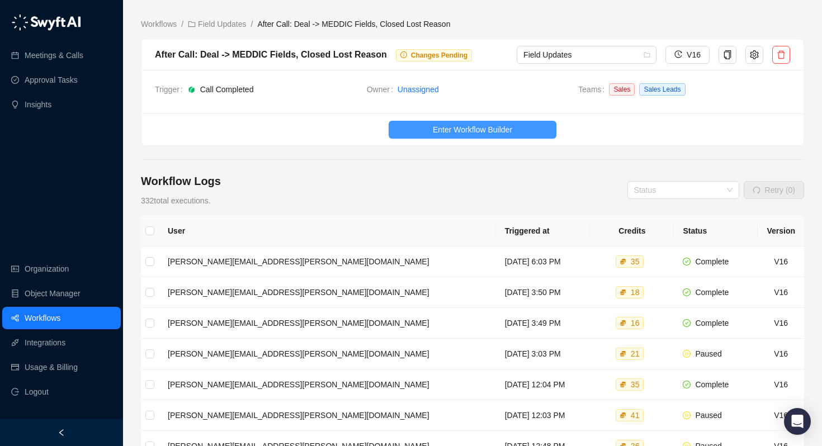
click at [457, 136] on button "Enter Workflow Builder" at bounding box center [473, 130] width 168 height 18
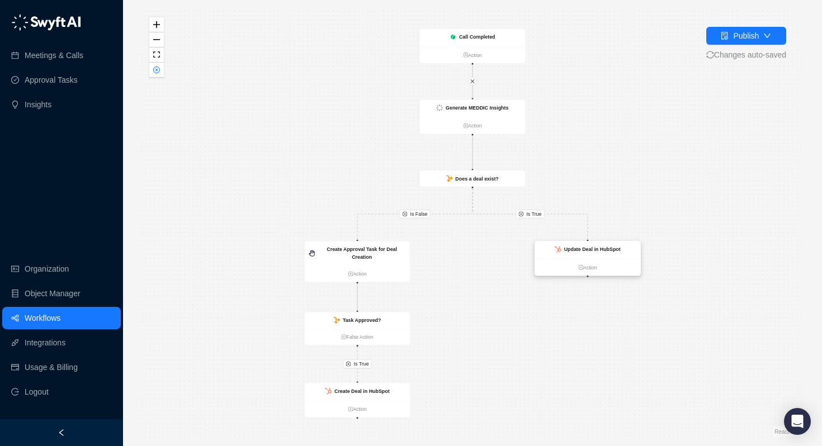
click at [574, 251] on strong "Update Deal in HubSpot" at bounding box center [592, 250] width 56 height 6
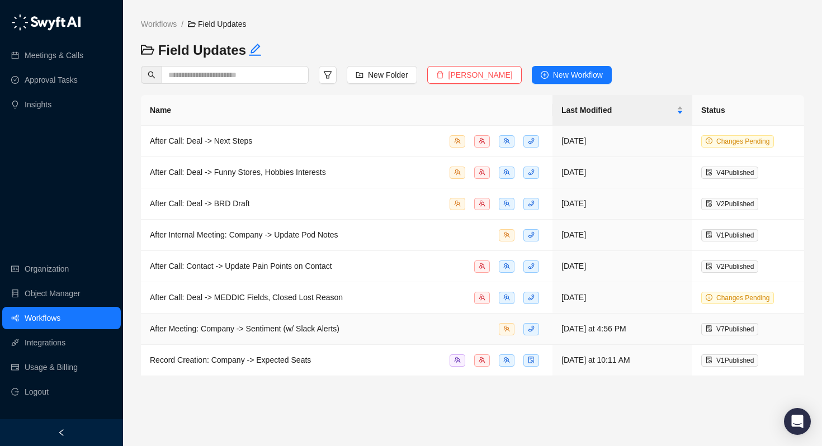
click at [236, 326] on span "After Meeting: Company -> Sentiment (w/ Slack Alerts)" at bounding box center [245, 328] width 190 height 9
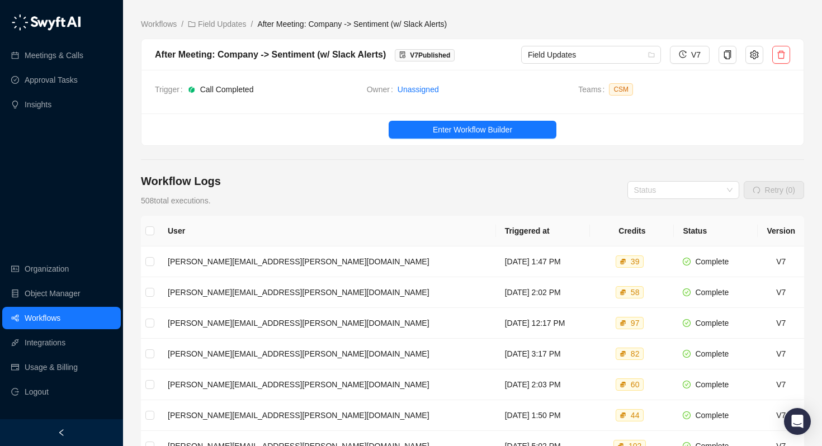
click at [450, 119] on ul "Enter Workflow Builder" at bounding box center [472, 129] width 662 height 32
click at [443, 129] on span "Enter Workflow Builder" at bounding box center [472, 130] width 79 height 12
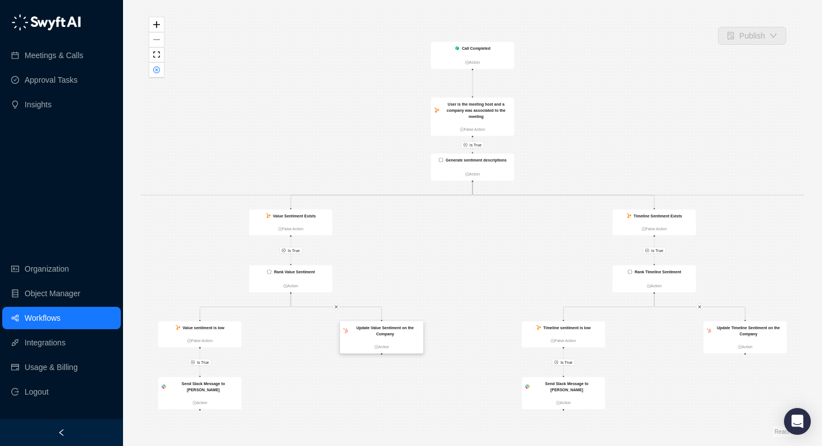
click at [377, 334] on strong "Update Value Sentiment on the Company" at bounding box center [385, 330] width 58 height 11
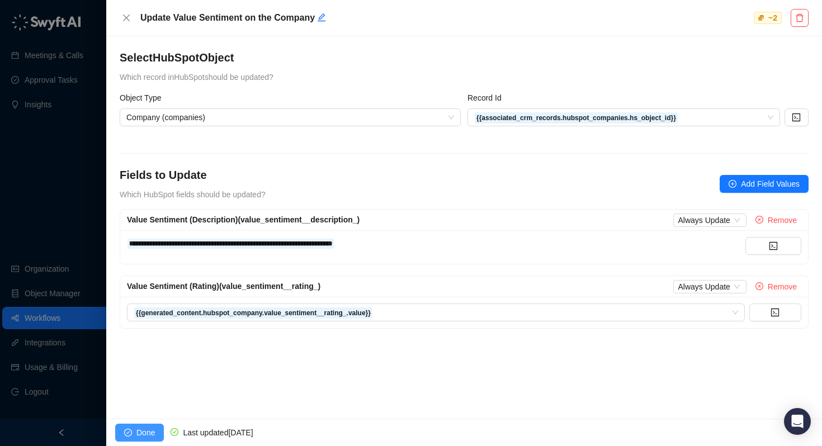
click at [147, 430] on span "Done" at bounding box center [145, 433] width 18 height 12
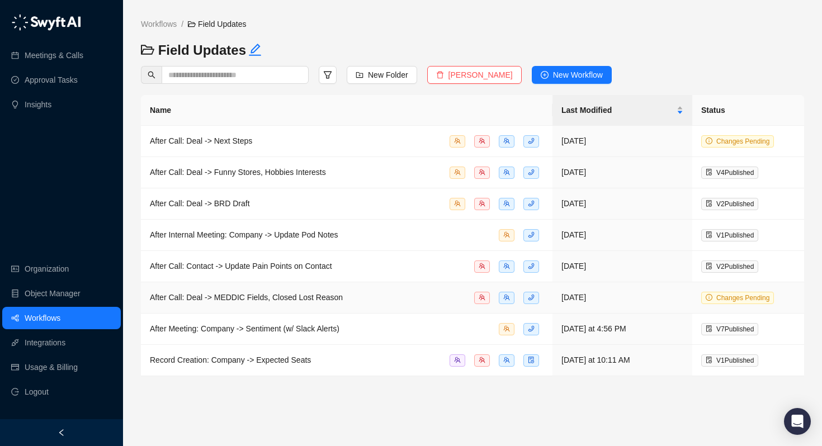
click at [264, 302] on div "After Call: Deal -> MEDDIC Fields, Closed Lost Reason" at bounding box center [246, 297] width 193 height 12
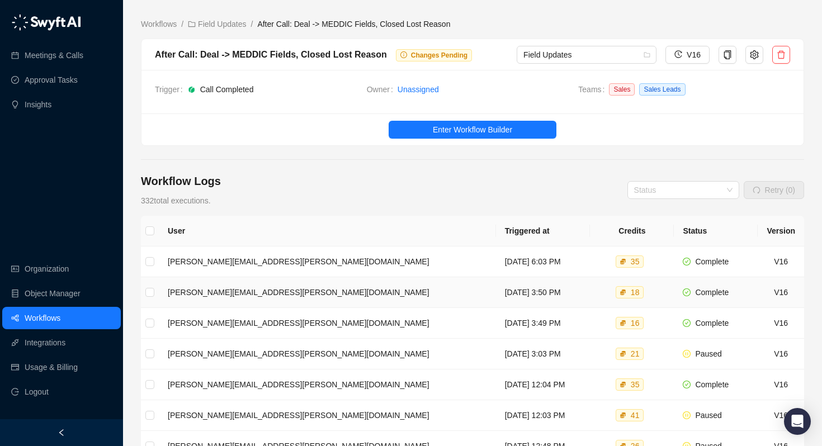
scroll to position [44, 0]
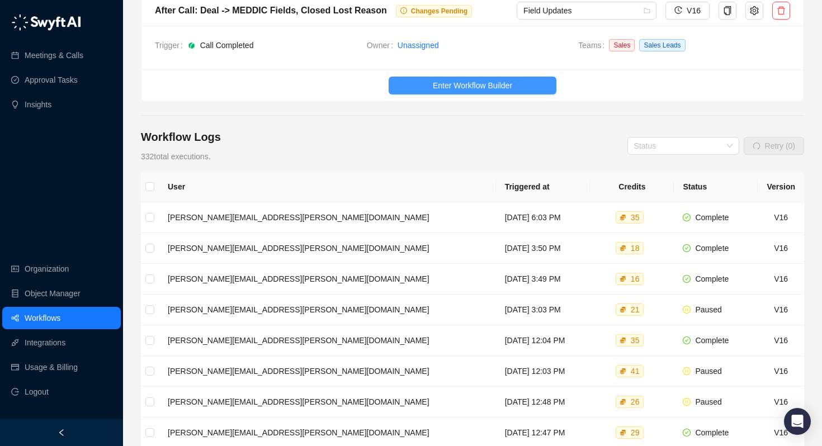
click at [442, 82] on span "Enter Workflow Builder" at bounding box center [472, 85] width 79 height 12
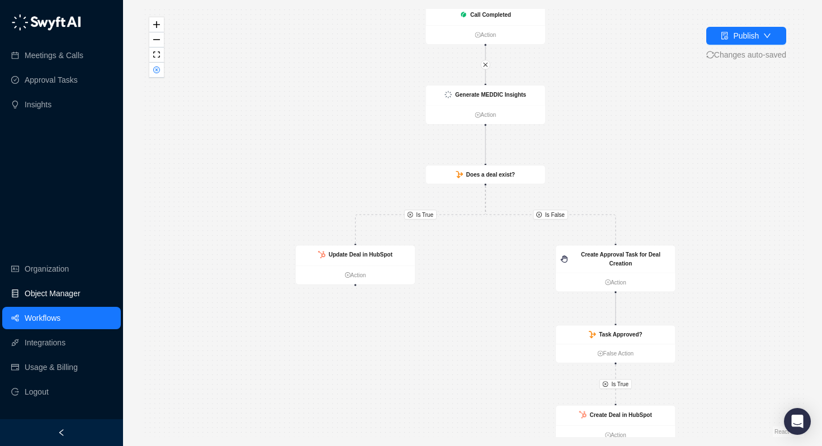
click at [66, 294] on link "Object Manager" at bounding box center [53, 293] width 56 height 22
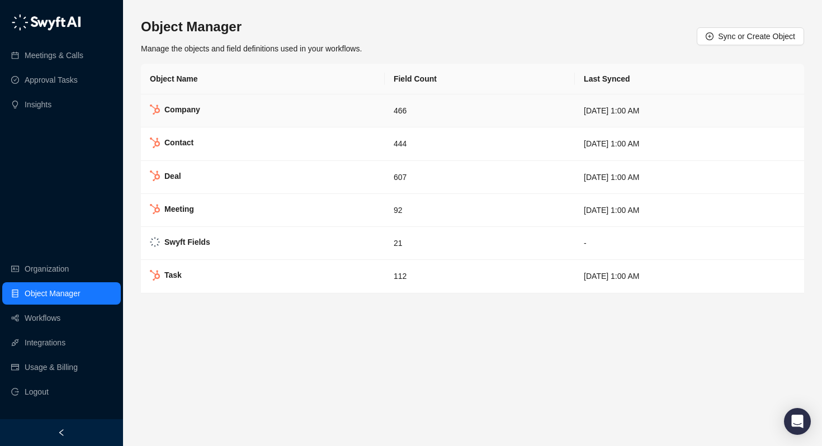
click at [181, 107] on strong "Company" at bounding box center [182, 109] width 36 height 9
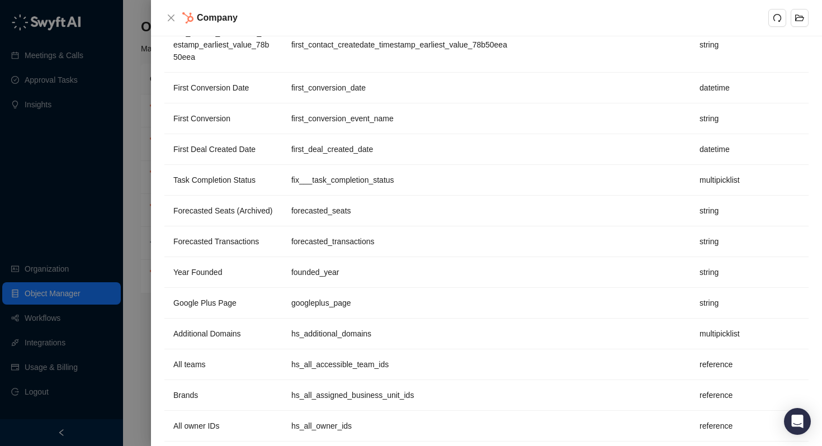
scroll to position [2706, 0]
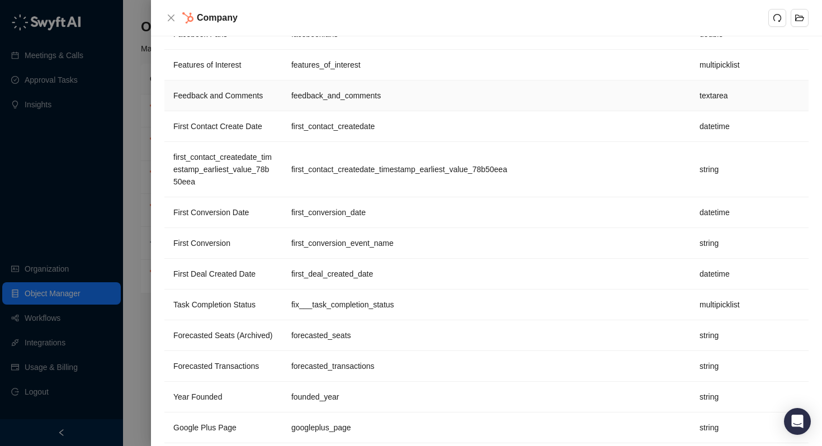
click at [214, 100] on span "Feedback and Comments" at bounding box center [217, 95] width 89 height 9
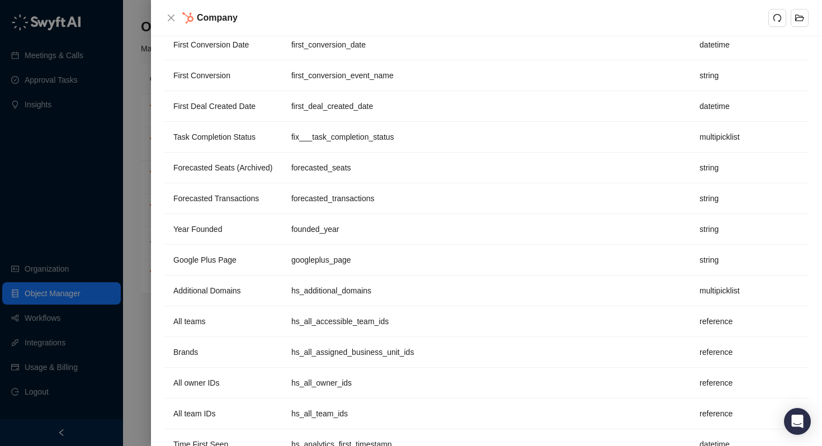
scroll to position [10074, 0]
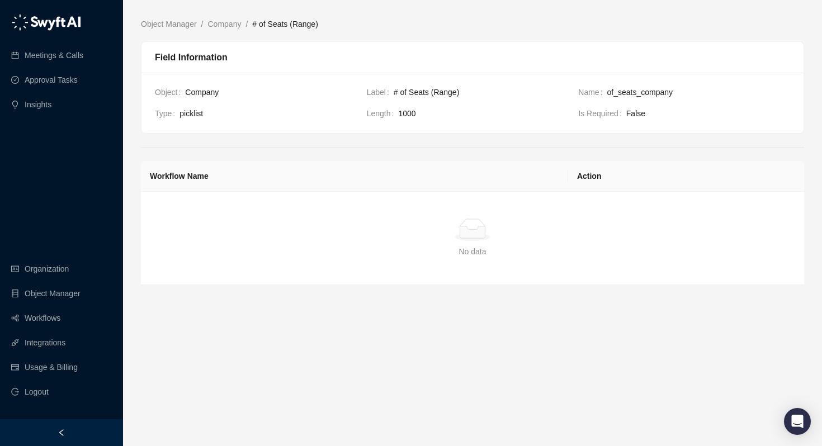
click at [324, 259] on td "Simple Empty No data" at bounding box center [472, 238] width 663 height 93
click at [231, 25] on link "Company" at bounding box center [225, 24] width 38 height 12
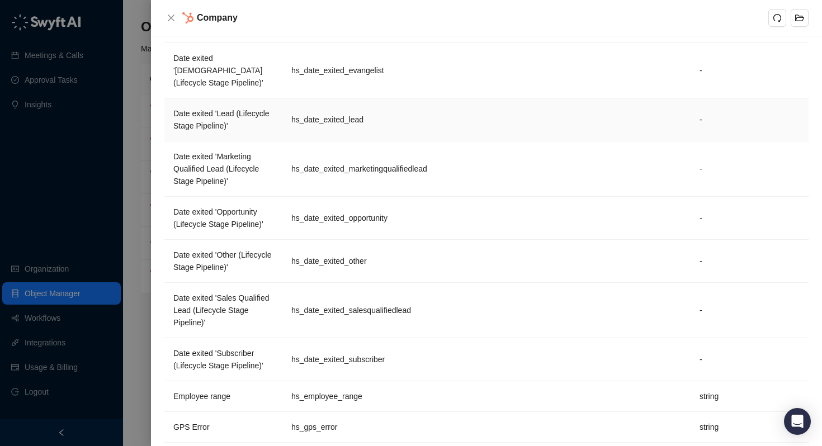
scroll to position [2873, 0]
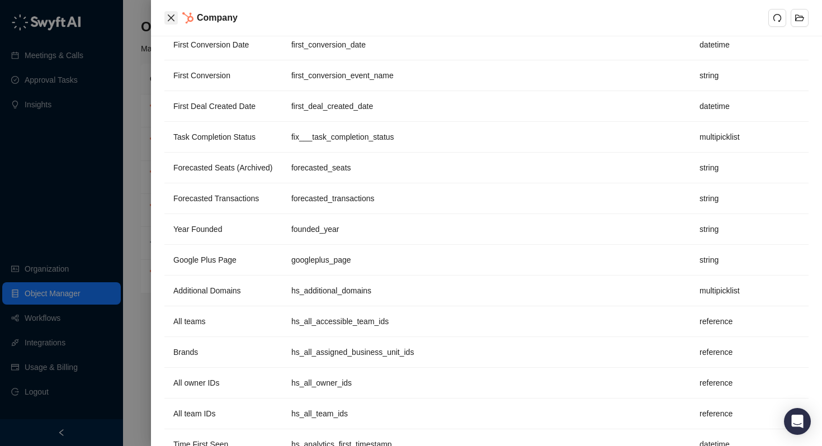
click at [171, 18] on icon "close" at bounding box center [171, 18] width 7 height 7
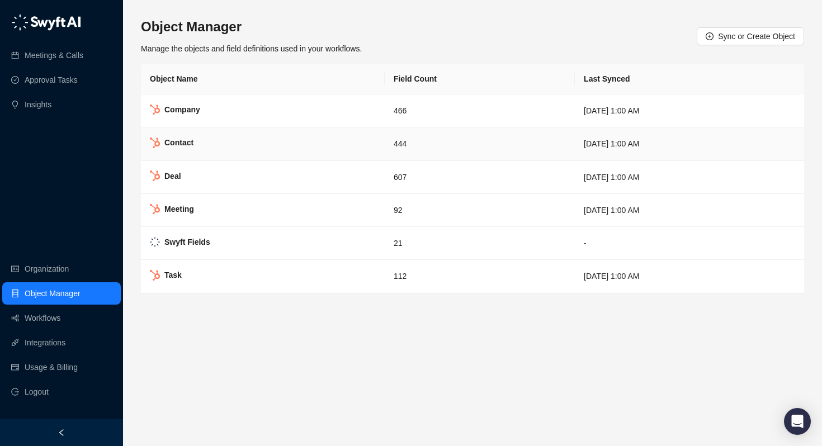
click at [190, 141] on strong "Contact" at bounding box center [178, 142] width 29 height 9
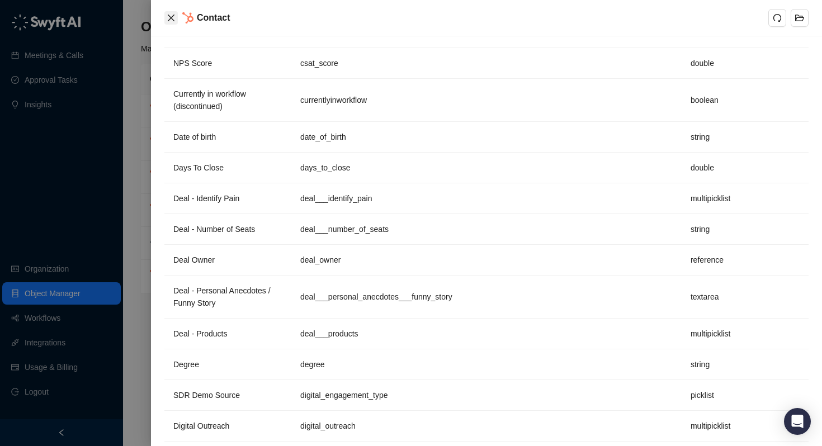
scroll to position [13727, 0]
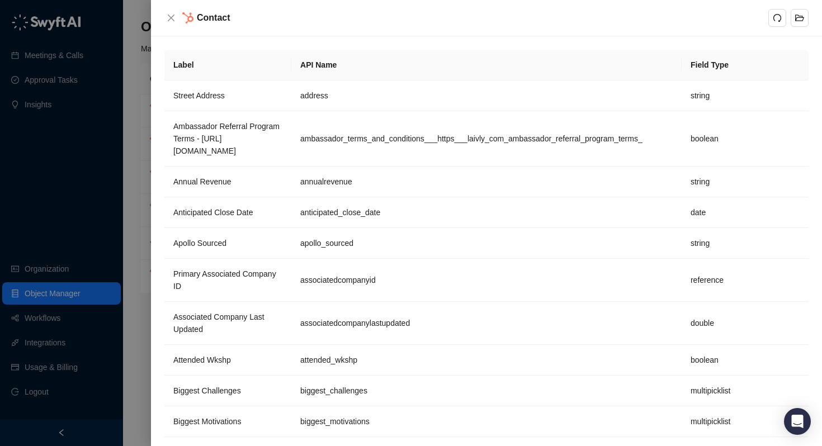
click at [141, 82] on div at bounding box center [411, 223] width 822 height 446
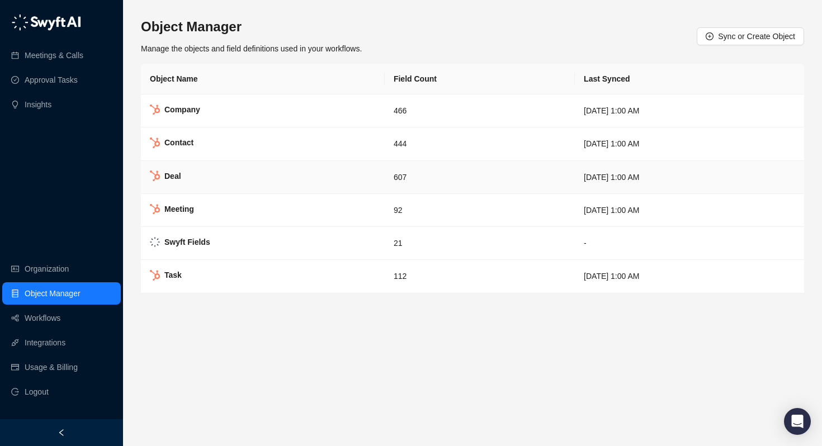
click at [179, 183] on td "Deal" at bounding box center [263, 177] width 244 height 33
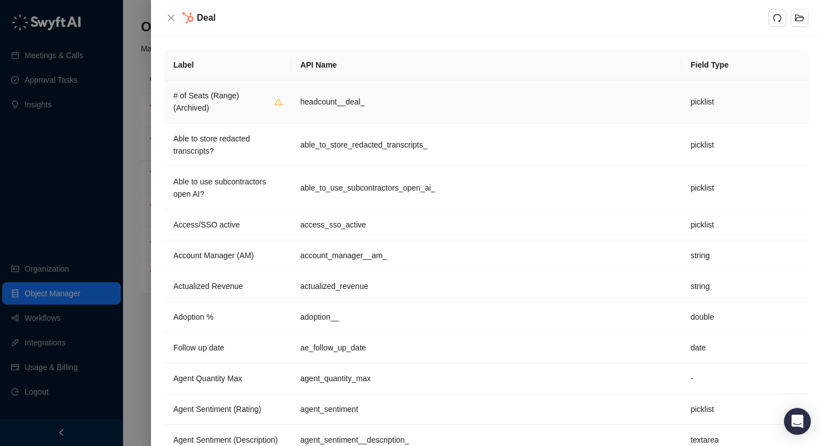
click at [320, 106] on td "headcount__deal_" at bounding box center [486, 102] width 390 height 43
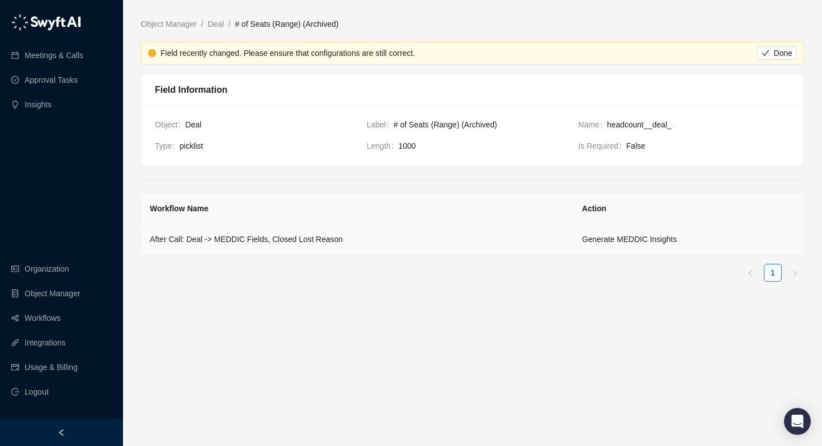
click at [269, 239] on td "After Call: Deal -> MEDDIC Fields, Closed Lost Reason" at bounding box center [357, 239] width 432 height 31
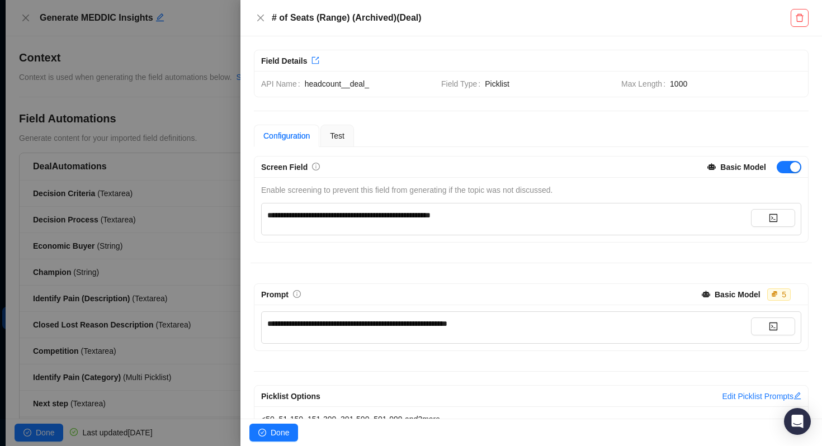
scroll to position [27, 0]
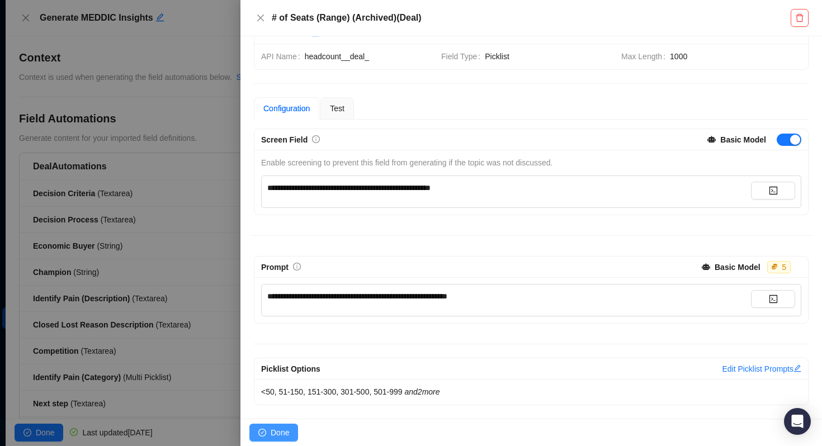
click at [282, 430] on span "Done" at bounding box center [280, 433] width 18 height 12
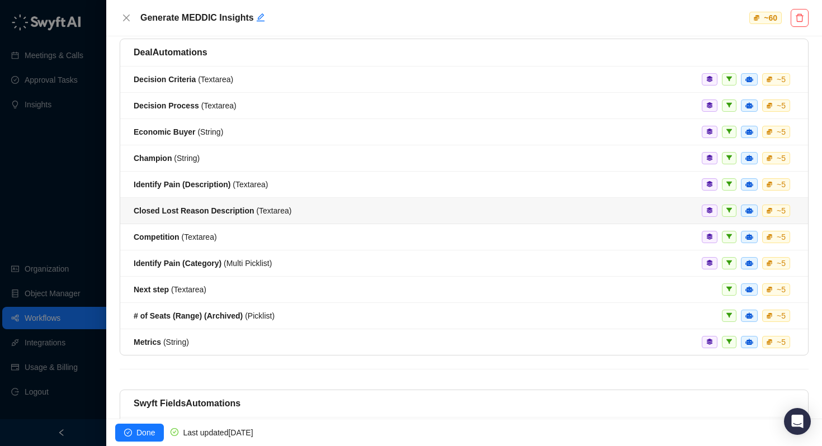
scroll to position [117, 0]
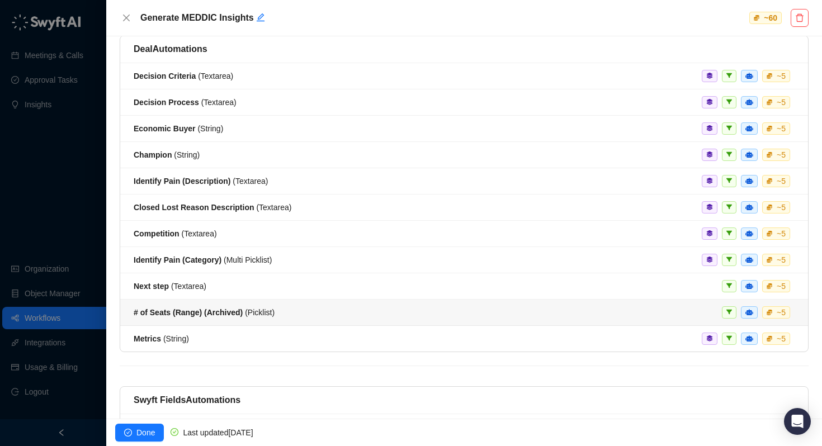
click at [260, 316] on span "# of Seats (Range) (Archived) ( Picklist )" at bounding box center [204, 312] width 141 height 9
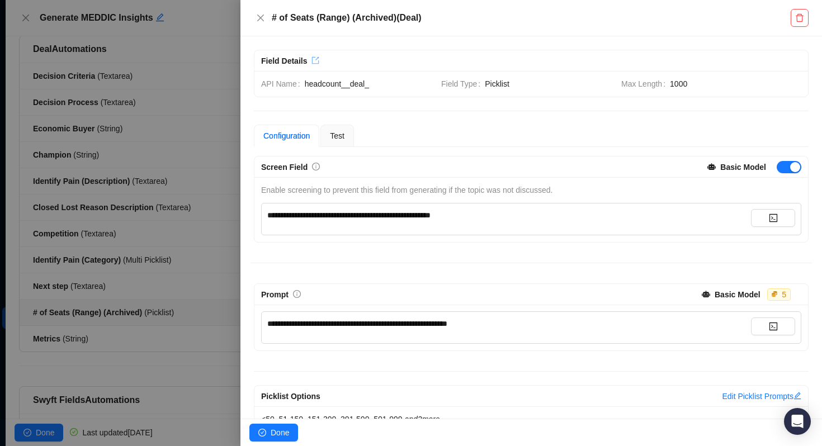
click at [318, 62] on icon "export" at bounding box center [315, 60] width 8 height 8
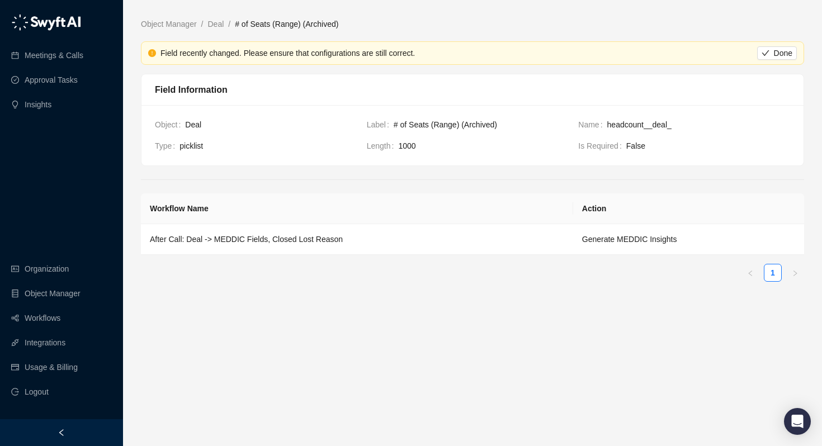
click at [195, 137] on td "Object Deal" at bounding box center [261, 129] width 212 height 21
click at [542, 132] on td "Label # of Seats (Range) (Archived)" at bounding box center [473, 129] width 212 height 21
click at [216, 23] on link "Deal" at bounding box center [216, 24] width 21 height 12
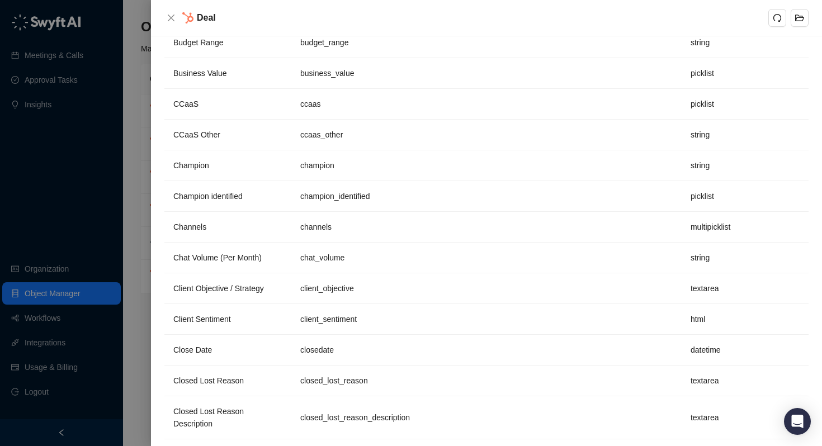
scroll to position [646, 0]
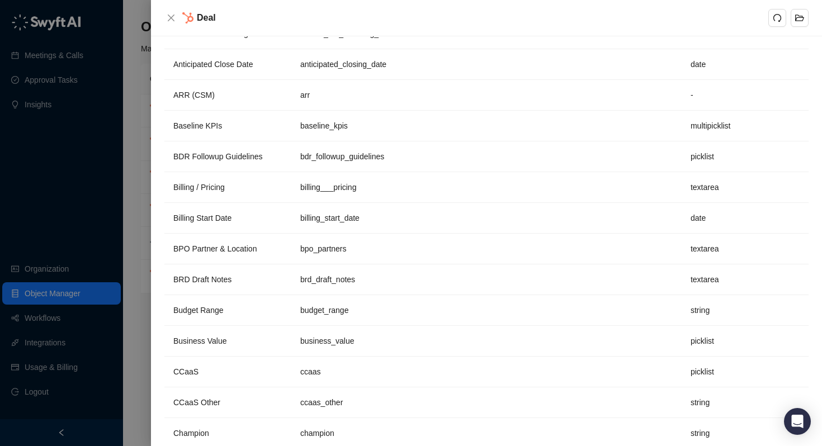
click at [136, 252] on div at bounding box center [411, 223] width 822 height 446
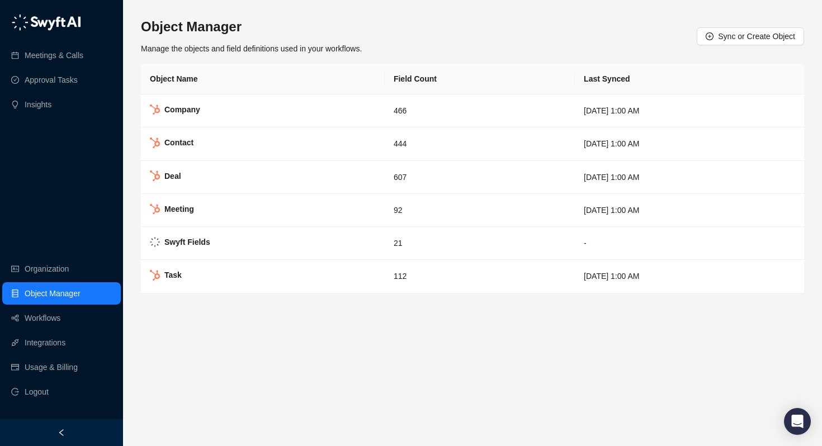
click at [40, 306] on ul "Organization Object Manager Workflows Integrations Usage & Billing Logout" at bounding box center [61, 330] width 123 height 150
click at [40, 318] on link "Workflows" at bounding box center [43, 318] width 36 height 22
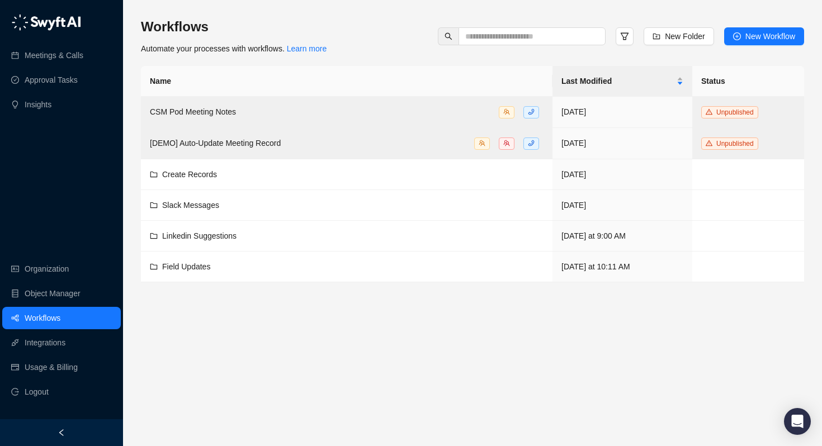
click at [434, 341] on main "Workflows Automate your processes with workflows. Learn more New Folder New Wor…" at bounding box center [472, 227] width 663 height 419
click at [226, 264] on div "Field Updates" at bounding box center [347, 267] width 394 height 12
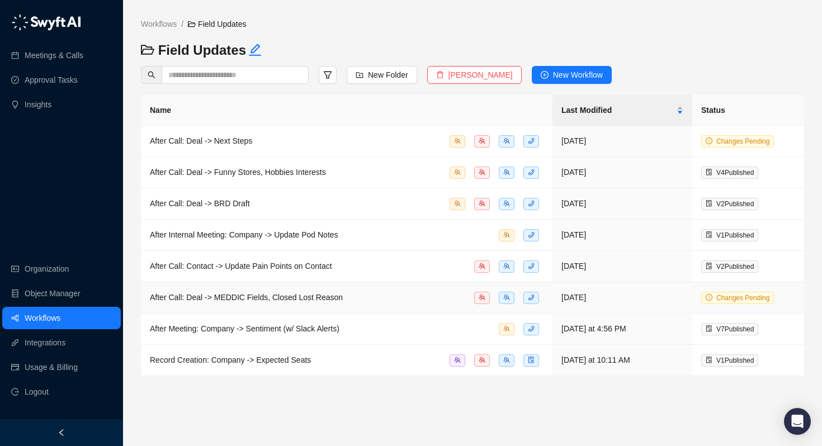
click at [224, 300] on span "After Call: Deal -> MEDDIC Fields, Closed Lost Reason" at bounding box center [246, 297] width 193 height 9
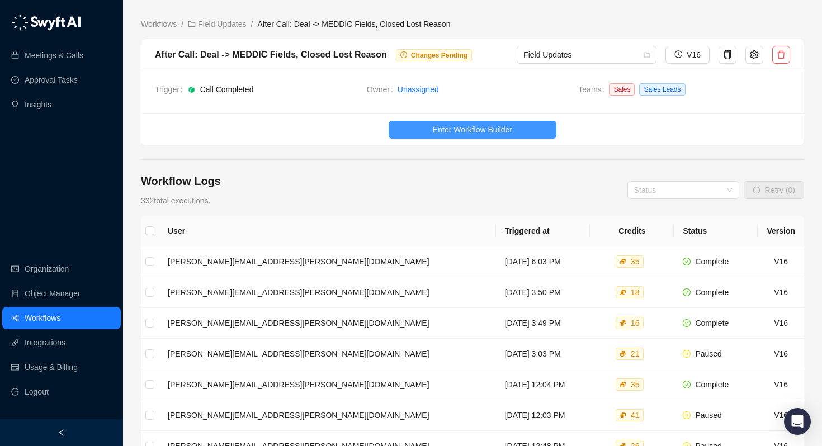
click at [472, 122] on button "Enter Workflow Builder" at bounding box center [473, 130] width 168 height 18
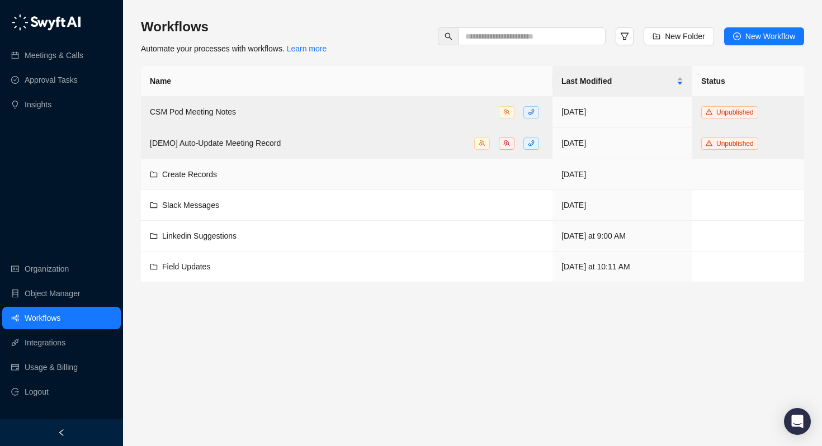
click at [192, 174] on span "Create Records" at bounding box center [189, 174] width 55 height 9
click at [175, 238] on span "Linkedin Suggestions" at bounding box center [199, 235] width 74 height 9
click at [184, 266] on span "Field Updates" at bounding box center [186, 266] width 48 height 9
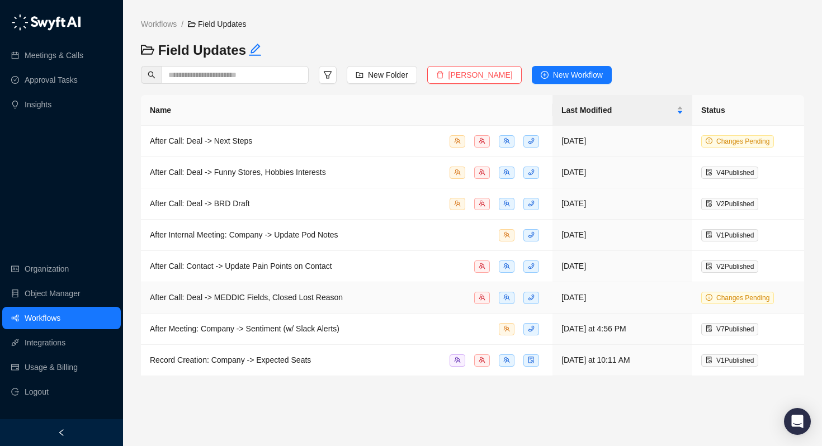
click at [216, 297] on span "After Call: Deal -> MEDDIC Fields, Closed Lost Reason" at bounding box center [246, 297] width 193 height 9
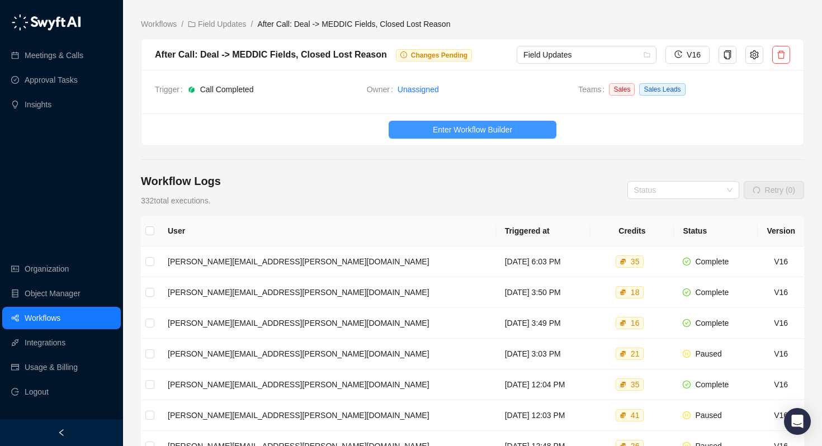
click at [469, 129] on span "Enter Workflow Builder" at bounding box center [472, 130] width 79 height 12
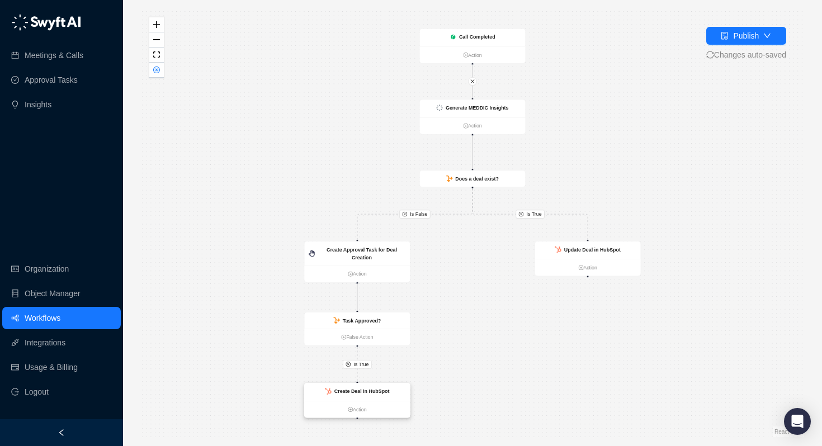
click at [357, 390] on strong "Create Deal in HubSpot" at bounding box center [361, 392] width 55 height 6
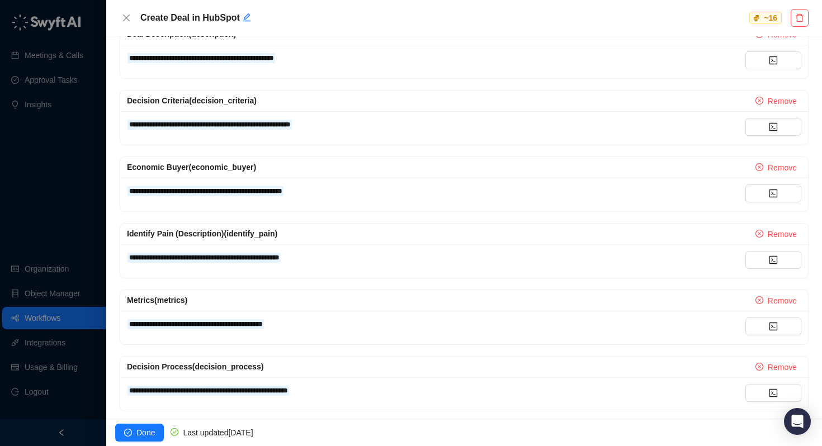
scroll to position [353, 0]
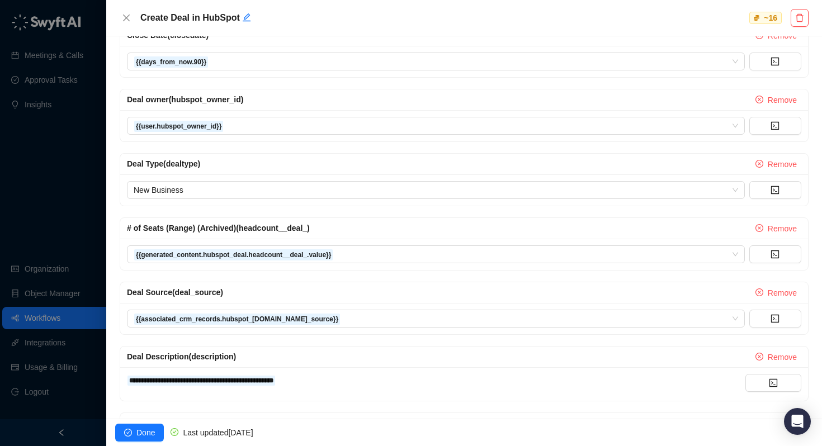
click at [90, 250] on div at bounding box center [411, 223] width 822 height 446
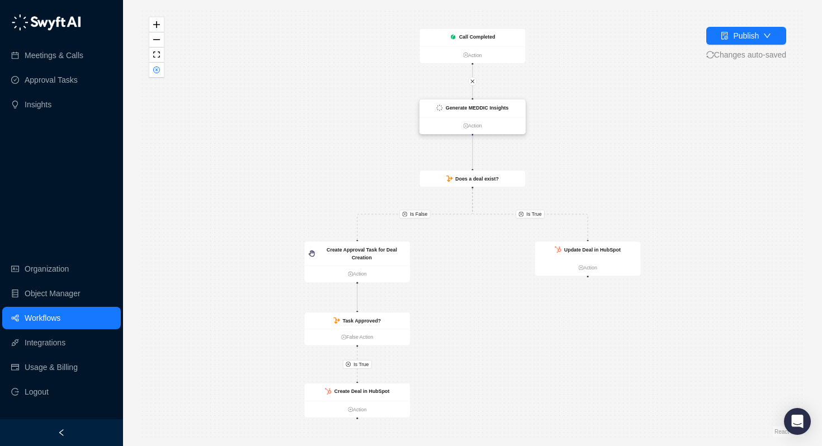
click at [481, 104] on div "Generate MEDDIC Insights" at bounding box center [477, 108] width 63 height 8
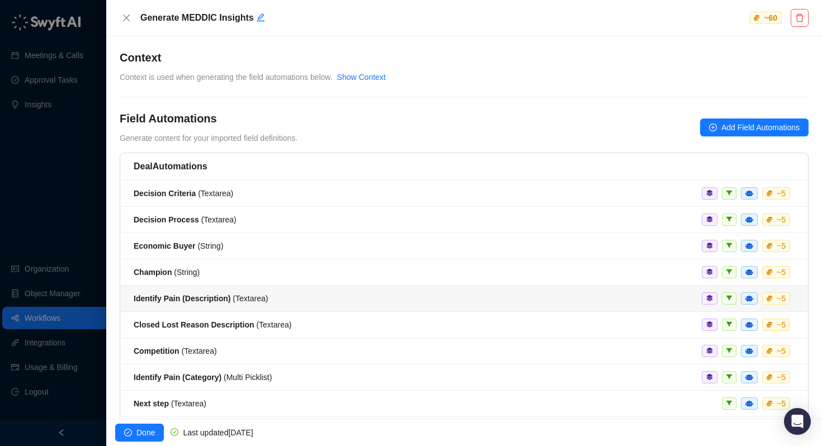
scroll to position [180, 0]
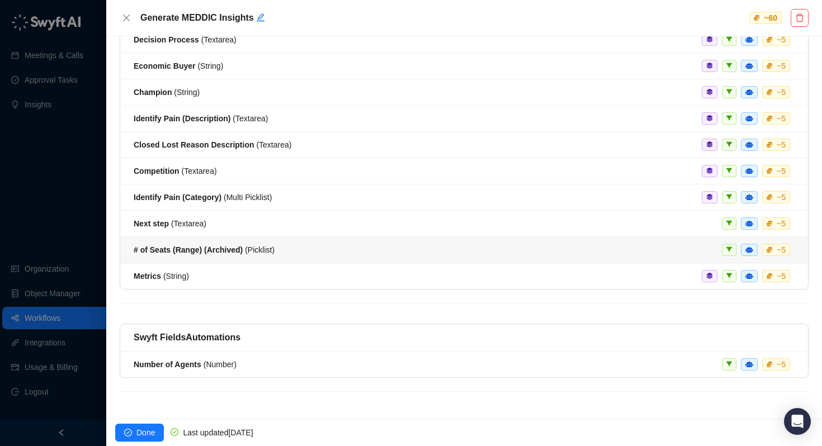
click at [274, 245] on span "# of Seats (Range) (Archived) ( Picklist )" at bounding box center [204, 249] width 141 height 9
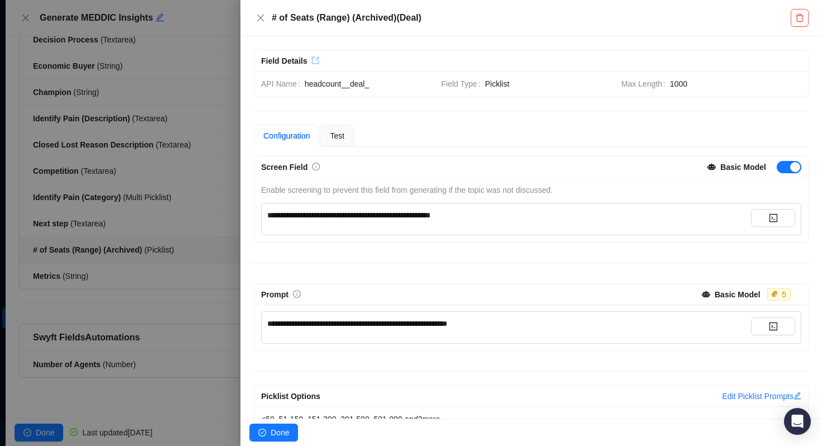
click at [316, 58] on icon "export" at bounding box center [315, 60] width 8 height 8
click at [474, 90] on div "API Name headcount__deal_ Field Type Picklist Max Length 1000" at bounding box center [530, 84] width 553 height 26
click at [340, 81] on span "headcount__deal_" at bounding box center [368, 84] width 127 height 12
click at [210, 204] on div at bounding box center [411, 223] width 822 height 446
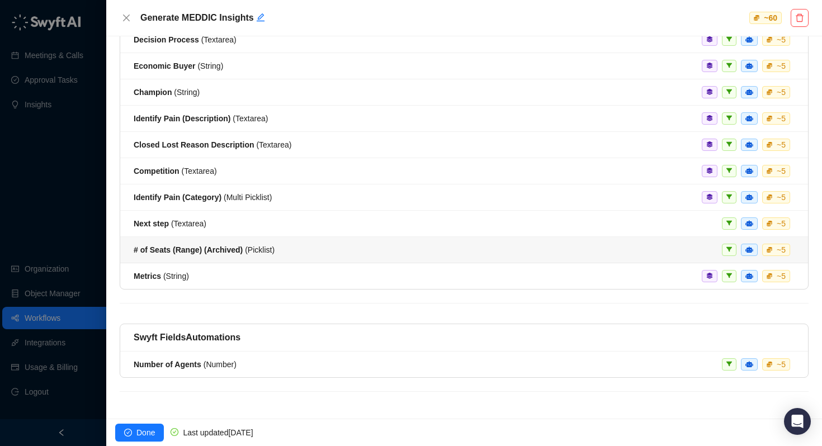
click at [178, 254] on div "# of Seats (Range) (Archived) ( Picklist )" at bounding box center [204, 250] width 141 height 12
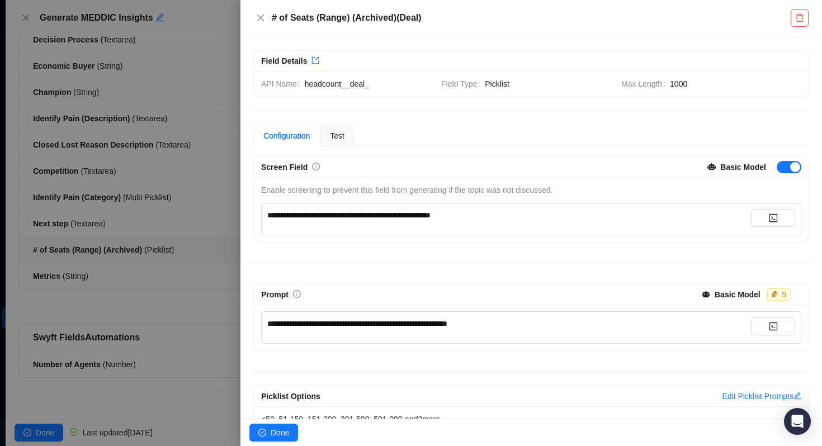
click at [423, 218] on span "**********" at bounding box center [348, 215] width 163 height 8
click at [196, 344] on div at bounding box center [411, 223] width 822 height 446
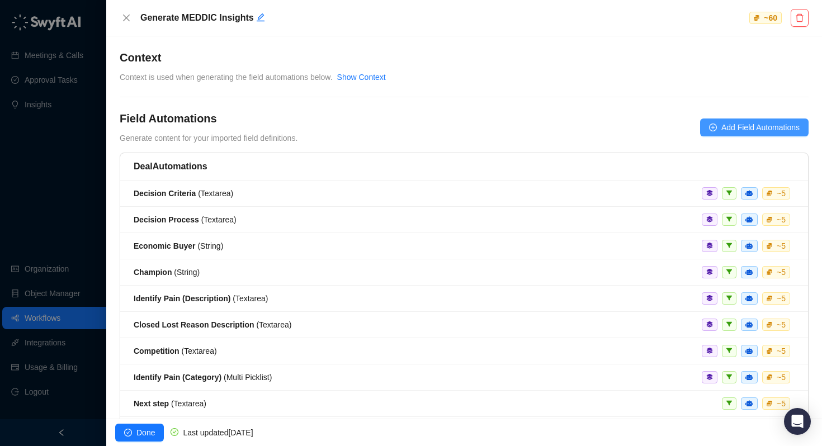
click at [736, 128] on span "Add Field Automations" at bounding box center [760, 127] width 78 height 12
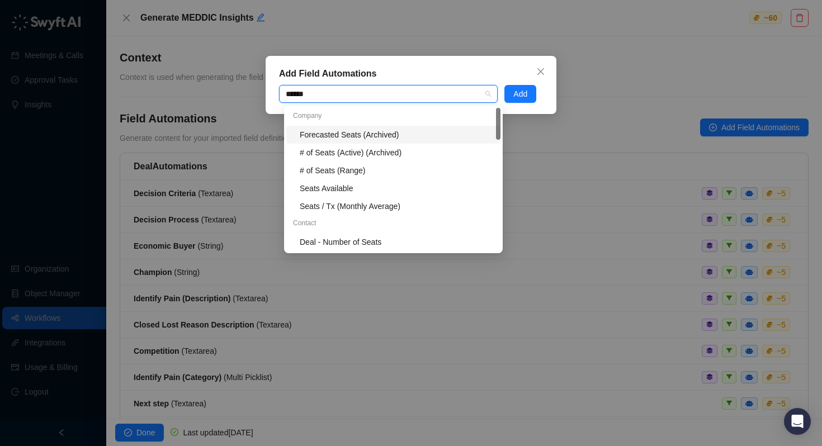
type input "*******"
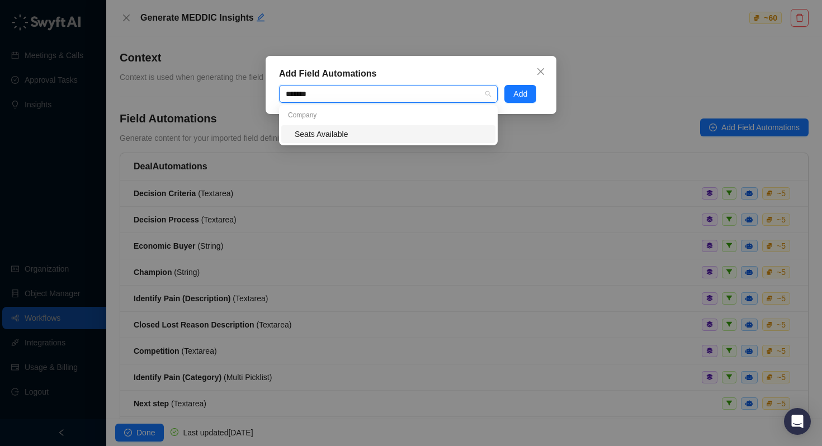
click at [361, 132] on div "Seats Available" at bounding box center [392, 134] width 194 height 12
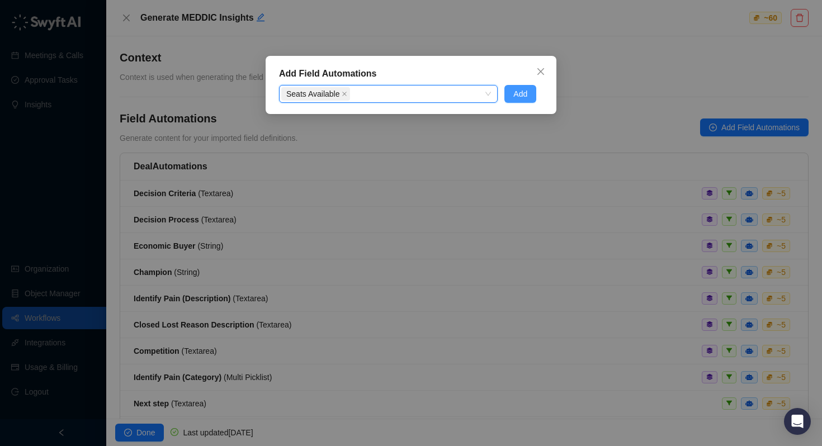
click at [525, 92] on span "Add" at bounding box center [520, 94] width 14 height 12
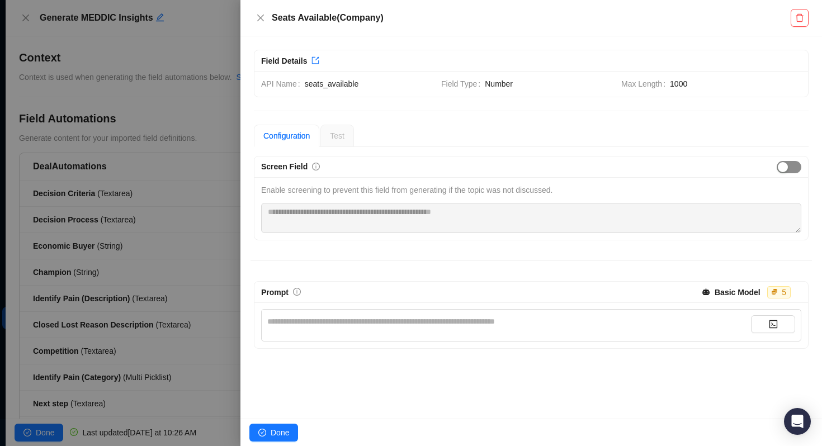
click at [778, 168] on div "button" at bounding box center [783, 167] width 10 height 10
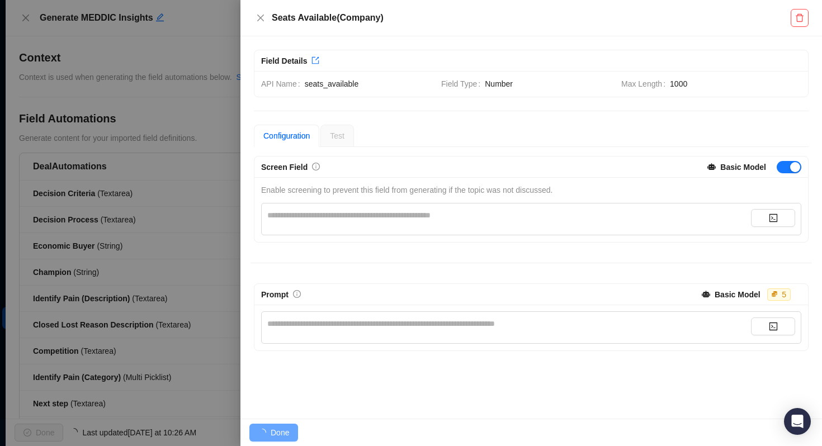
click at [640, 214] on div "**********" at bounding box center [509, 215] width 484 height 12
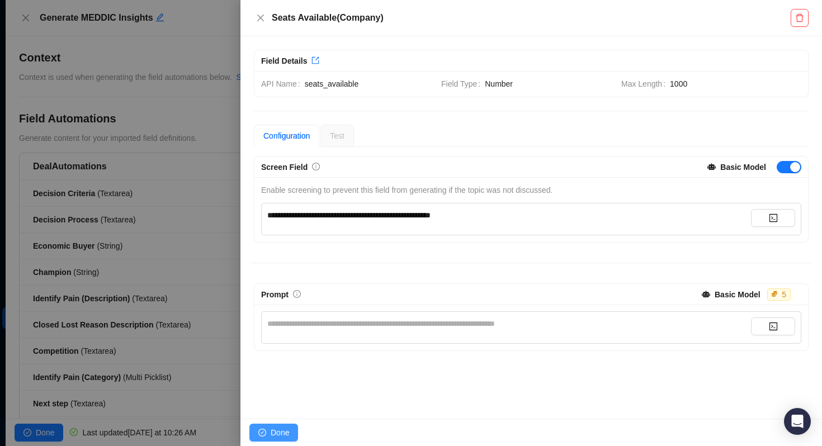
click at [271, 431] on span "Done" at bounding box center [280, 433] width 18 height 12
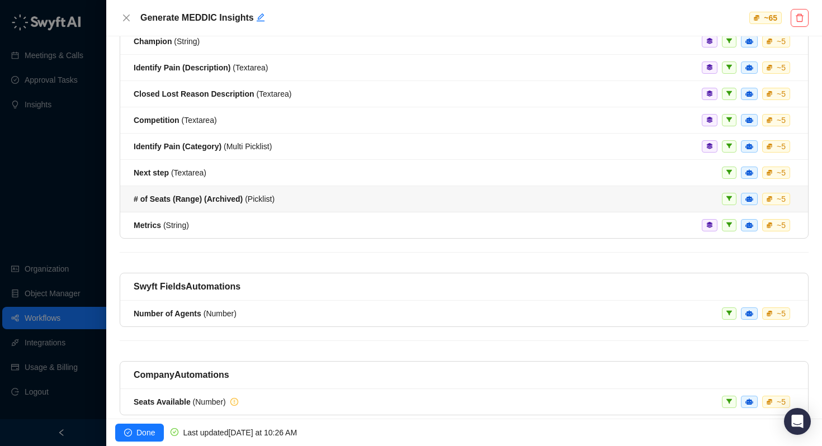
scroll to position [212, 0]
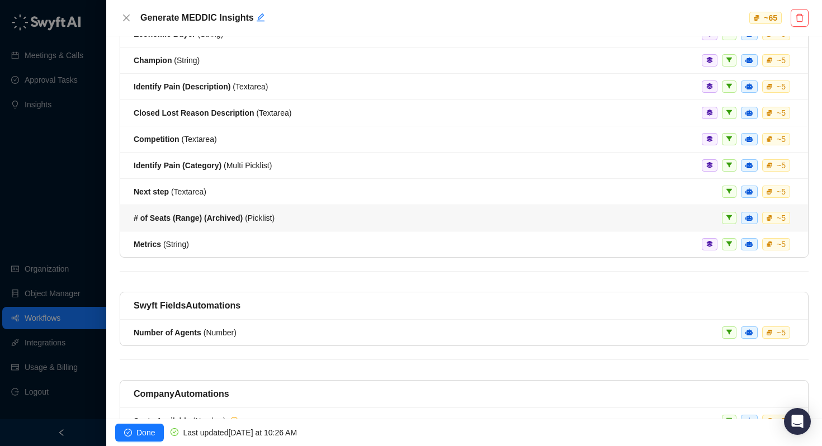
click at [183, 220] on strong "# of Seats (Range) (Archived)" at bounding box center [188, 218] width 109 height 9
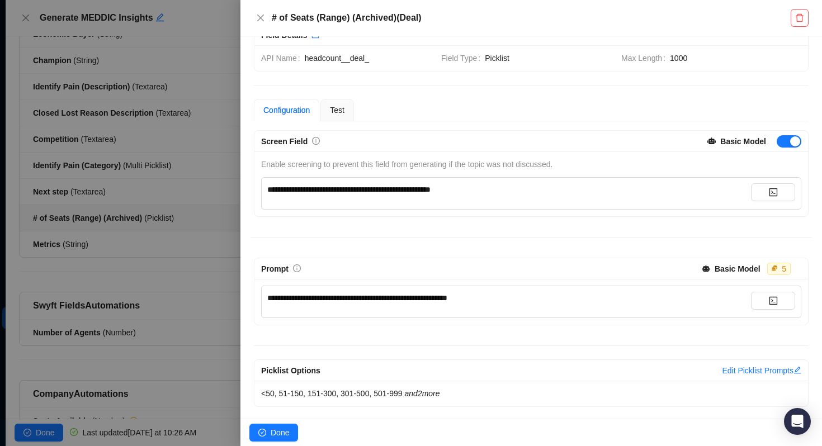
scroll to position [27, 0]
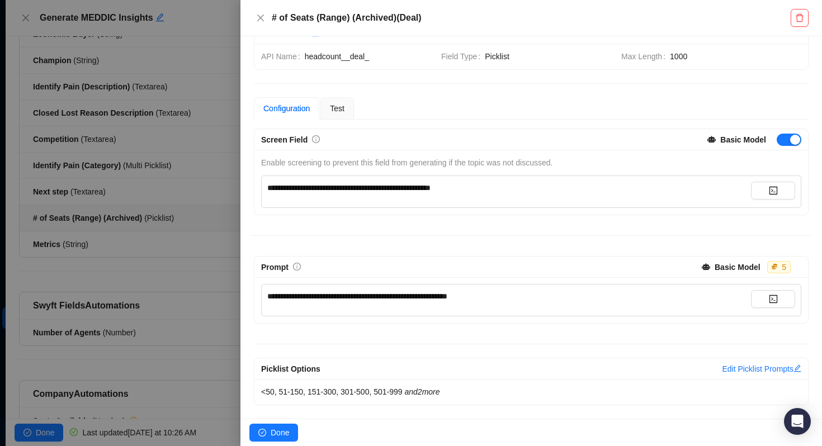
click at [447, 296] on span "**********" at bounding box center [357, 296] width 180 height 8
copy span "**********"
click at [230, 267] on div at bounding box center [411, 223] width 822 height 446
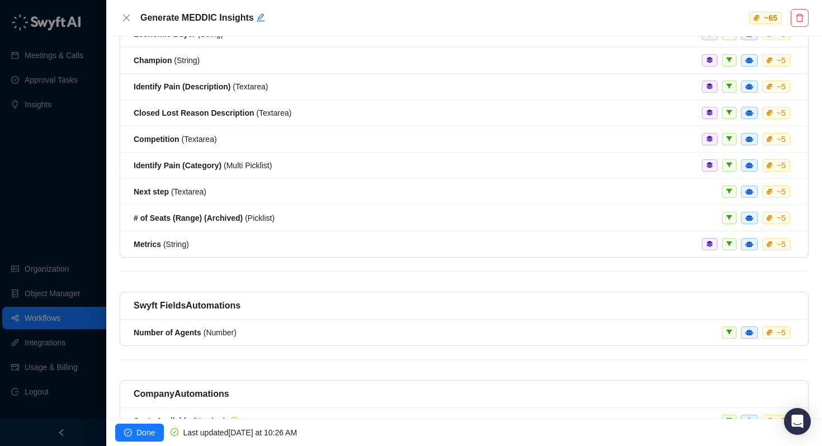
scroll to position [268, 0]
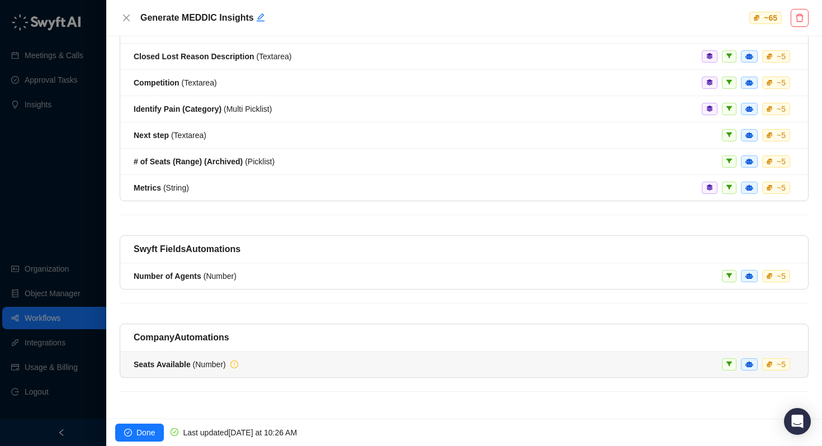
click at [170, 368] on strong "Seats Available" at bounding box center [162, 364] width 57 height 9
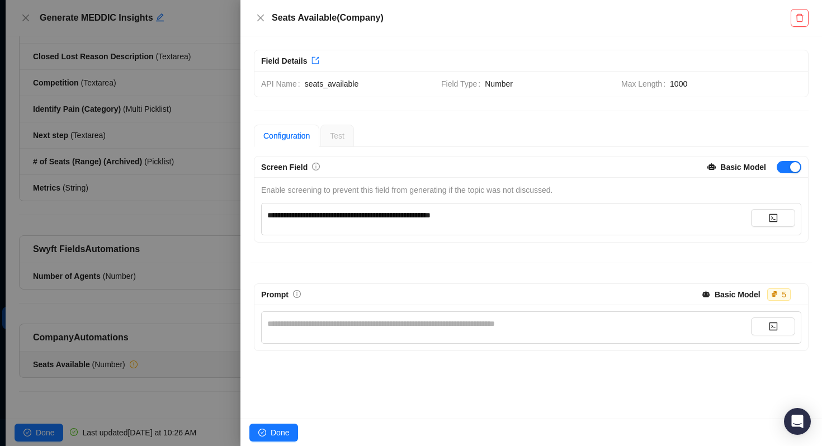
click at [339, 329] on div "**********" at bounding box center [509, 324] width 484 height 12
click at [377, 325] on span "**********" at bounding box center [357, 324] width 180 height 8
click at [565, 316] on div "**********" at bounding box center [531, 327] width 540 height 32
click at [551, 326] on div "**********" at bounding box center [509, 324] width 484 height 12
click at [451, 325] on span "**********" at bounding box center [371, 324] width 208 height 8
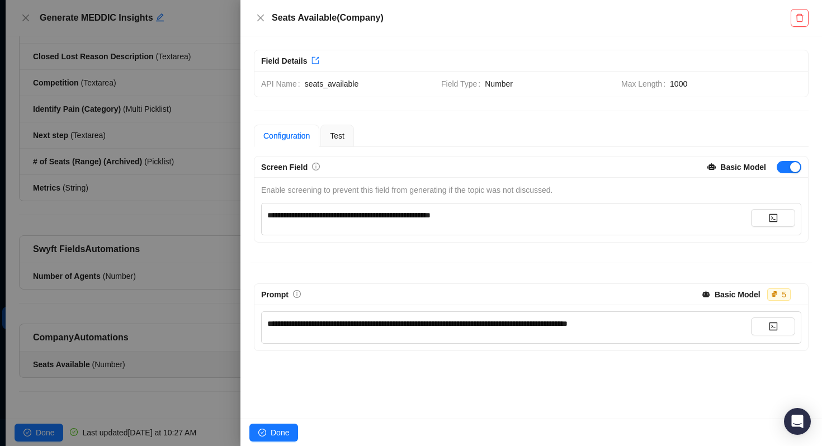
click at [567, 324] on span "**********" at bounding box center [417, 324] width 300 height 8
click at [277, 434] on span "Done" at bounding box center [280, 433] width 18 height 12
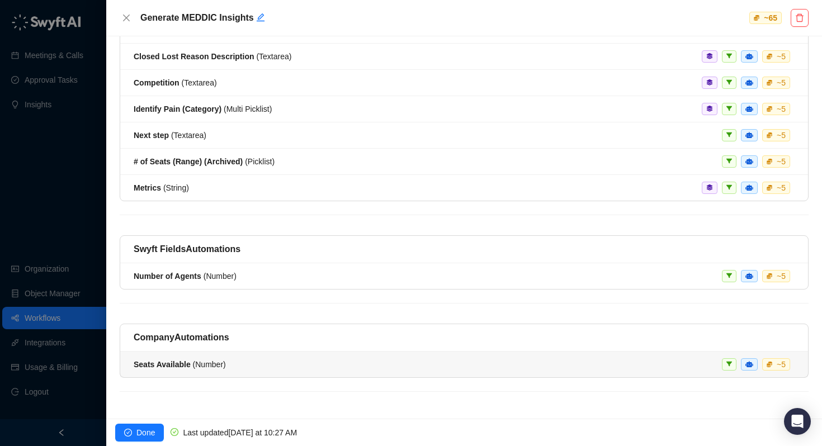
scroll to position [229, 0]
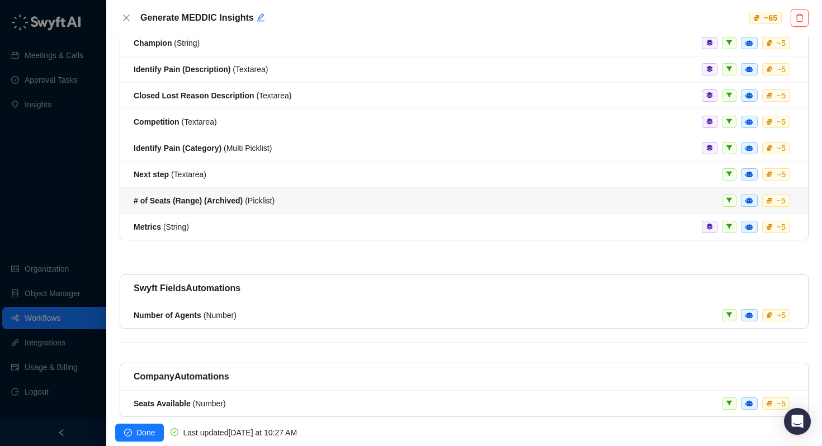
click at [496, 202] on div "# of Seats (Range) (Archived) ( Picklist ) ~ 5" at bounding box center [464, 201] width 661 height 12
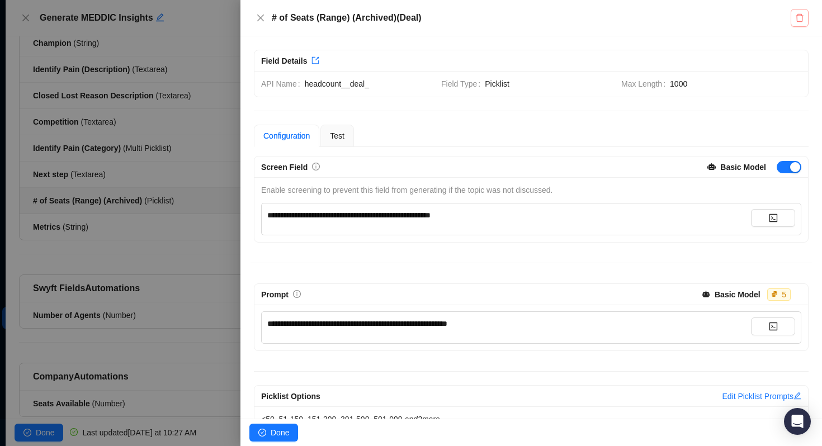
click at [801, 22] on icon "delete" at bounding box center [799, 17] width 9 height 9
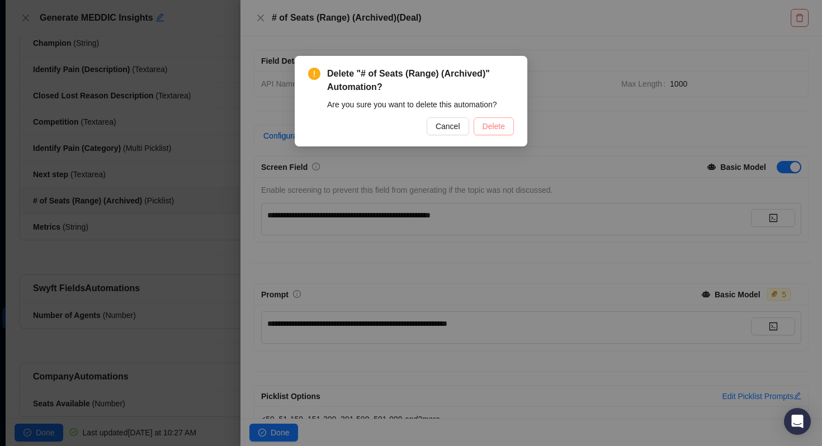
click at [500, 127] on span "Delete" at bounding box center [493, 126] width 22 height 12
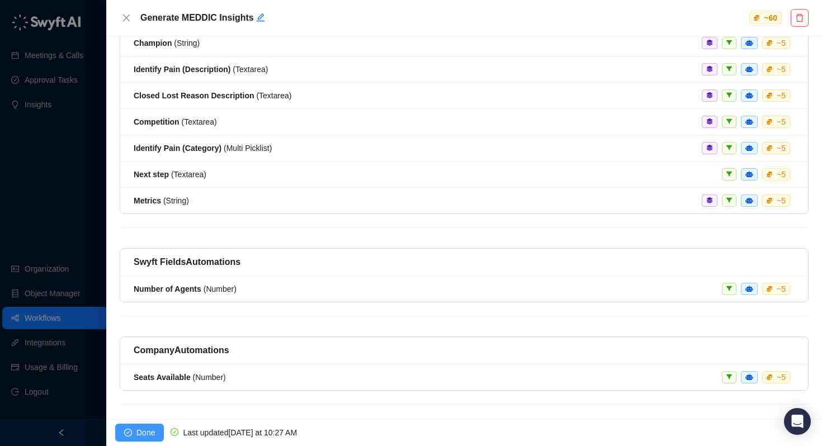
click at [139, 433] on span "Done" at bounding box center [145, 433] width 18 height 12
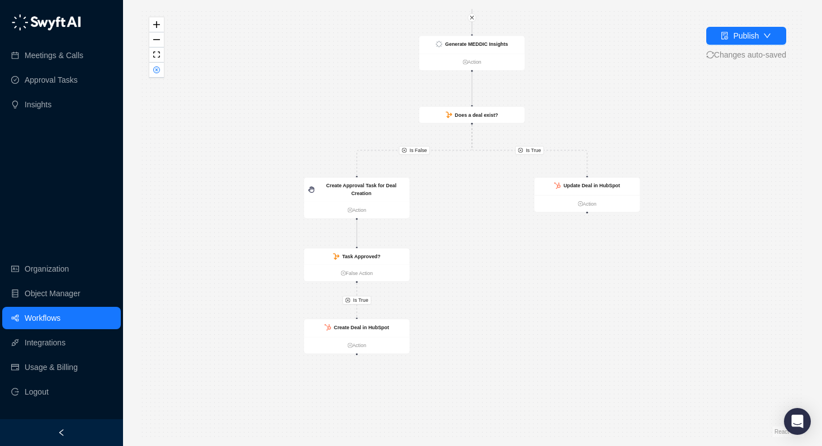
drag, startPoint x: 456, startPoint y: 359, endPoint x: 454, endPoint y: 293, distance: 65.4
click at [454, 293] on div "Is True Is True Is False Call Completed Action Create Deal in HubSpot Action Cr…" at bounding box center [472, 223] width 663 height 428
click at [354, 345] on link "Action" at bounding box center [357, 344] width 106 height 8
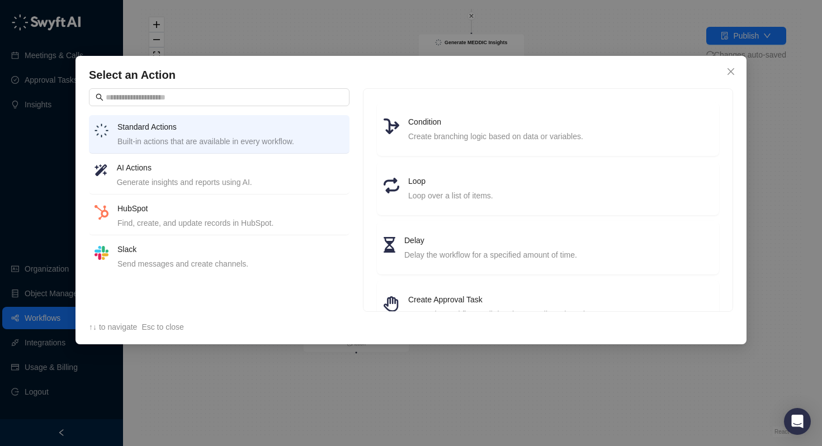
click at [228, 214] on h4 "HubSpot" at bounding box center [230, 208] width 226 height 12
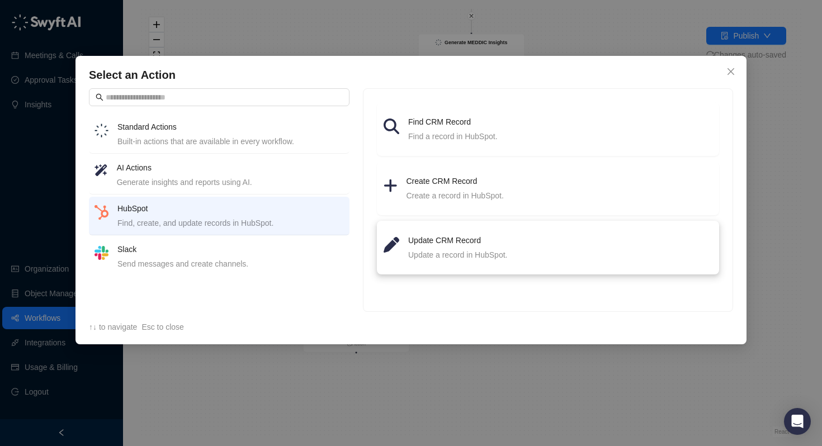
click at [424, 243] on h4 "Update CRM Record" at bounding box center [560, 240] width 304 height 12
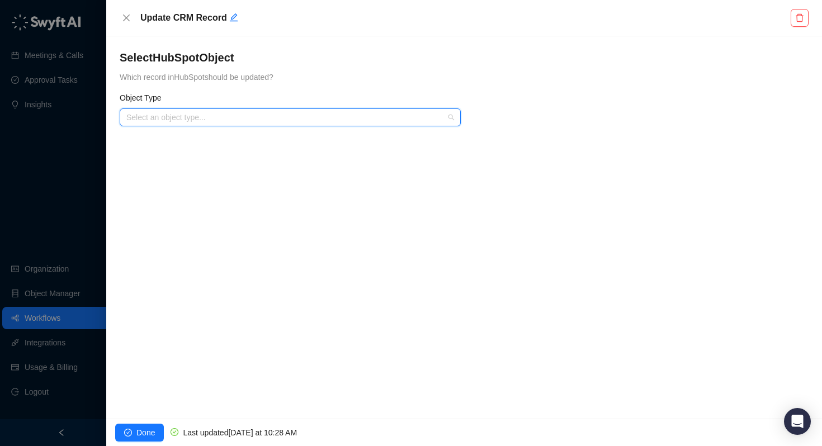
click at [259, 116] on input "search" at bounding box center [286, 117] width 321 height 17
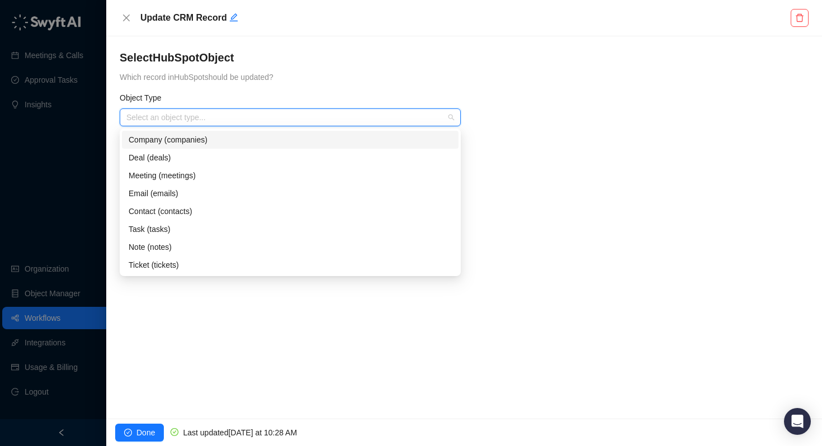
click at [248, 143] on div "Company (companies)" at bounding box center [290, 140] width 323 height 12
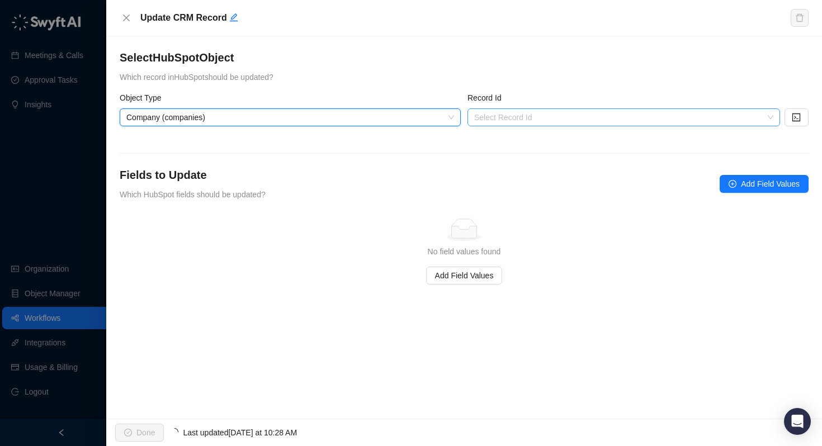
click at [513, 119] on input "search" at bounding box center [620, 117] width 292 height 17
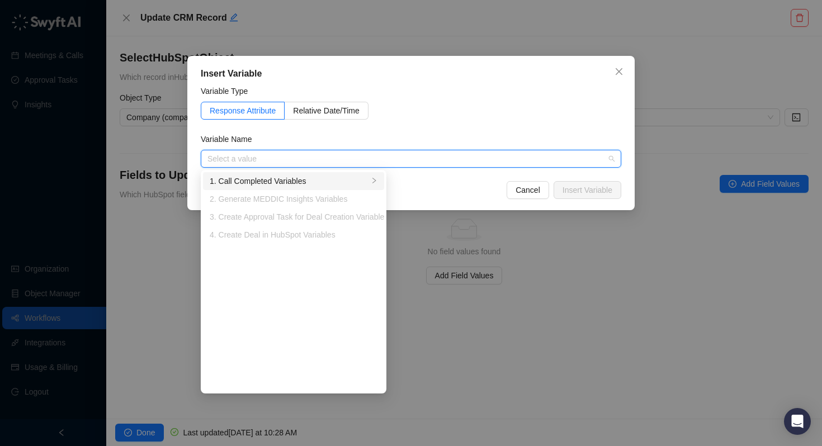
click at [307, 182] on div "1. Call Completed Variables" at bounding box center [289, 181] width 159 height 12
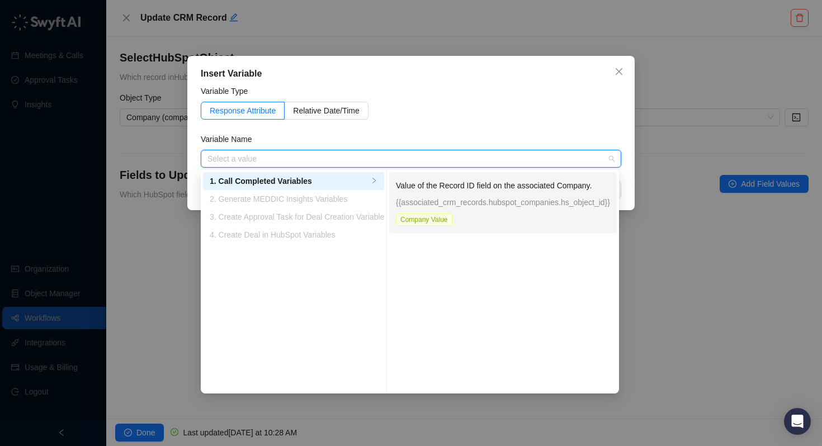
click at [470, 192] on div "Value of the Record ID field on the associated Company. {{associated_crm_record…" at bounding box center [503, 202] width 214 height 46
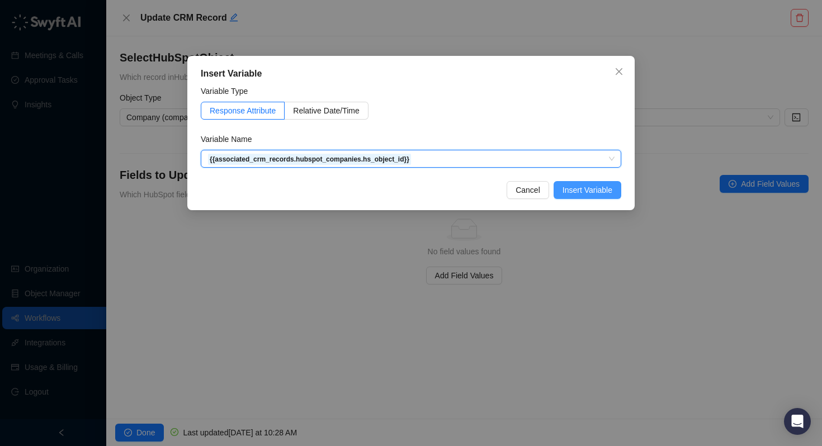
click at [579, 187] on span "Insert Variable" at bounding box center [587, 190] width 50 height 12
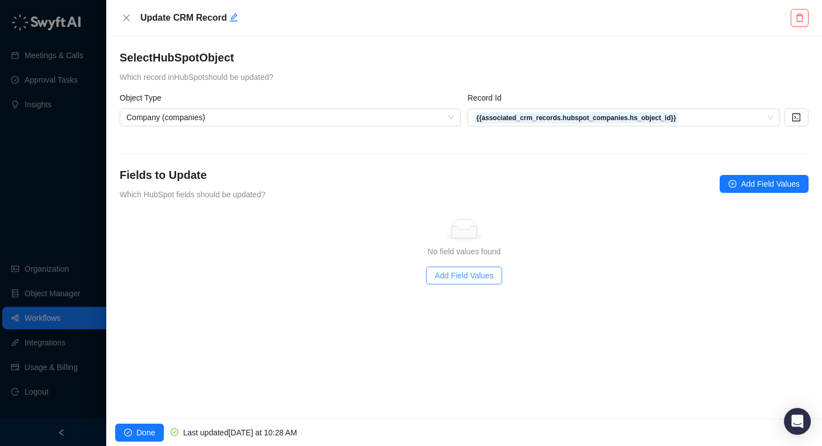
click at [454, 279] on span "Add Field Values" at bounding box center [464, 275] width 59 height 12
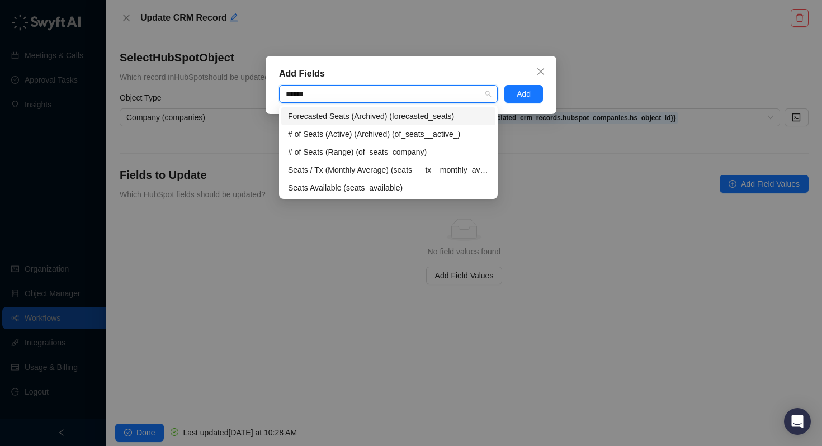
type input "*******"
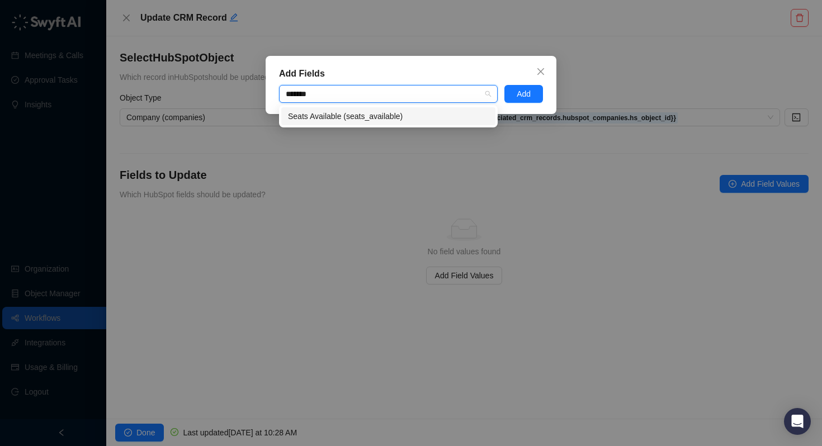
click at [327, 111] on div "Seats Available (seats_available)" at bounding box center [388, 116] width 201 height 12
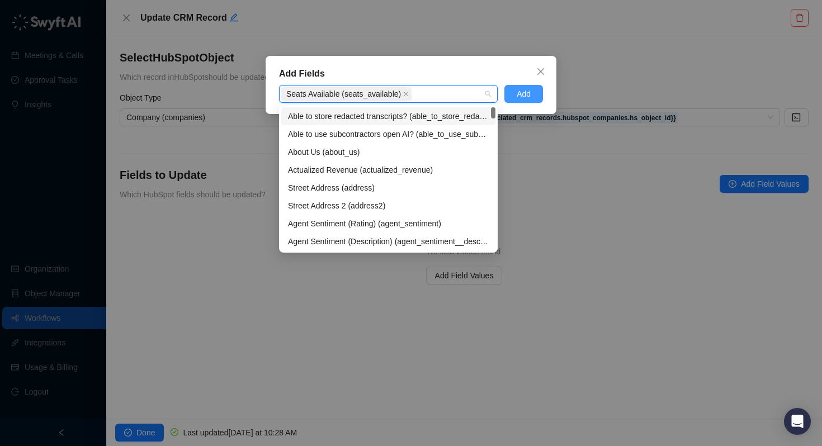
click at [533, 98] on button "Add" at bounding box center [523, 94] width 39 height 18
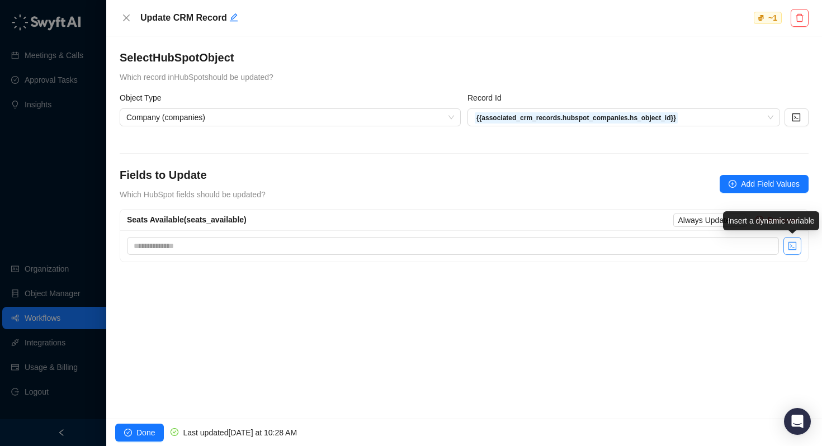
click at [792, 244] on icon "code" at bounding box center [792, 246] width 9 height 9
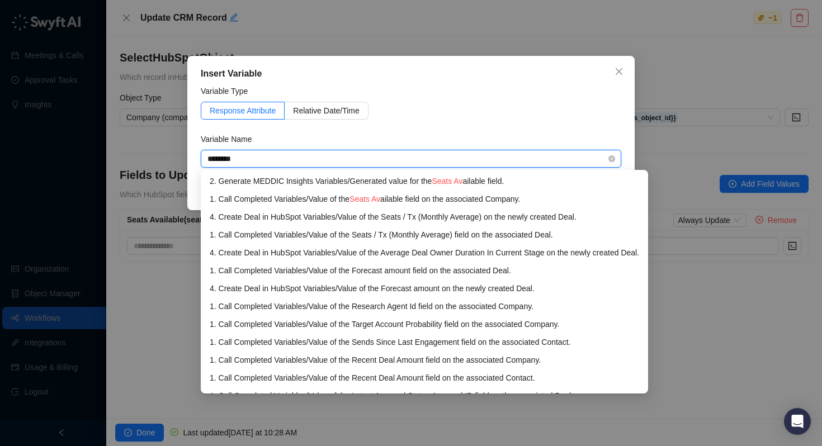
type input "*********"
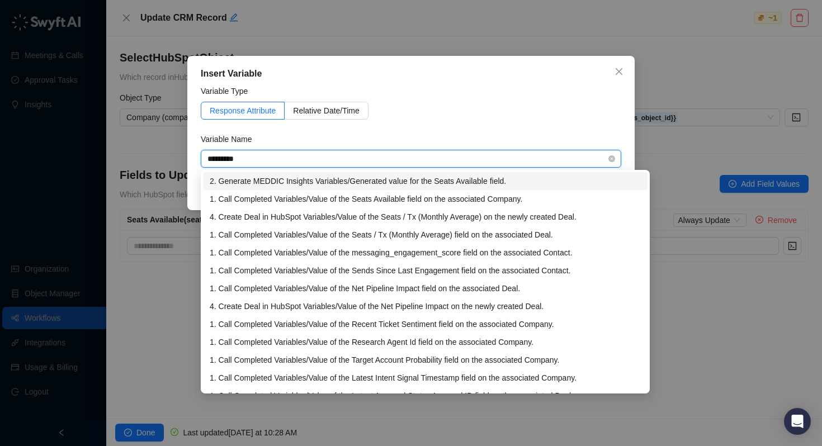
click at [376, 184] on div "2. Generate MEDDIC Insights Variables / Generated value for the Seats Available…" at bounding box center [425, 181] width 431 height 12
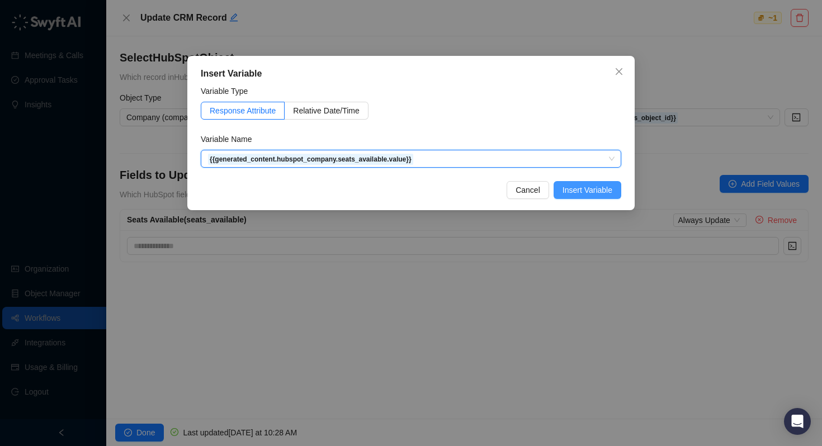
click at [589, 194] on span "Insert Variable" at bounding box center [587, 190] width 50 height 12
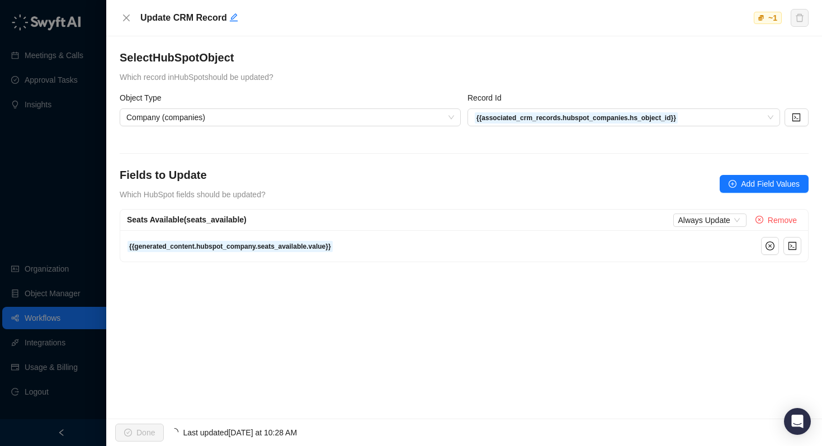
click at [149, 425] on button "Done" at bounding box center [139, 433] width 49 height 18
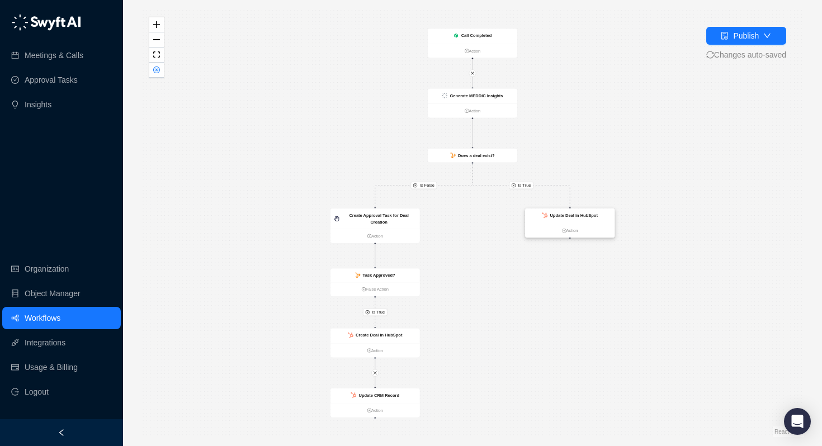
click at [572, 234] on ul "Action" at bounding box center [569, 231] width 89 height 14
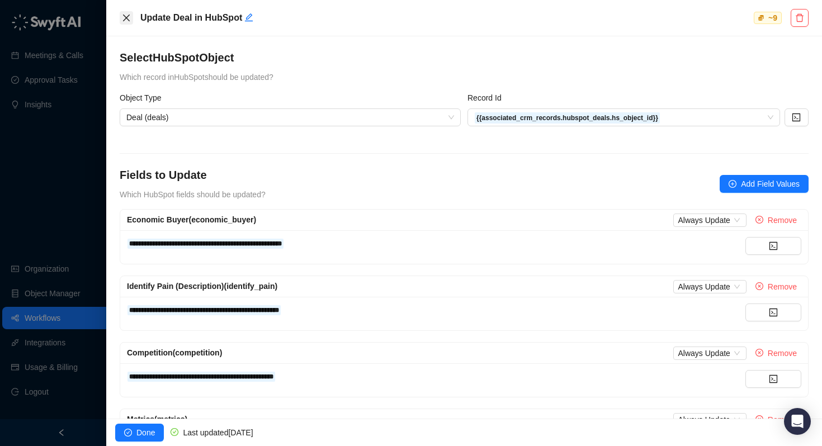
click at [126, 18] on icon "close" at bounding box center [126, 18] width 7 height 7
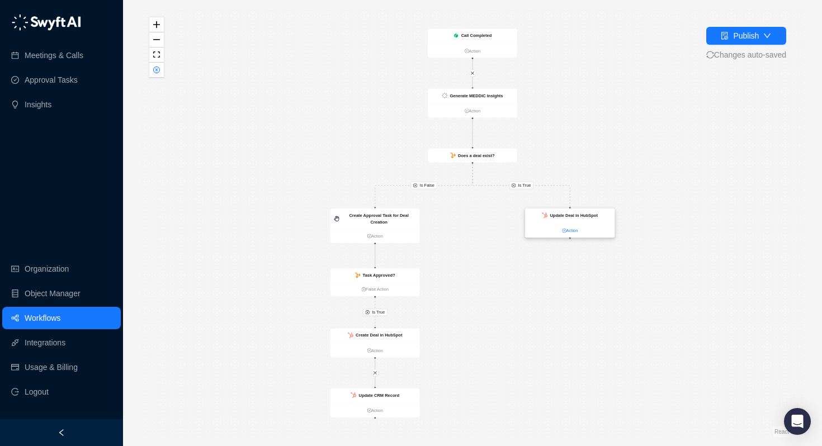
click at [567, 230] on link "Action" at bounding box center [569, 231] width 89 height 7
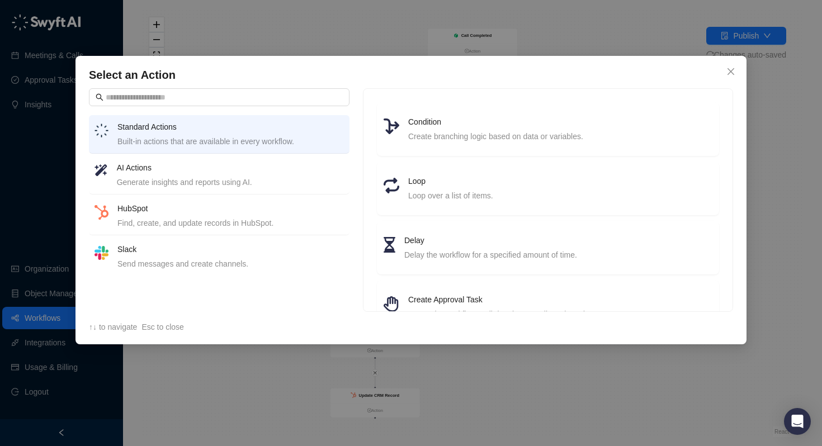
click at [230, 212] on h4 "HubSpot" at bounding box center [230, 208] width 226 height 12
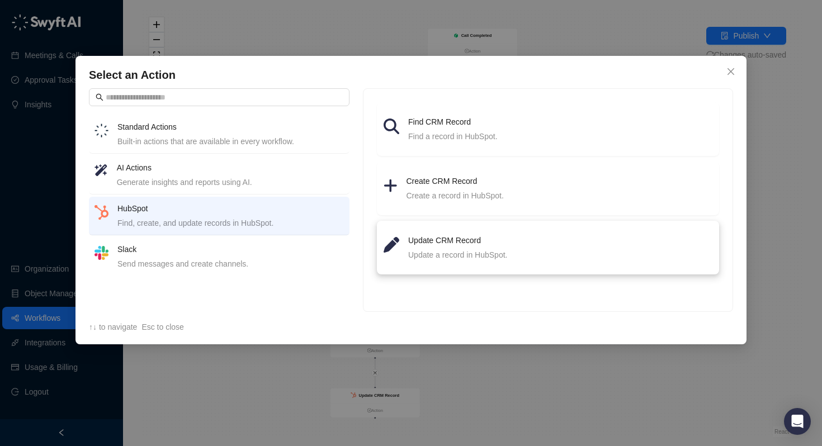
click at [447, 235] on h4 "Update CRM Record" at bounding box center [560, 240] width 304 height 12
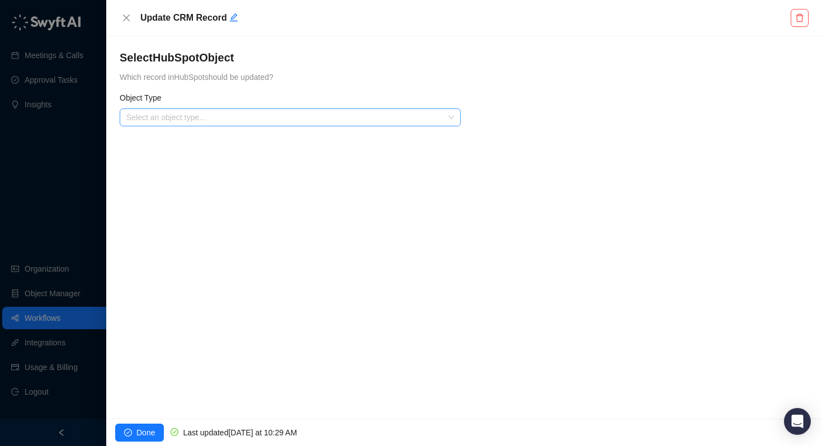
click at [268, 124] on input "search" at bounding box center [286, 117] width 321 height 17
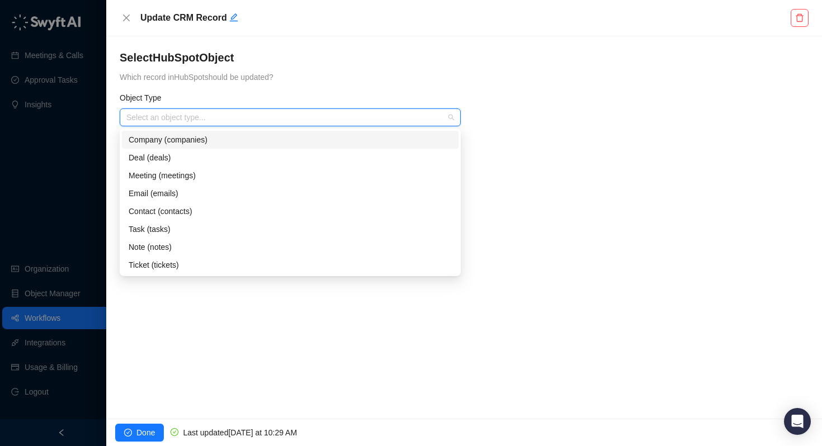
type input "*"
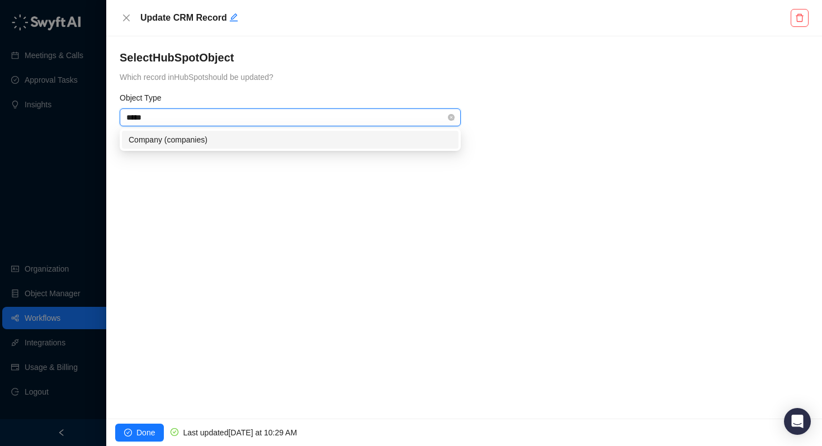
type input "******"
click at [228, 139] on div "Company (companies)" at bounding box center [290, 140] width 323 height 12
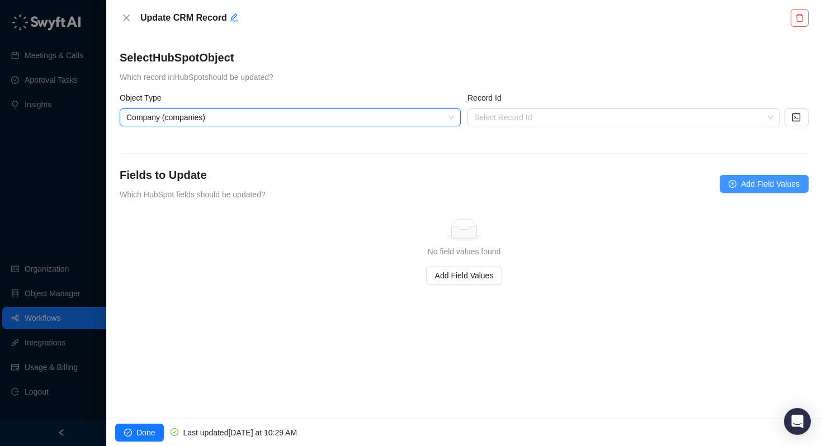
click at [746, 187] on span "Add Field Values" at bounding box center [770, 184] width 59 height 12
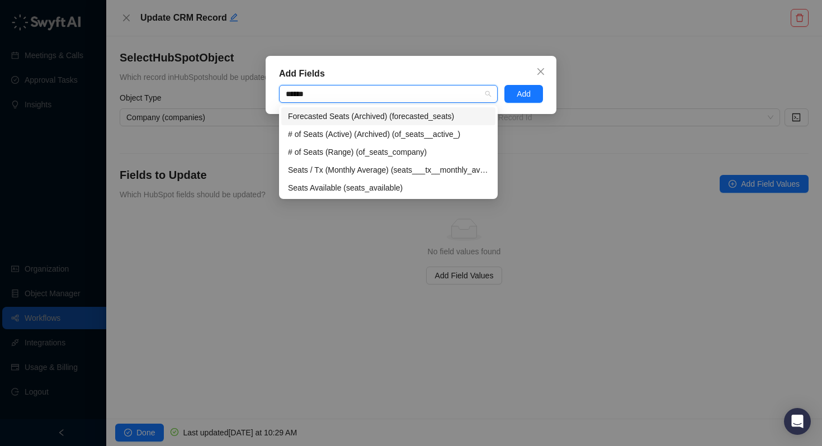
type input "*******"
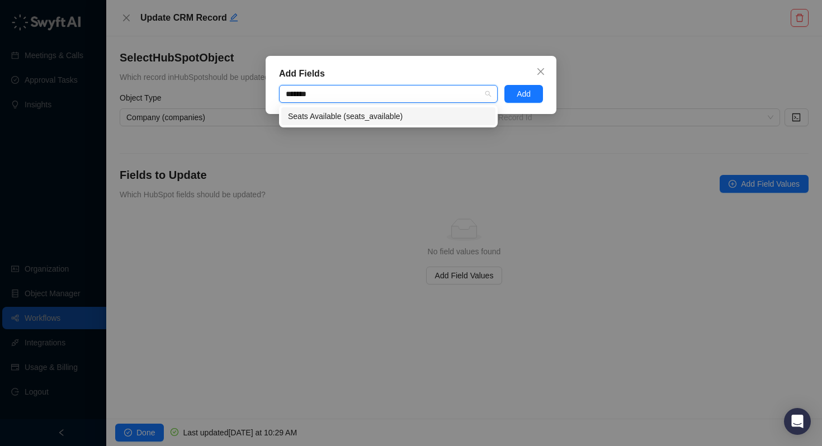
click at [337, 115] on div "Seats Available (seats_available)" at bounding box center [388, 116] width 201 height 12
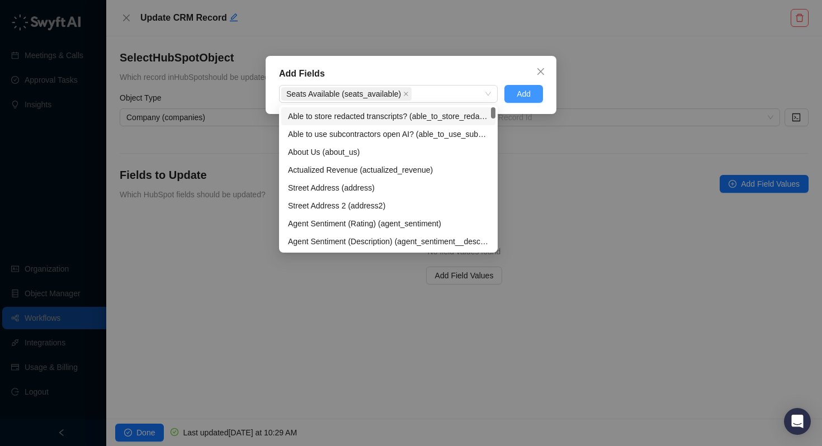
click at [535, 96] on button "Add" at bounding box center [523, 94] width 39 height 18
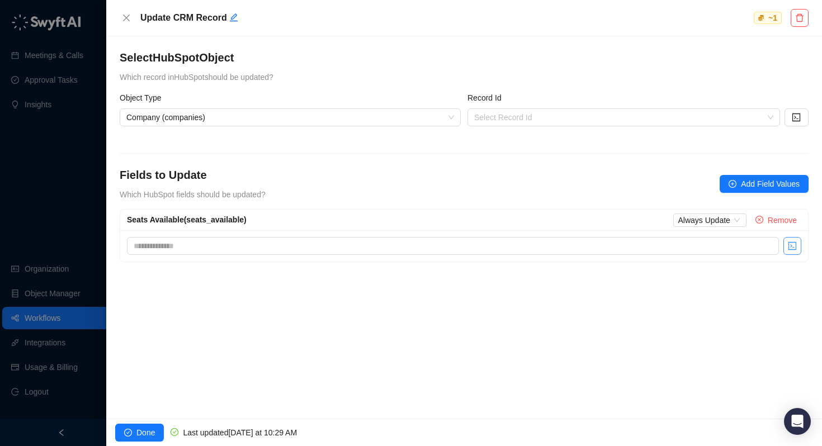
click at [793, 243] on icon "code" at bounding box center [792, 246] width 9 height 9
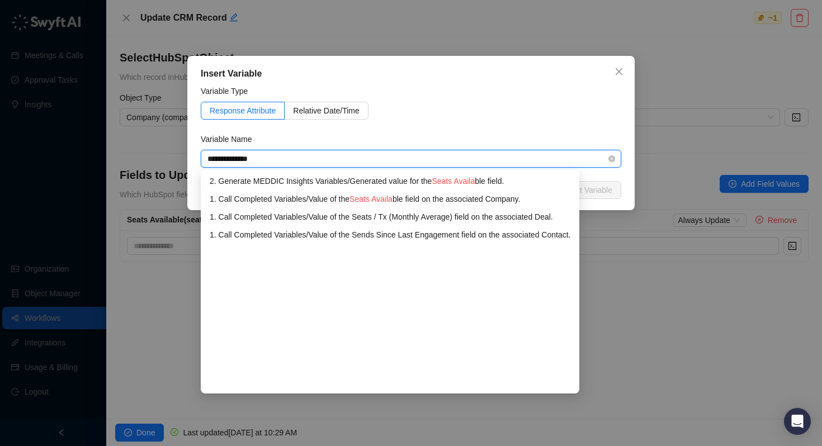
type input "**********"
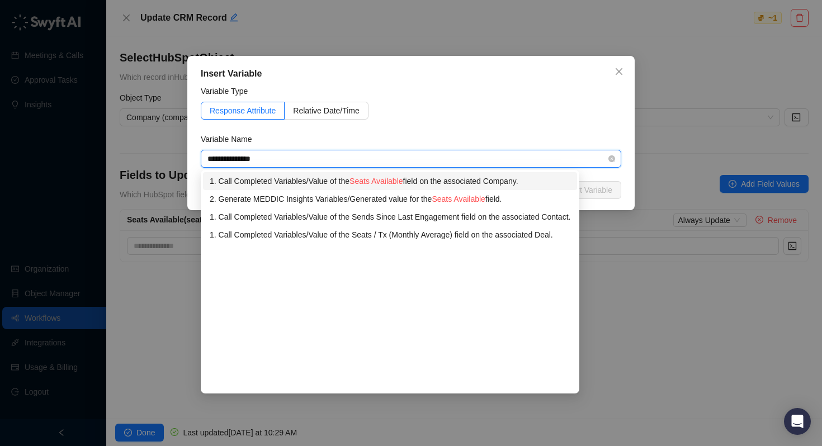
click at [381, 182] on span "Seats Available" at bounding box center [375, 181] width 53 height 9
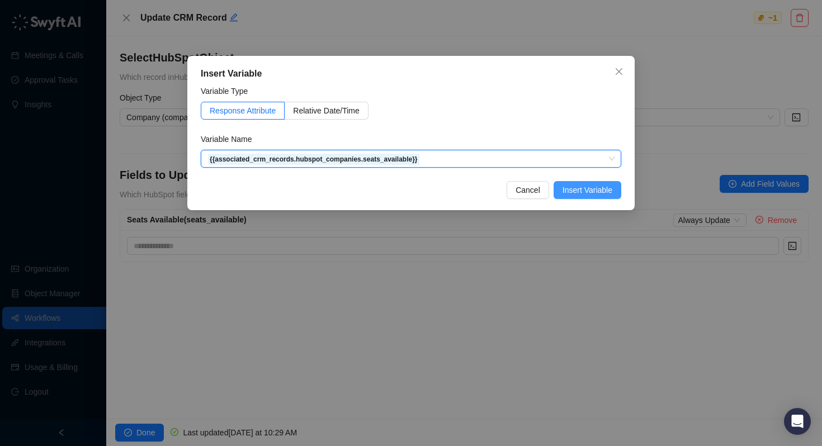
click at [593, 188] on span "Insert Variable" at bounding box center [587, 190] width 50 height 12
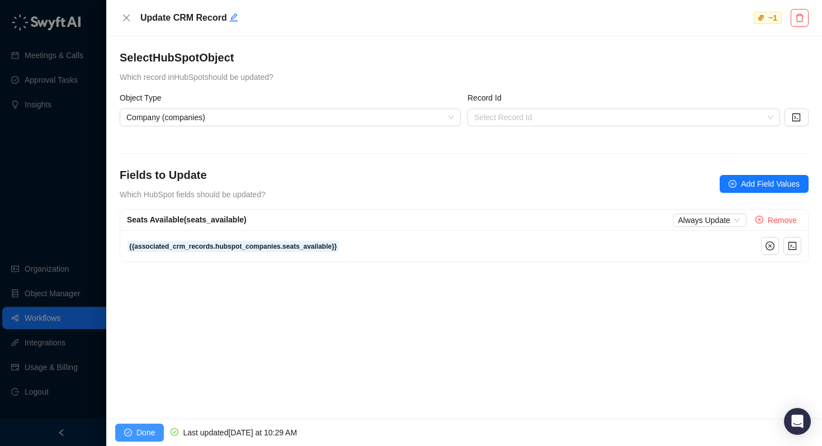
click at [131, 429] on icon "check-circle" at bounding box center [128, 433] width 8 height 8
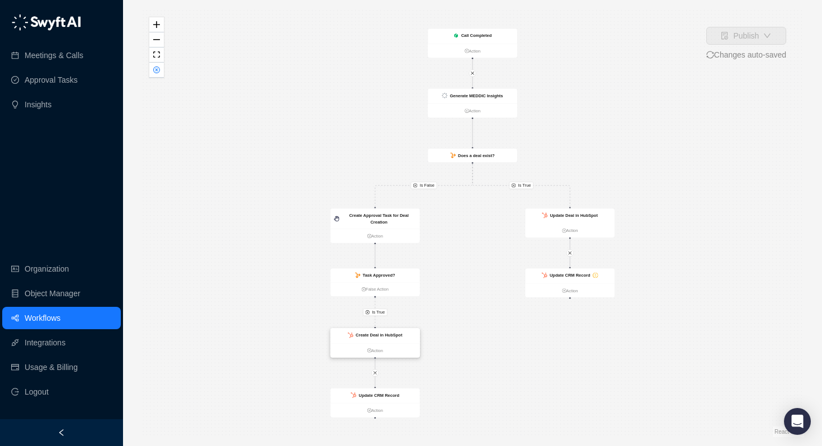
click at [378, 337] on strong "Create Deal in HubSpot" at bounding box center [379, 335] width 46 height 5
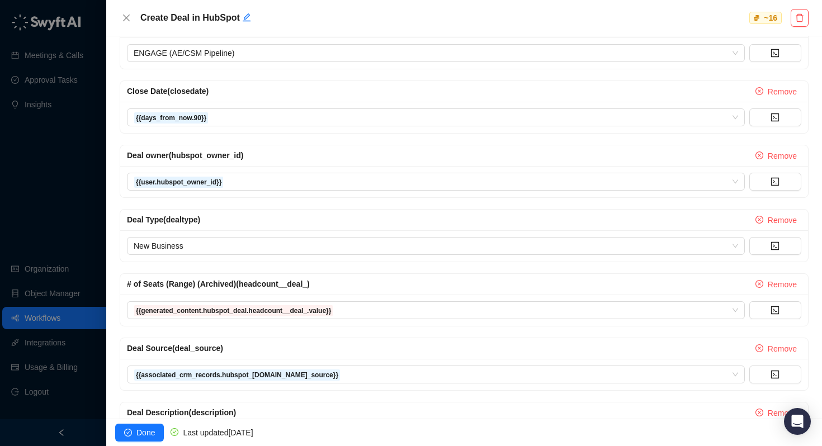
scroll to position [295, 0]
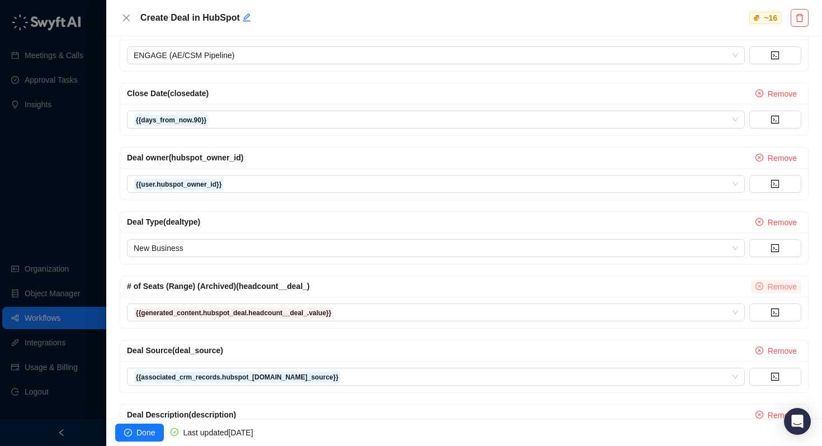
click at [775, 283] on span "Remove" at bounding box center [782, 287] width 29 height 12
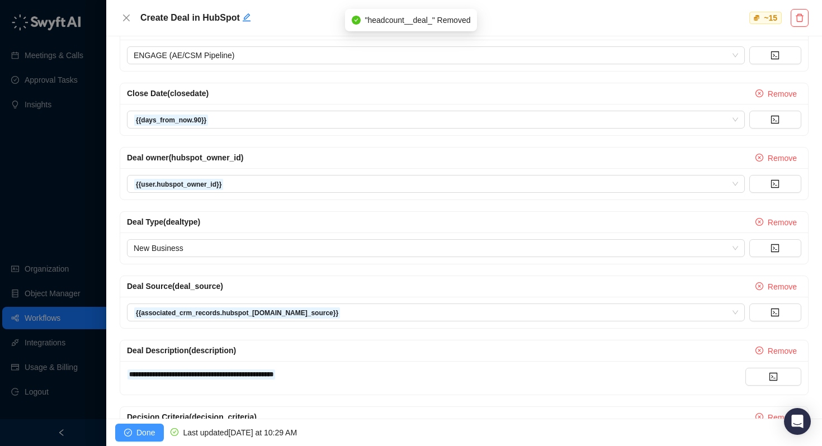
click at [140, 432] on span "Done" at bounding box center [145, 433] width 18 height 12
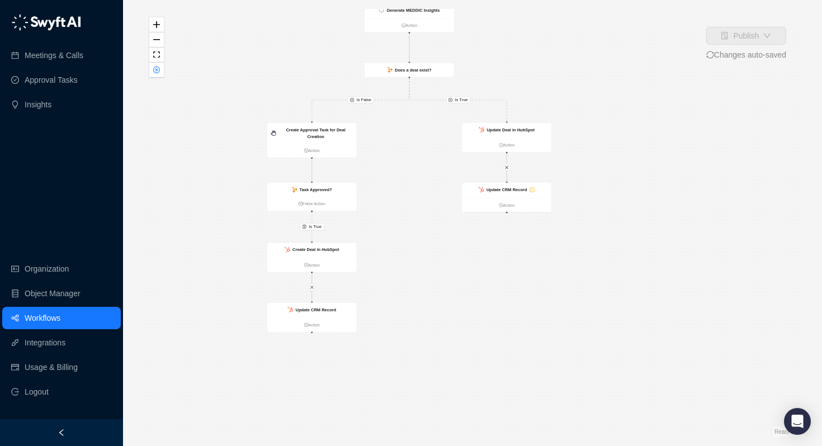
drag, startPoint x: 617, startPoint y: 168, endPoint x: 554, endPoint y: 84, distance: 104.2
click at [554, 84] on div "Is True Is True Is False Call Completed Action Create Deal in HubSpot Action Cr…" at bounding box center [472, 223] width 663 height 428
click at [512, 189] on div "Update CRM Record" at bounding box center [507, 192] width 41 height 7
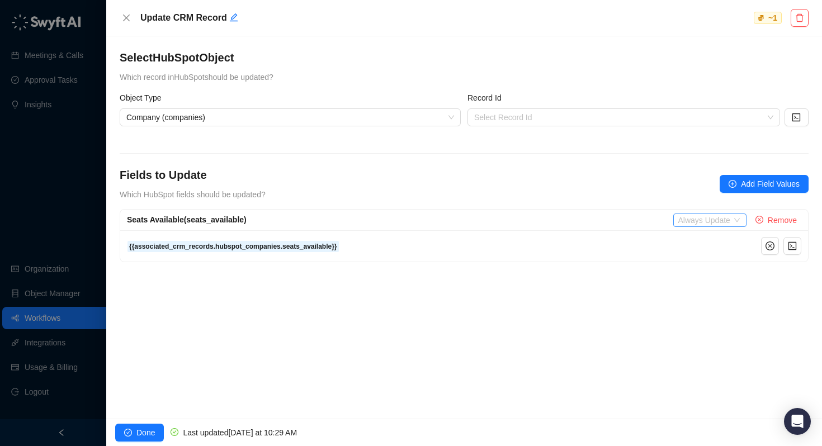
click at [688, 217] on span "Always Update" at bounding box center [710, 220] width 64 height 12
click at [694, 254] on div "Only Update if Empty" at bounding box center [718, 258] width 74 height 12
click at [679, 275] on div "Select HubSpot Object Which record in HubSpot should be updated? Object Type Co…" at bounding box center [464, 227] width 716 height 382
click at [499, 115] on input "search" at bounding box center [620, 117] width 292 height 17
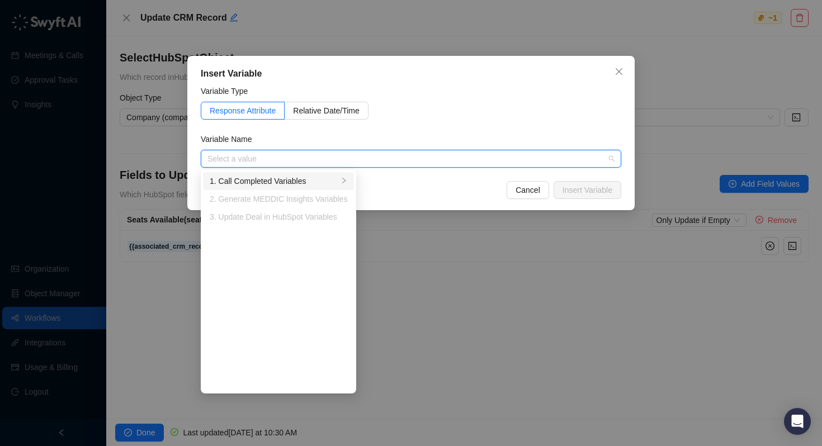
click at [310, 184] on div "1. Call Completed Variables" at bounding box center [274, 181] width 129 height 12
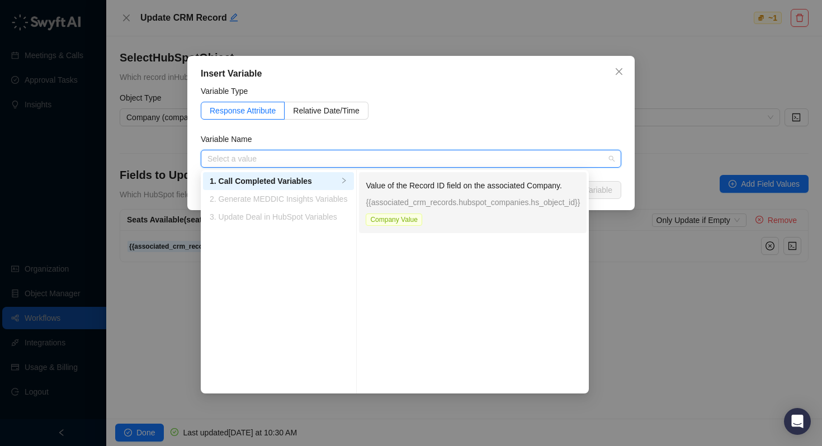
click at [411, 202] on p "{{associated_crm_records.hubspot_companies.hs_object_id}}" at bounding box center [473, 202] width 214 height 12
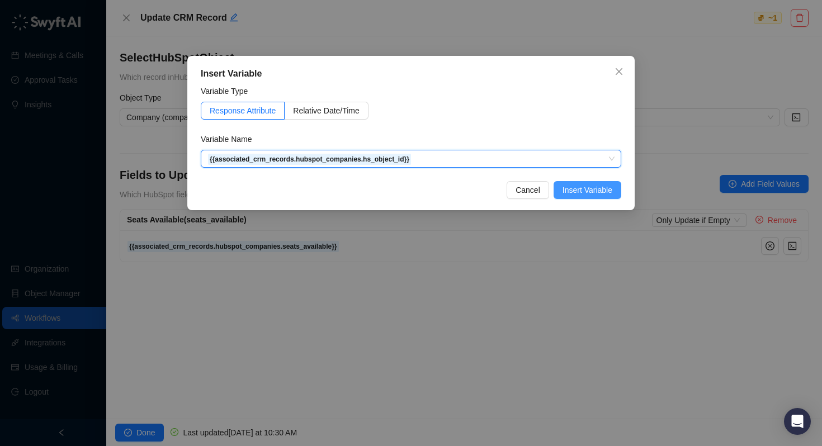
click at [577, 189] on span "Insert Variable" at bounding box center [587, 190] width 50 height 12
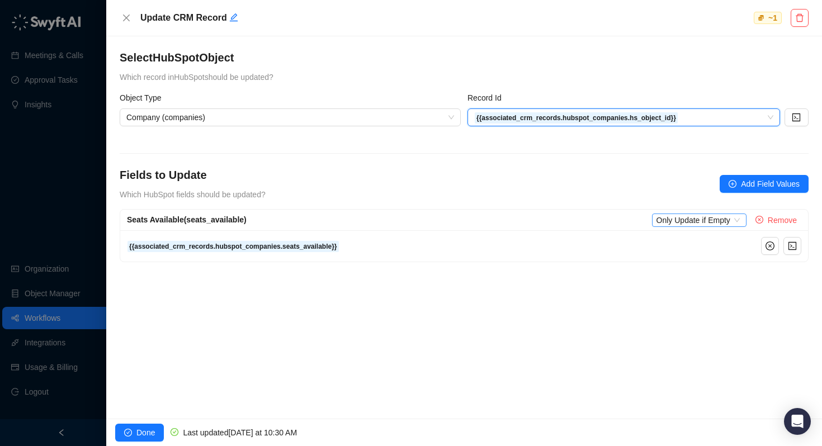
click at [677, 217] on span "Only Update if Empty" at bounding box center [699, 220] width 86 height 12
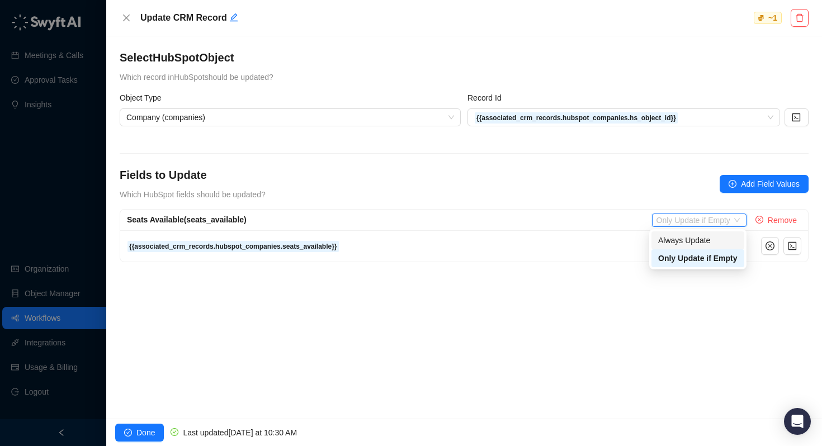
click at [673, 238] on div "Always Update" at bounding box center [697, 240] width 79 height 12
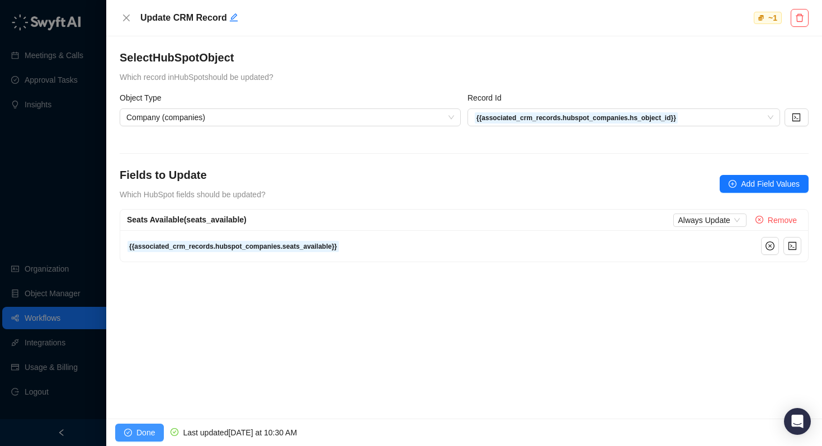
click at [143, 430] on span "Done" at bounding box center [145, 433] width 18 height 12
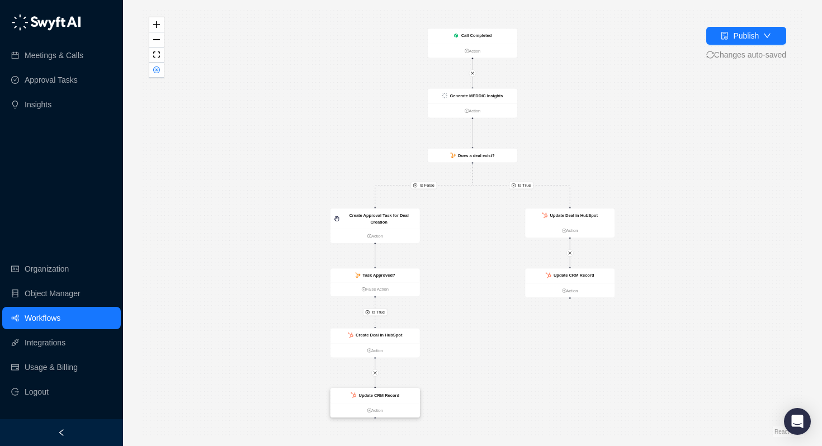
click at [367, 393] on strong "Update CRM Record" at bounding box center [378, 395] width 41 height 5
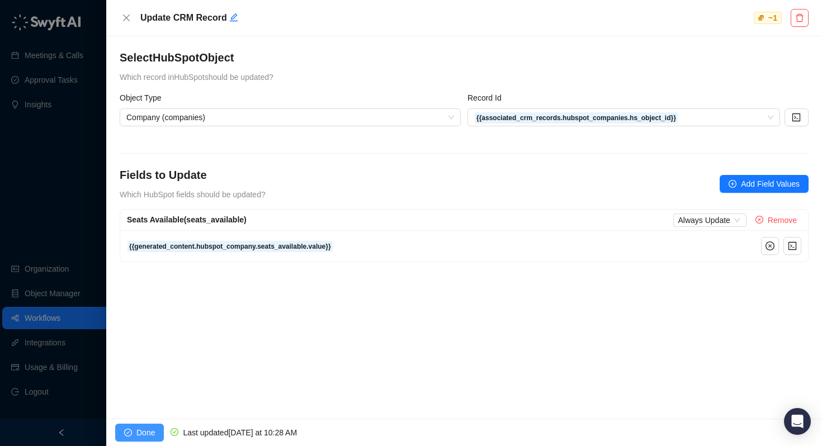
click at [151, 429] on span "Done" at bounding box center [145, 433] width 18 height 12
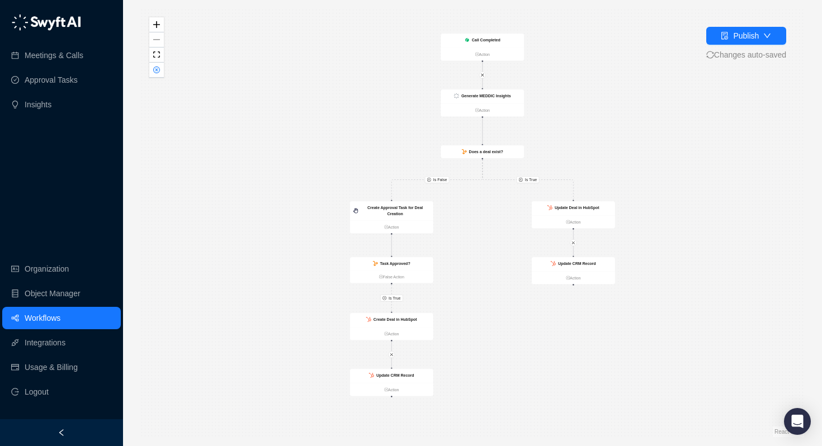
click at [307, 168] on div "Is True Is True Is False Call Completed Action Create Deal in HubSpot Action Cr…" at bounding box center [472, 223] width 663 height 428
click at [494, 38] on strong "Call Completed" at bounding box center [486, 40] width 29 height 4
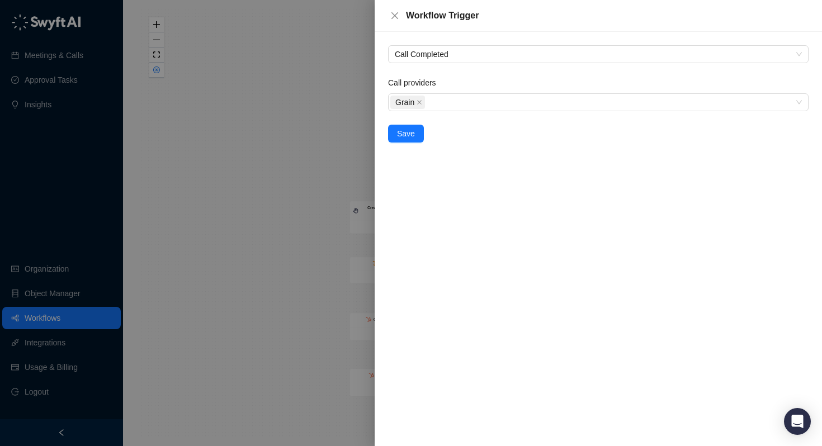
click at [262, 128] on div at bounding box center [411, 223] width 822 height 446
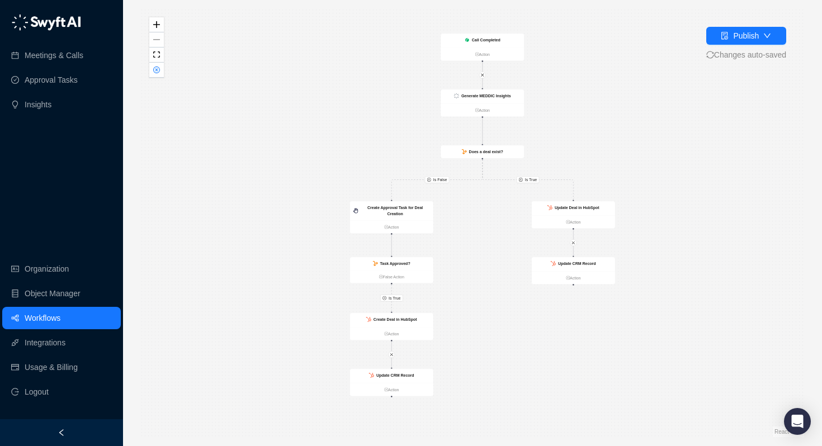
click at [59, 322] on link "Workflows" at bounding box center [43, 318] width 36 height 22
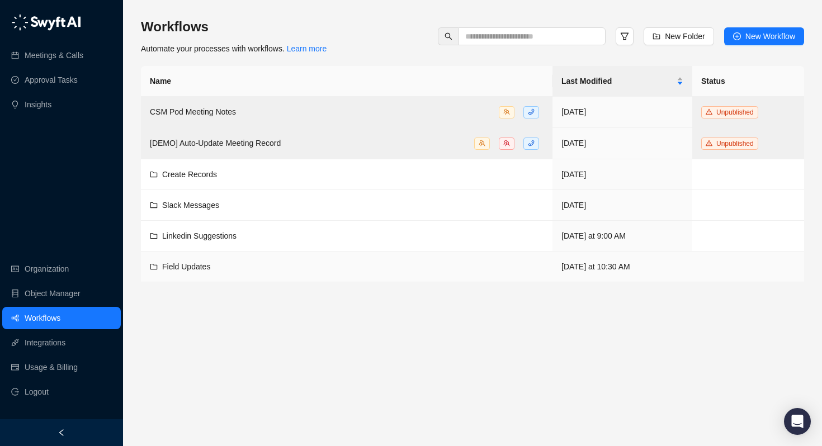
click at [181, 264] on span "Field Updates" at bounding box center [186, 266] width 48 height 9
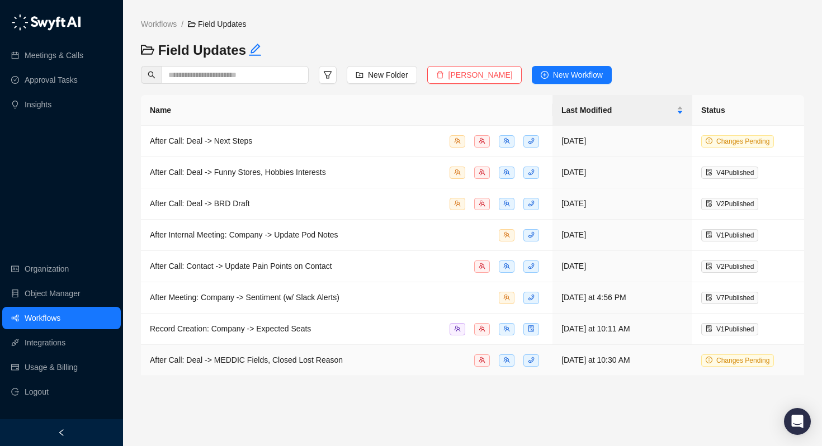
click at [230, 360] on span "After Call: Deal -> MEDDIC Fields, Closed Lost Reason" at bounding box center [246, 360] width 193 height 9
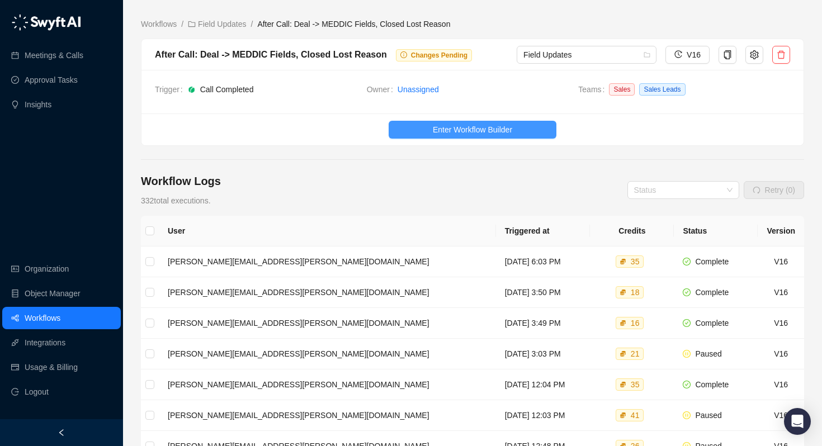
click at [470, 124] on span "Enter Workflow Builder" at bounding box center [472, 130] width 79 height 12
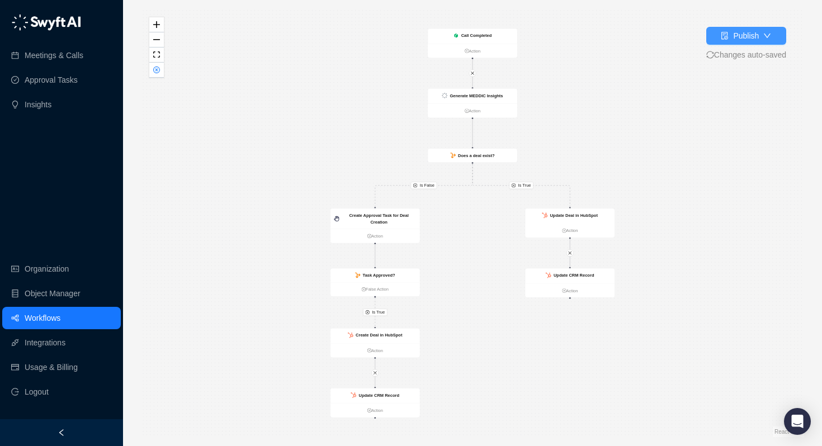
click at [750, 30] on div "Publish" at bounding box center [746, 36] width 26 height 12
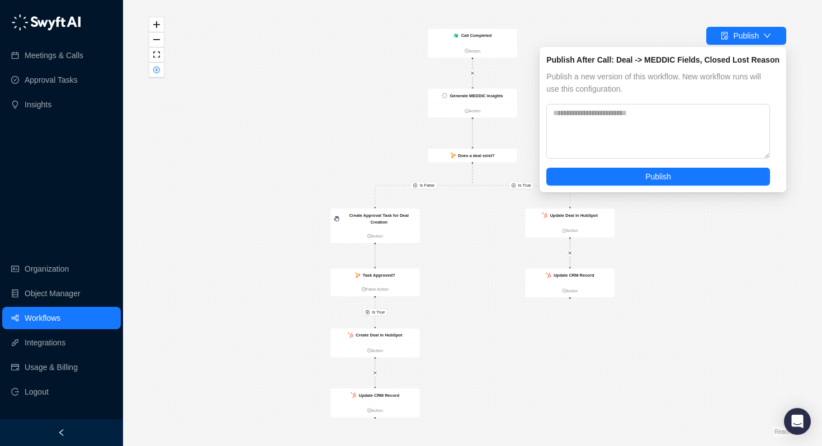
click at [633, 30] on div "Is True Is True Is False Call Completed Action Create Deal in HubSpot Action Cr…" at bounding box center [472, 223] width 663 height 428
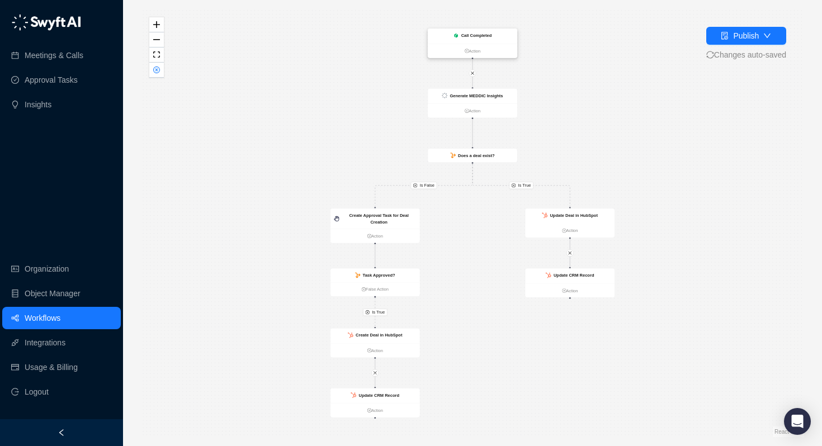
click at [472, 39] on div "Call Completed" at bounding box center [472, 36] width 89 height 15
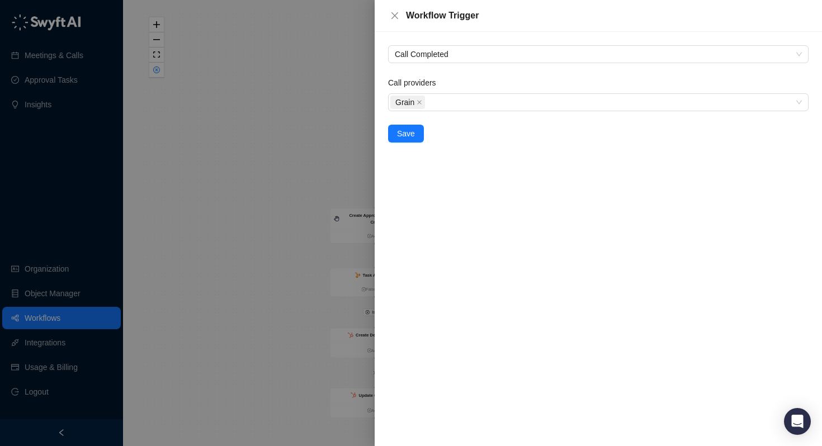
click at [298, 81] on div at bounding box center [411, 223] width 822 height 446
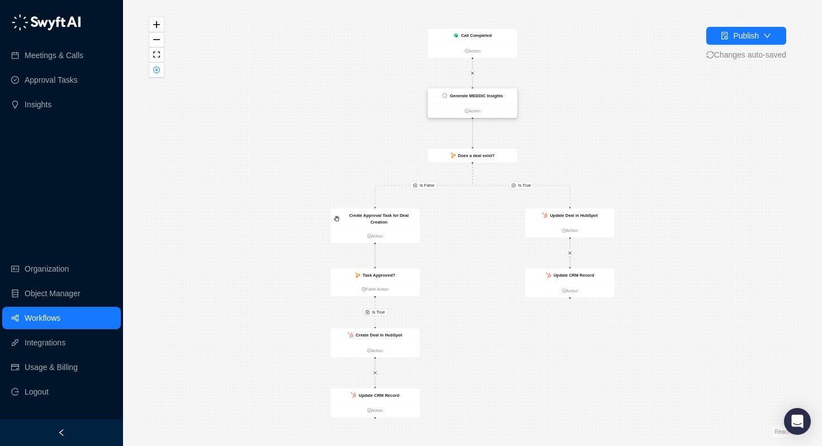
click at [467, 97] on strong "Generate MEDDIC Insights" at bounding box center [475, 95] width 53 height 5
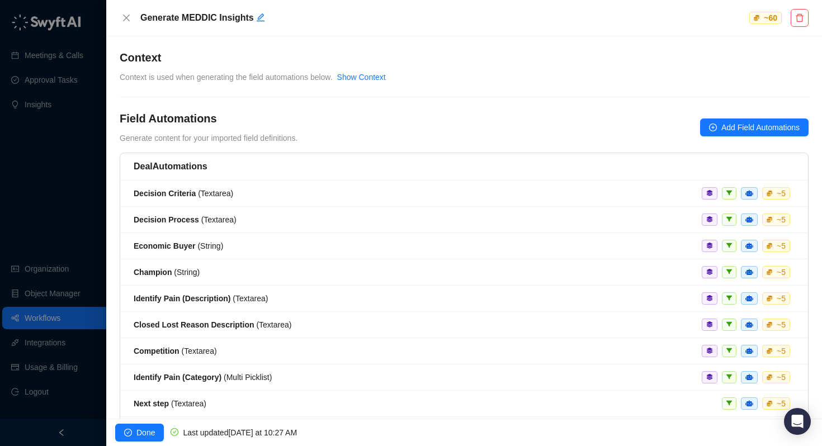
click at [51, 152] on div at bounding box center [411, 223] width 822 height 446
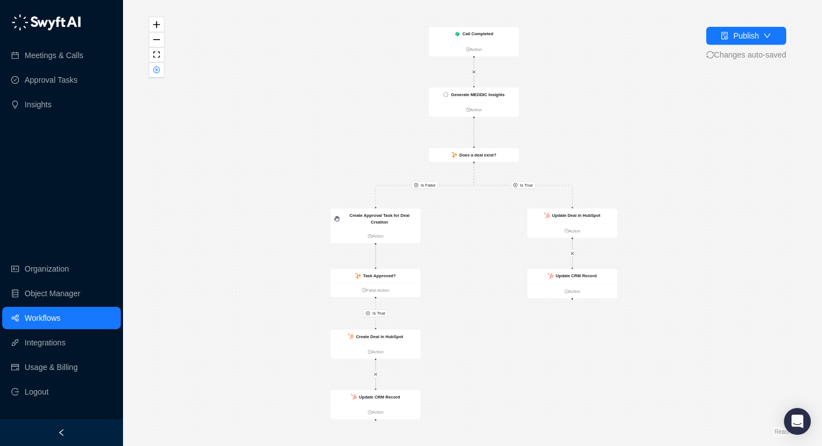
click at [58, 322] on link "Workflows" at bounding box center [43, 318] width 36 height 22
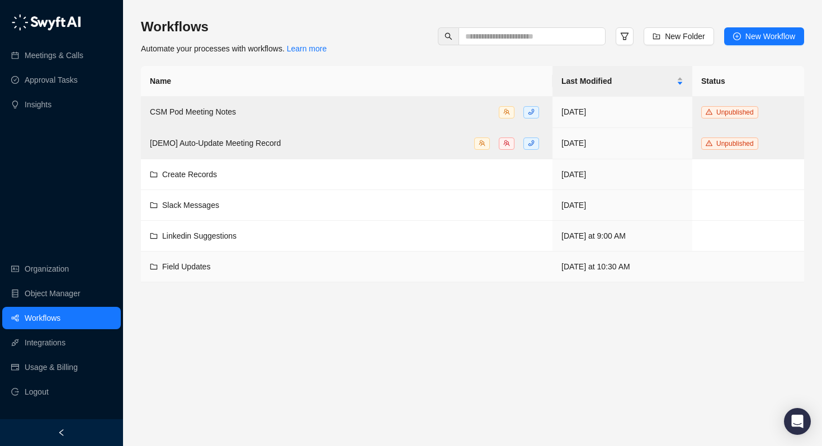
click at [184, 261] on div "Field Updates" at bounding box center [186, 267] width 48 height 12
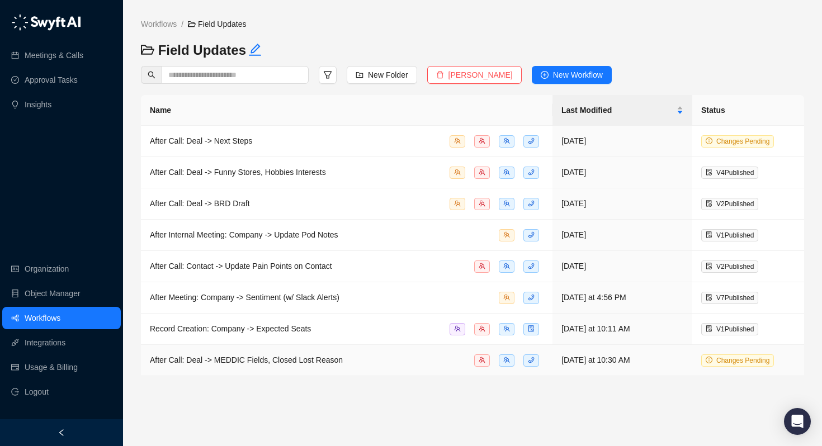
click at [204, 361] on span "After Call: Deal -> MEDDIC Fields, Closed Lost Reason" at bounding box center [246, 360] width 193 height 9
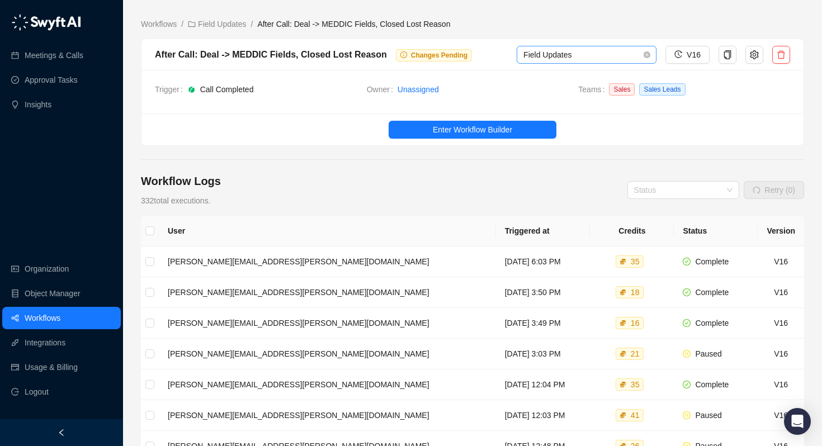
click at [561, 54] on span "Field Updates" at bounding box center [586, 54] width 126 height 17
click at [482, 101] on div "Trigger Call Completed Owner Unassigned Teams Sales Sales Leads" at bounding box center [472, 92] width 662 height 44
click at [752, 55] on icon "setting" at bounding box center [754, 54] width 9 height 9
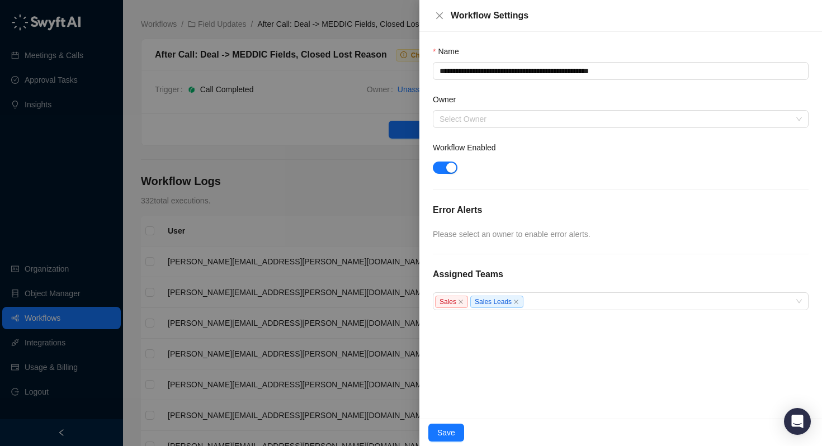
click at [292, 113] on div at bounding box center [411, 223] width 822 height 446
